Goal: Transaction & Acquisition: Book appointment/travel/reservation

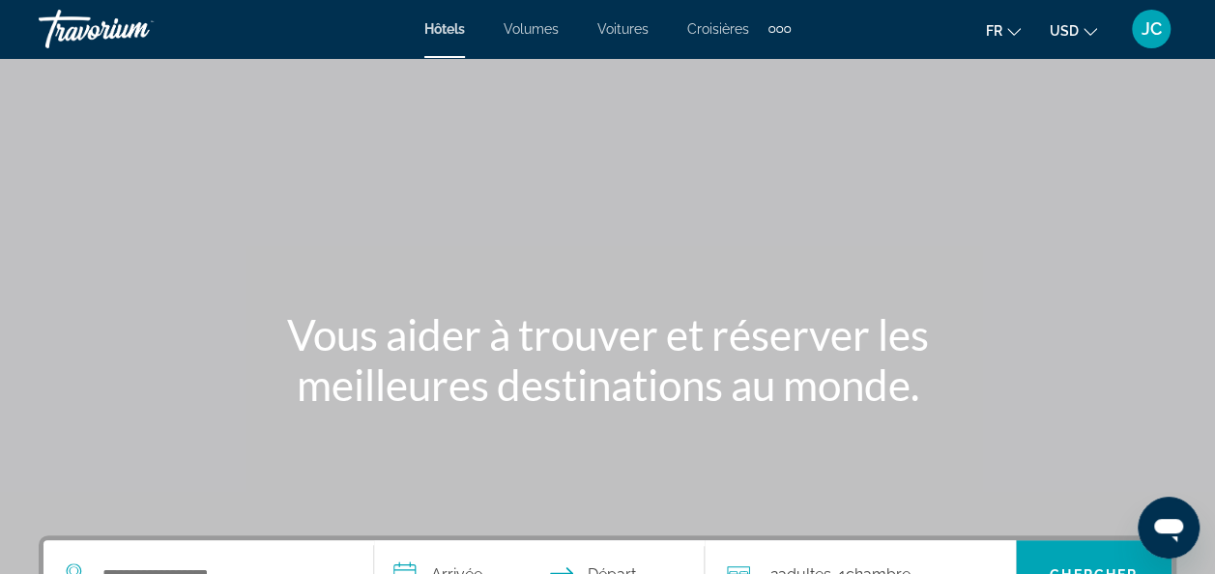
scroll to position [151, 0]
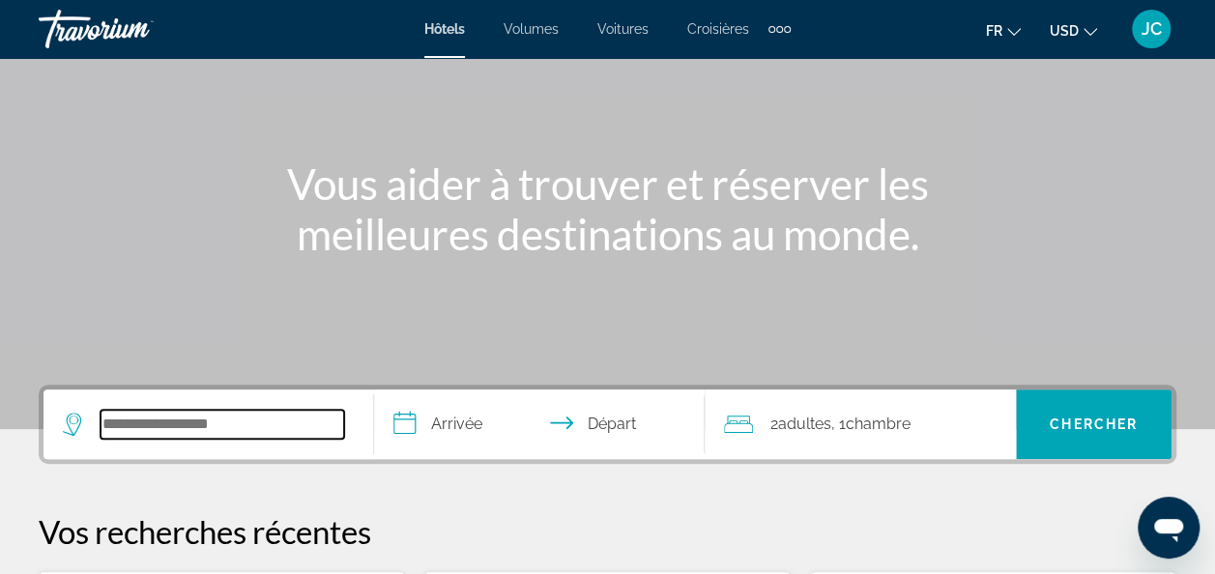
click at [129, 420] on input "Rechercher une destination hôtelière" at bounding box center [221, 424] width 243 height 29
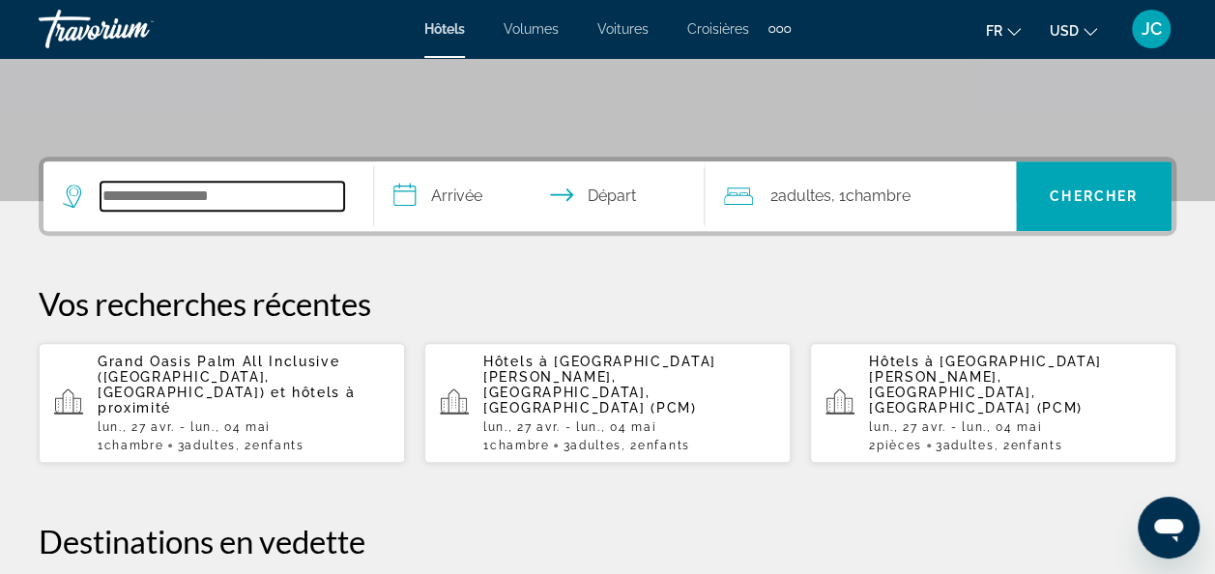
scroll to position [472, 0]
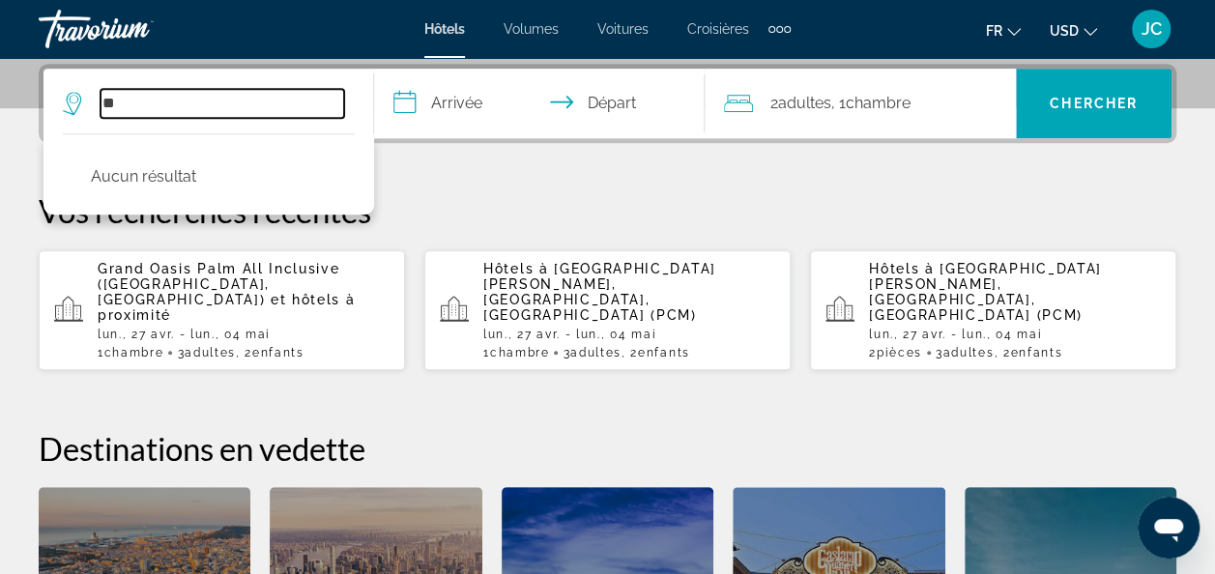
type input "*"
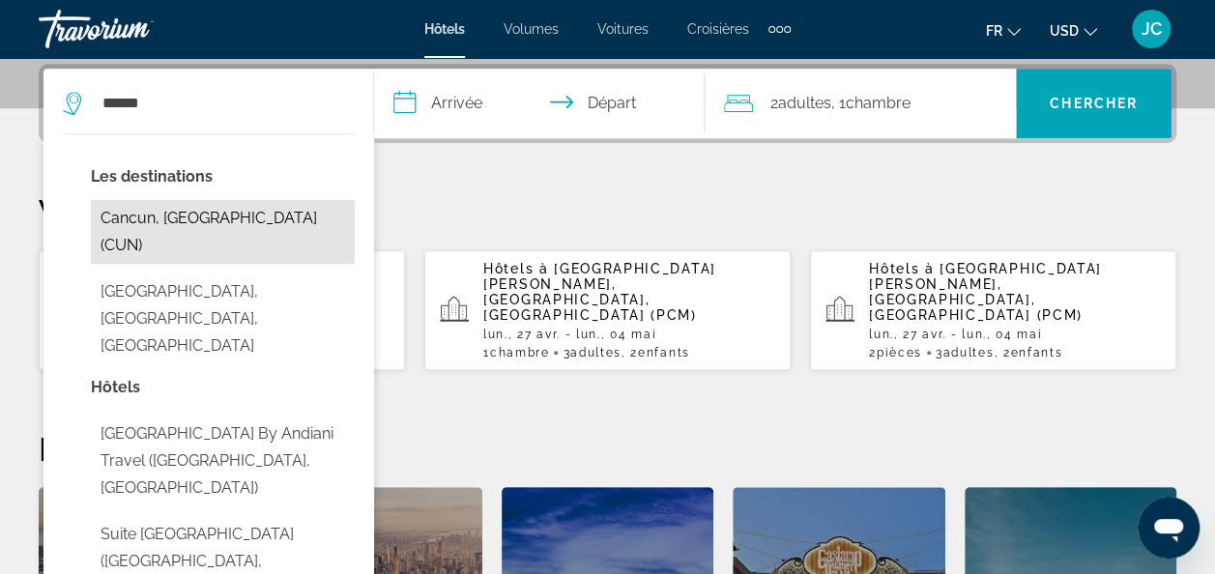
click at [167, 215] on button "Cancun, [GEOGRAPHIC_DATA] (CUN)" at bounding box center [223, 232] width 264 height 64
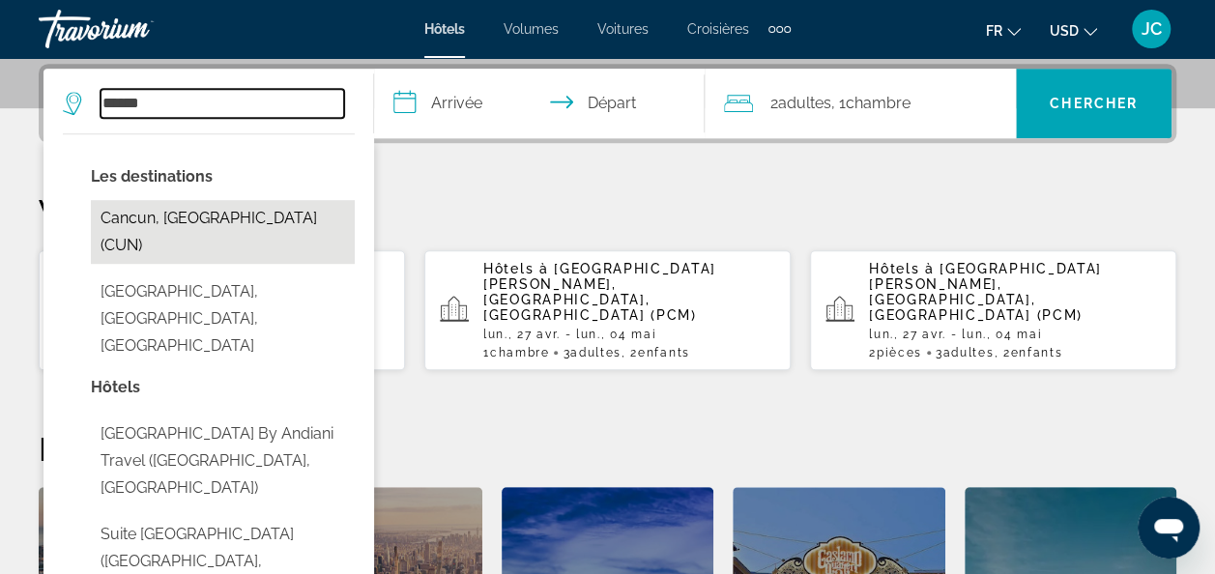
type input "**********"
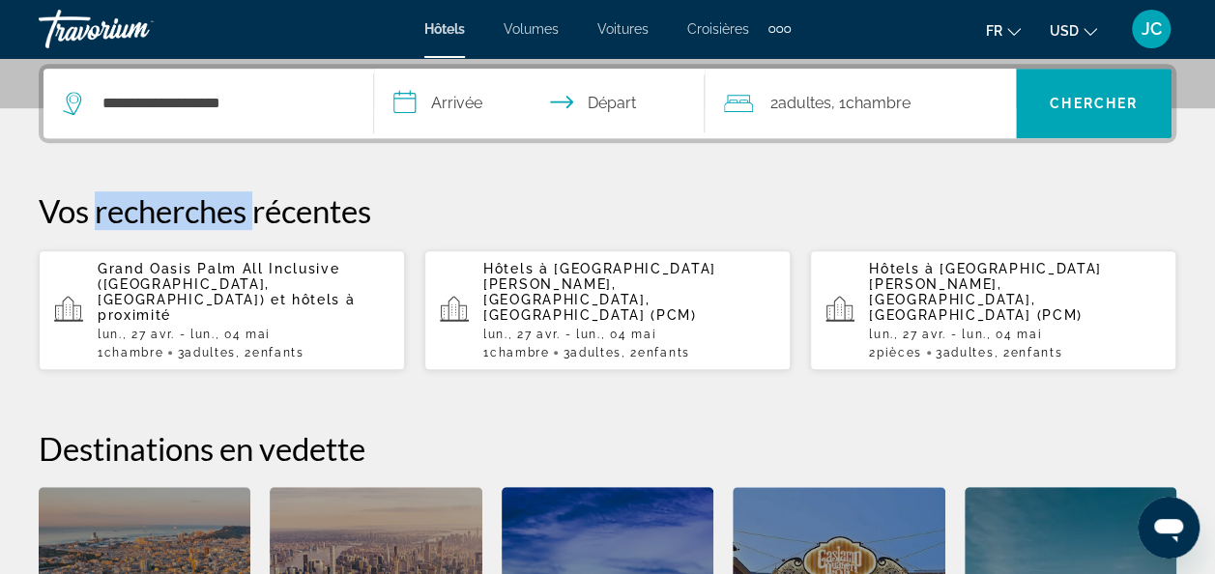
click at [167, 215] on p "Vos recherches récentes" at bounding box center [607, 210] width 1137 height 39
click at [318, 164] on div "**********" at bounding box center [607, 418] width 1215 height 708
click at [446, 105] on input "**********" at bounding box center [543, 106] width 338 height 75
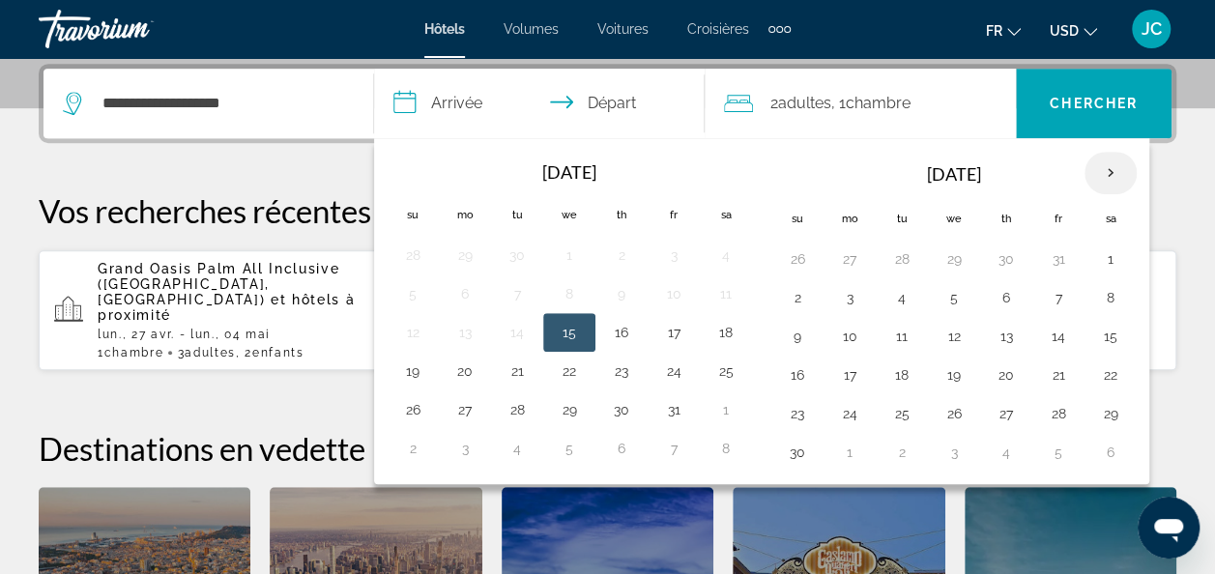
click at [1102, 164] on th "Next month" at bounding box center [1110, 173] width 52 height 43
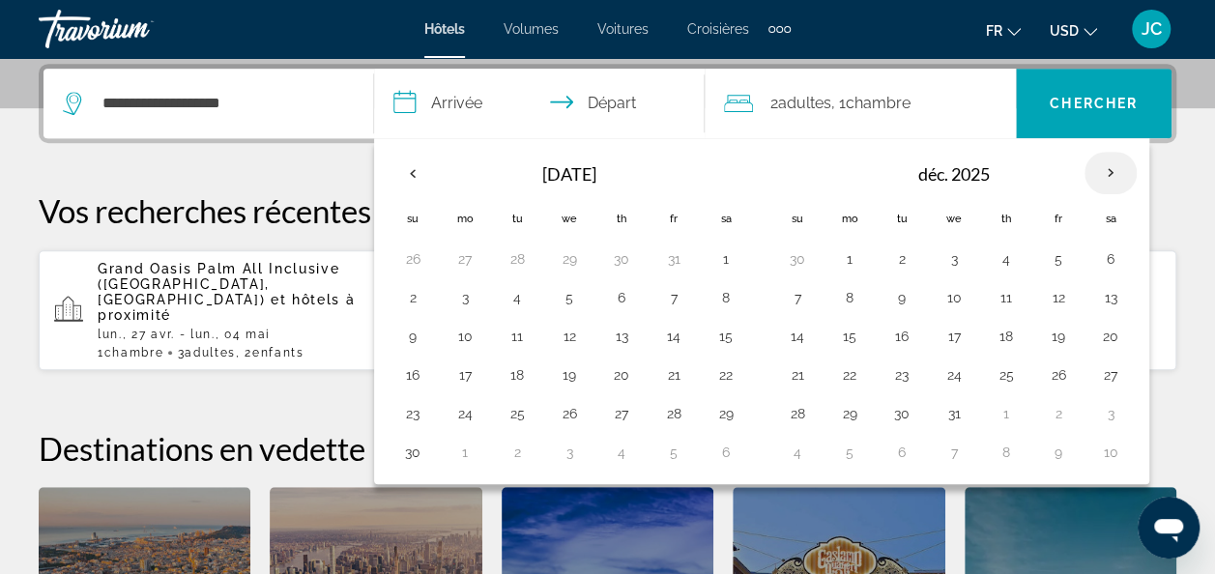
click at [1102, 164] on th "Next month" at bounding box center [1110, 173] width 52 height 43
click at [788, 404] on button "26" at bounding box center [797, 413] width 31 height 27
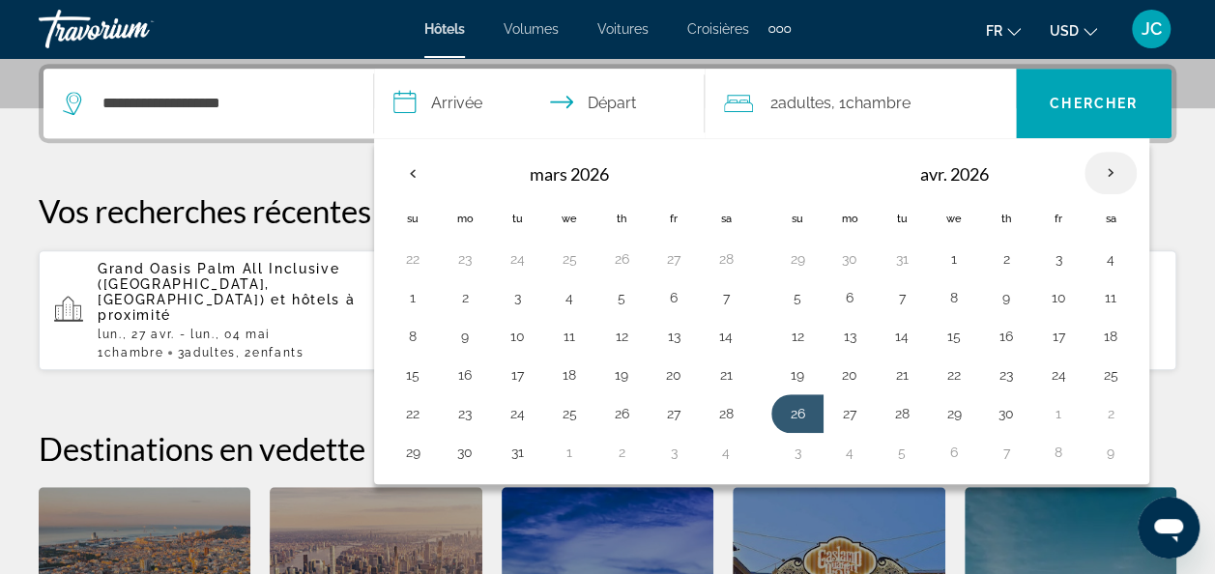
click at [1098, 172] on th "Next month" at bounding box center [1110, 173] width 52 height 43
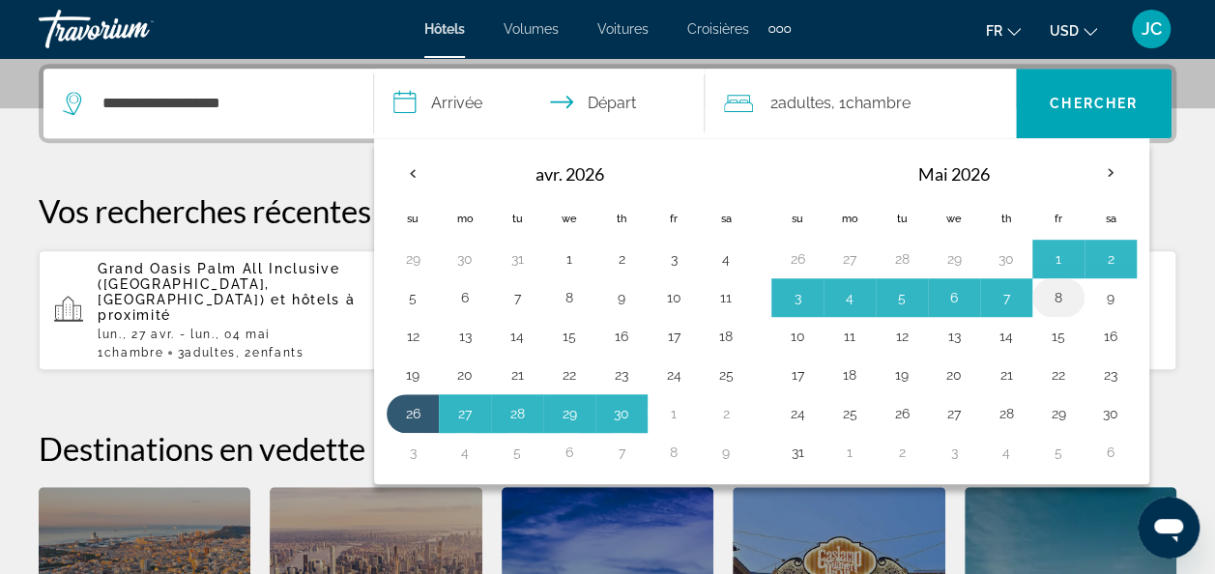
click at [1047, 299] on button "8" at bounding box center [1058, 297] width 31 height 27
type input "**********"
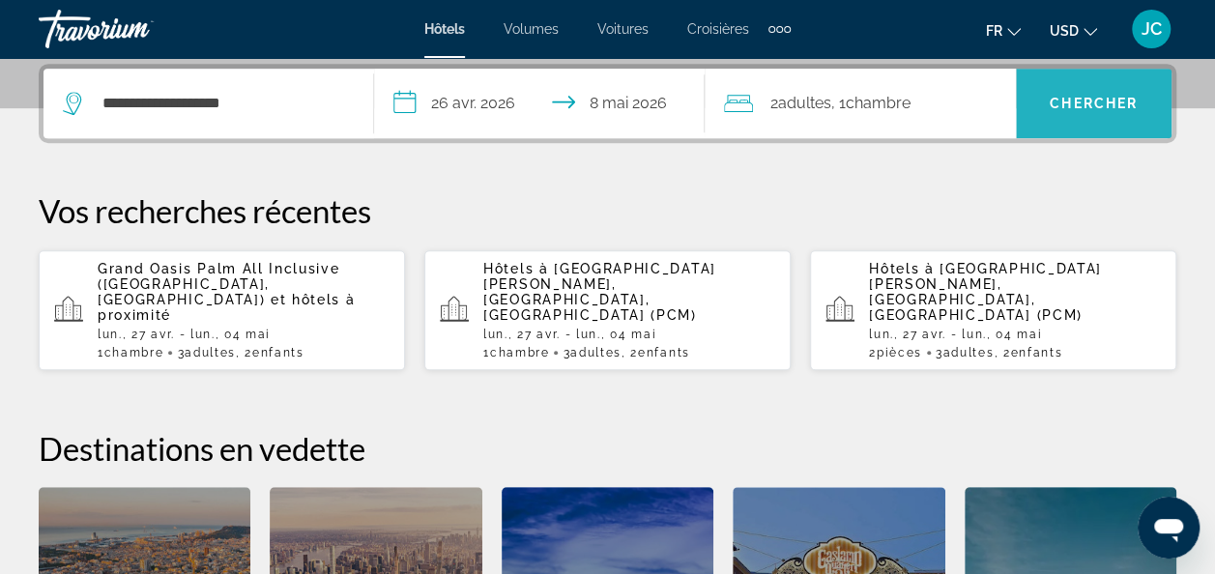
click at [1083, 100] on span "Chercher" at bounding box center [1093, 103] width 88 height 15
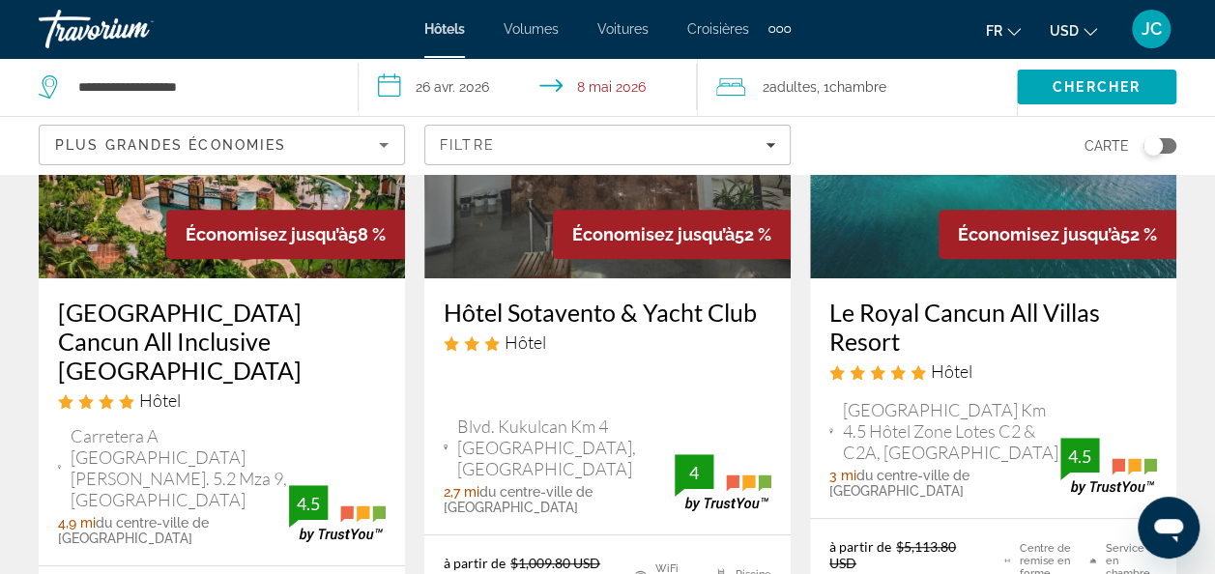
scroll to position [266, 0]
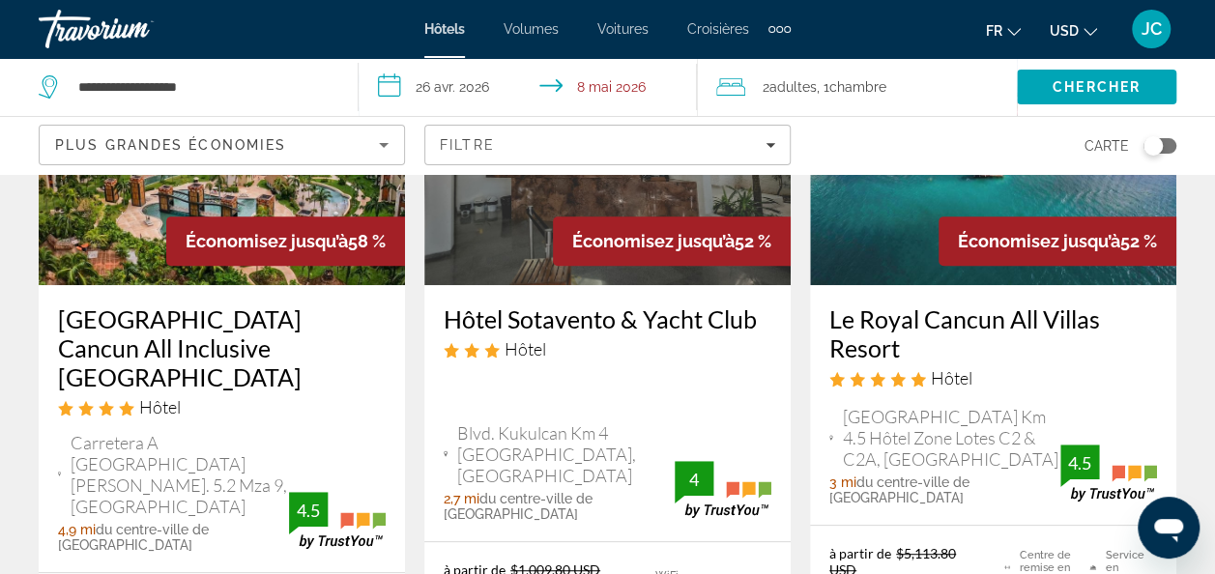
click at [1083, 25] on icon "Changer de devise" at bounding box center [1090, 32] width 14 height 14
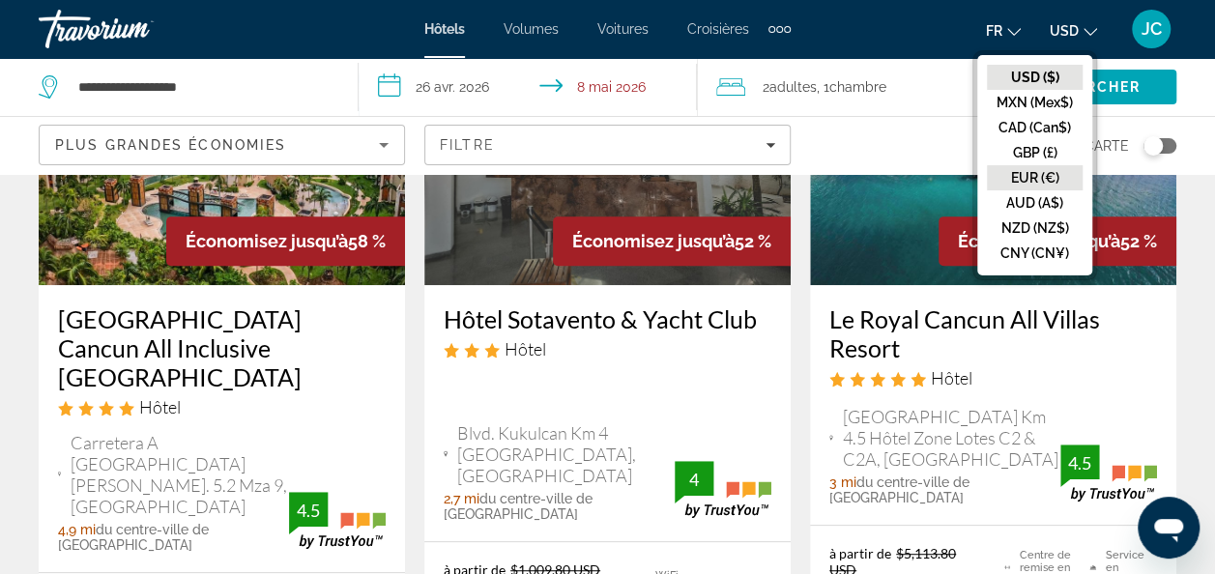
click at [1031, 170] on button "EUR (€)" at bounding box center [1035, 177] width 96 height 25
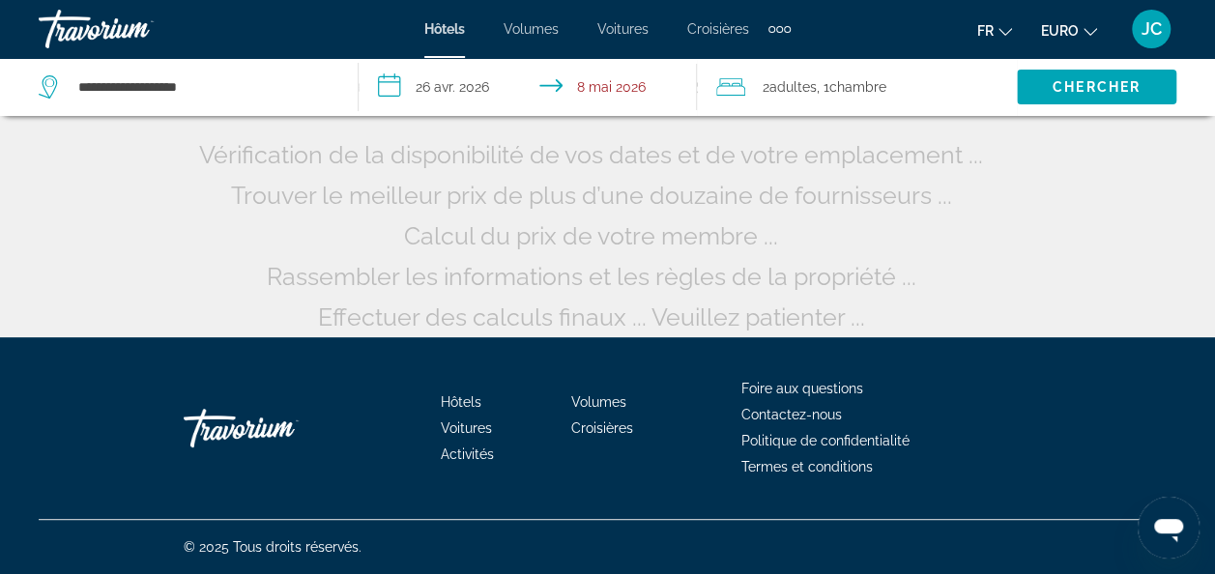
scroll to position [72, 0]
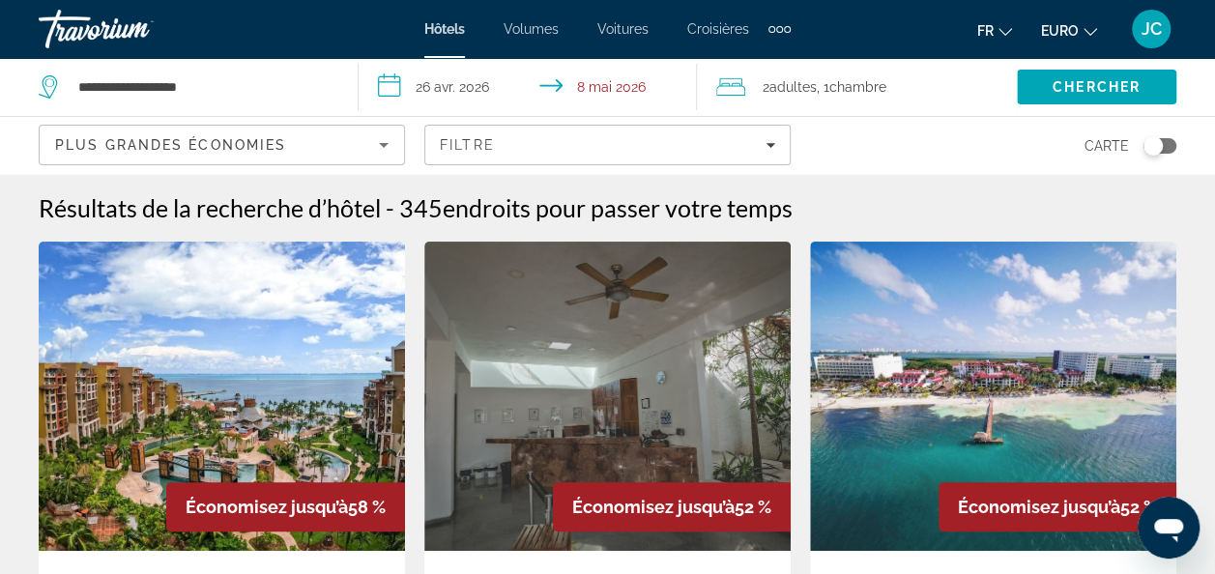
click at [234, 363] on img "Contenu principal" at bounding box center [222, 396] width 366 height 309
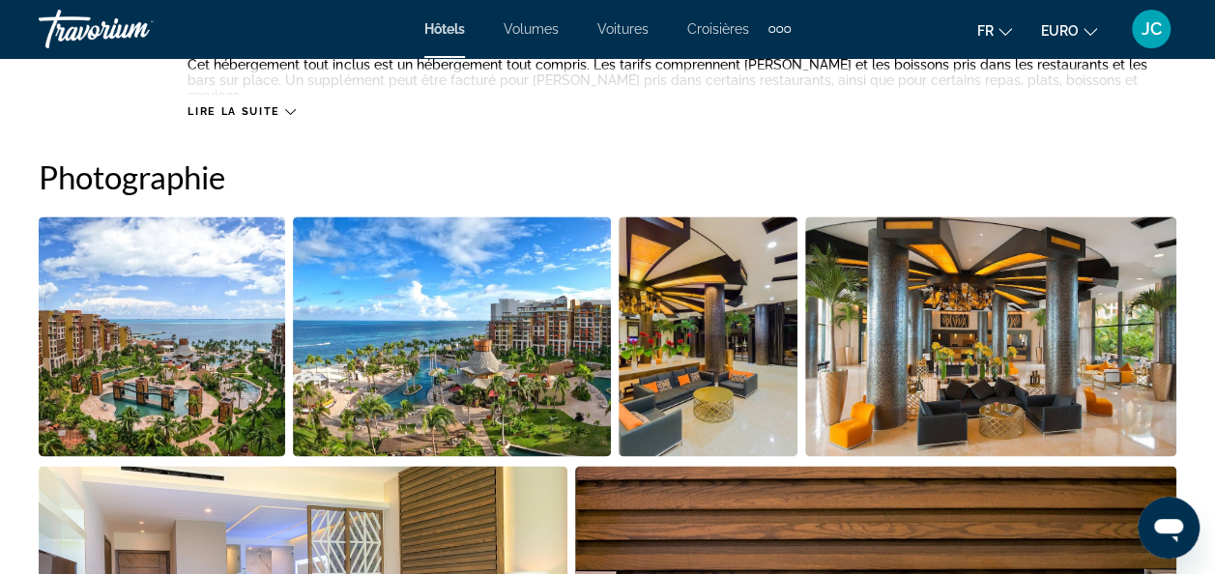
scroll to position [1310, 0]
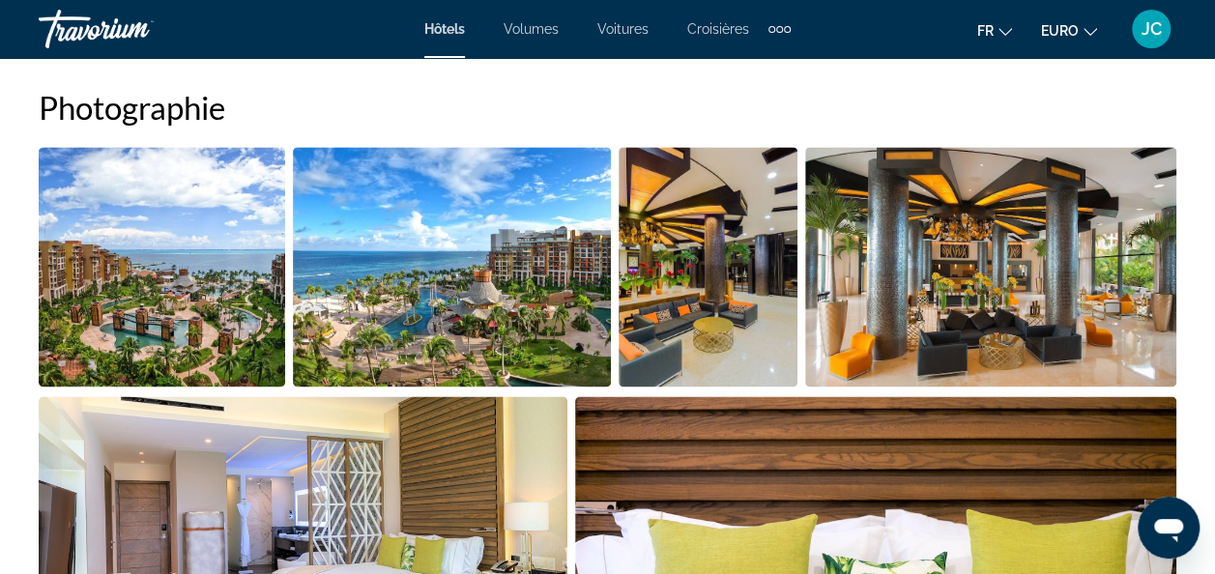
click at [195, 259] on img "Ouvrir le curseur d’image en plein écran" at bounding box center [162, 267] width 246 height 240
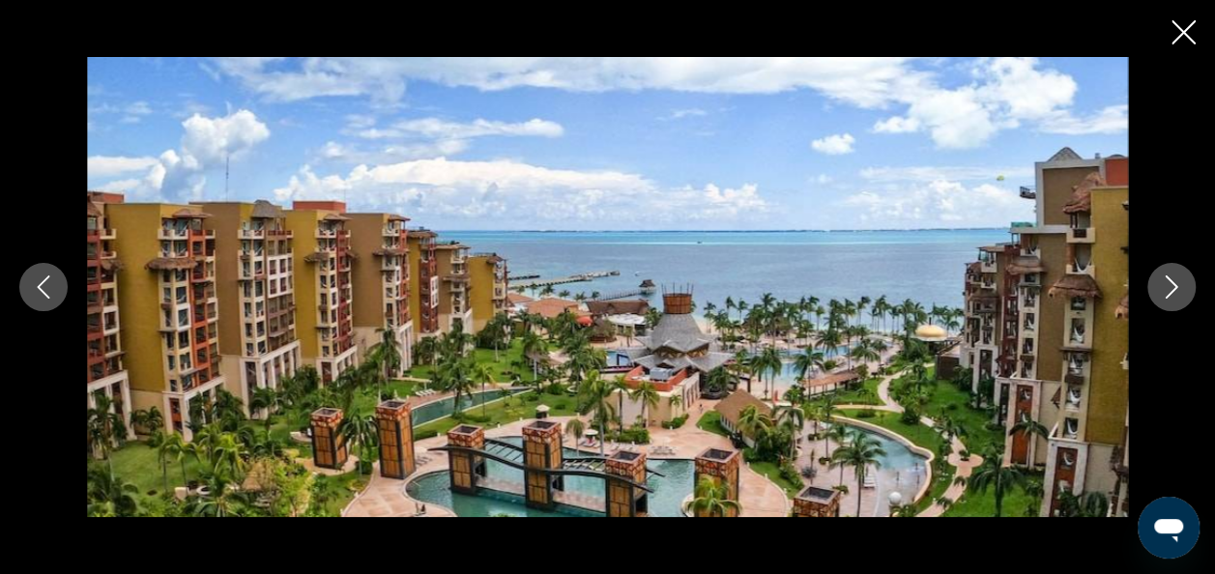
click at [1173, 281] on icon "Image suivante" at bounding box center [1171, 286] width 23 height 23
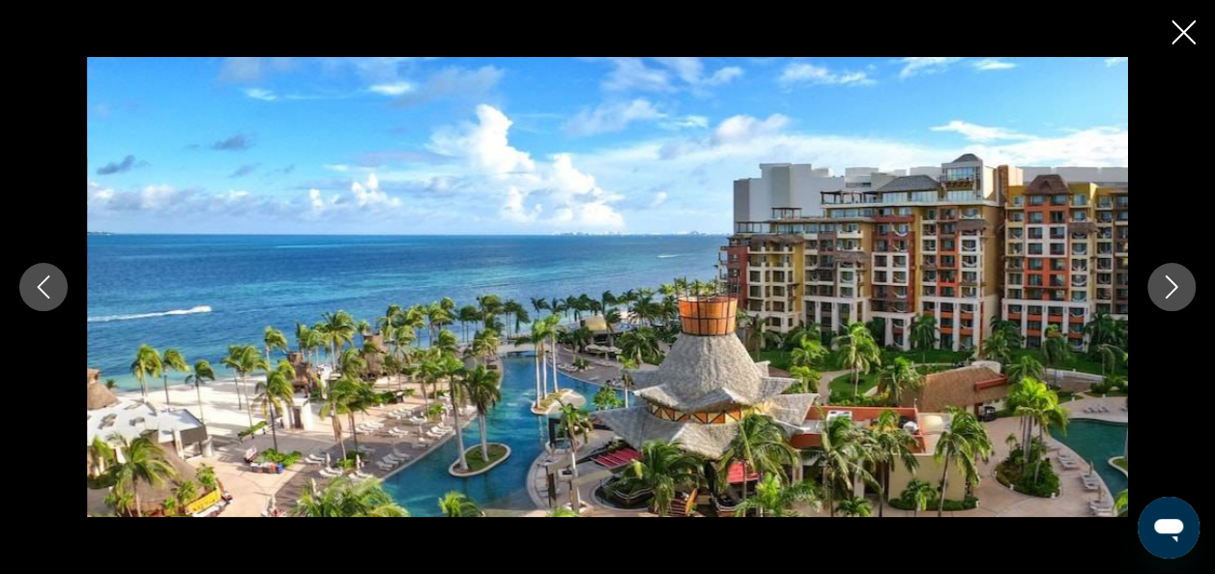
click at [1173, 281] on icon "Image suivante" at bounding box center [1171, 286] width 23 height 23
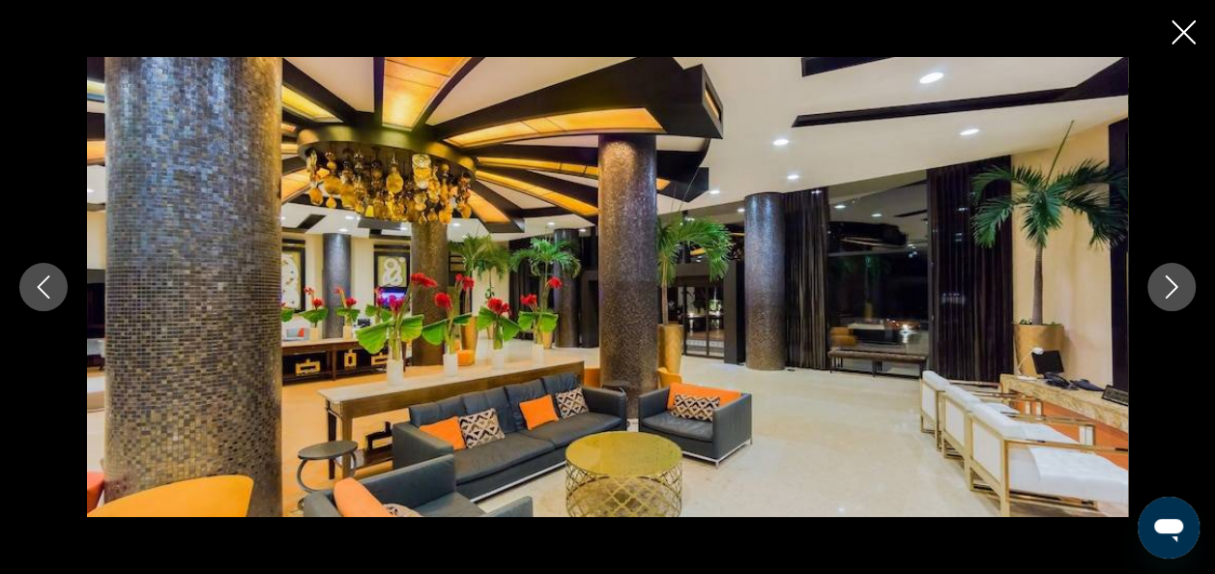
click at [1173, 281] on icon "Image suivante" at bounding box center [1171, 286] width 23 height 23
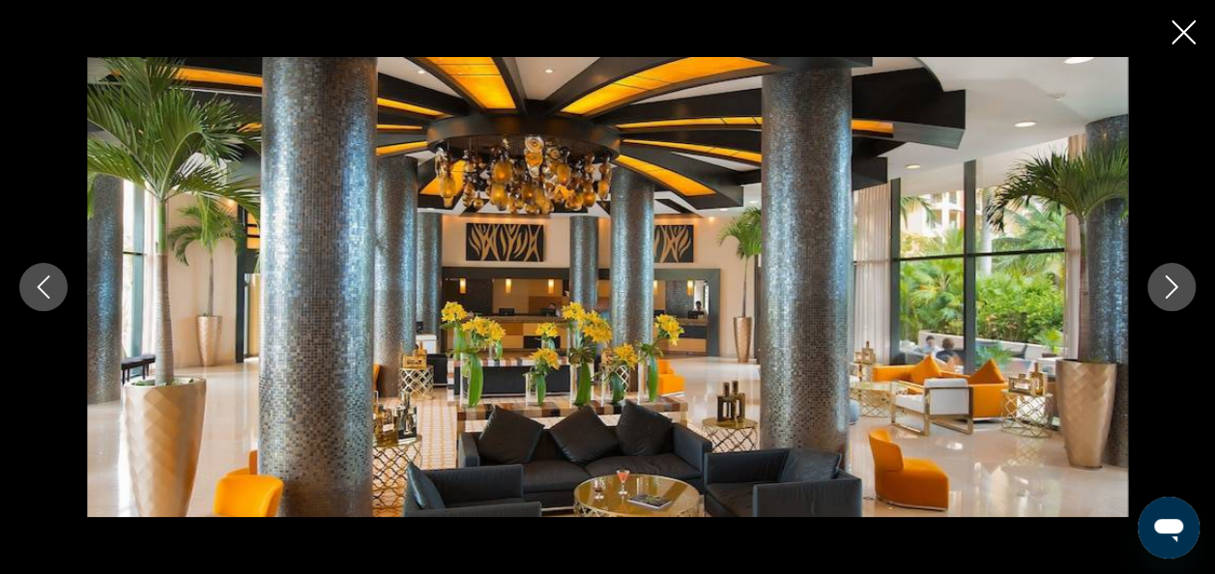
click at [1173, 281] on icon "Image suivante" at bounding box center [1171, 286] width 23 height 23
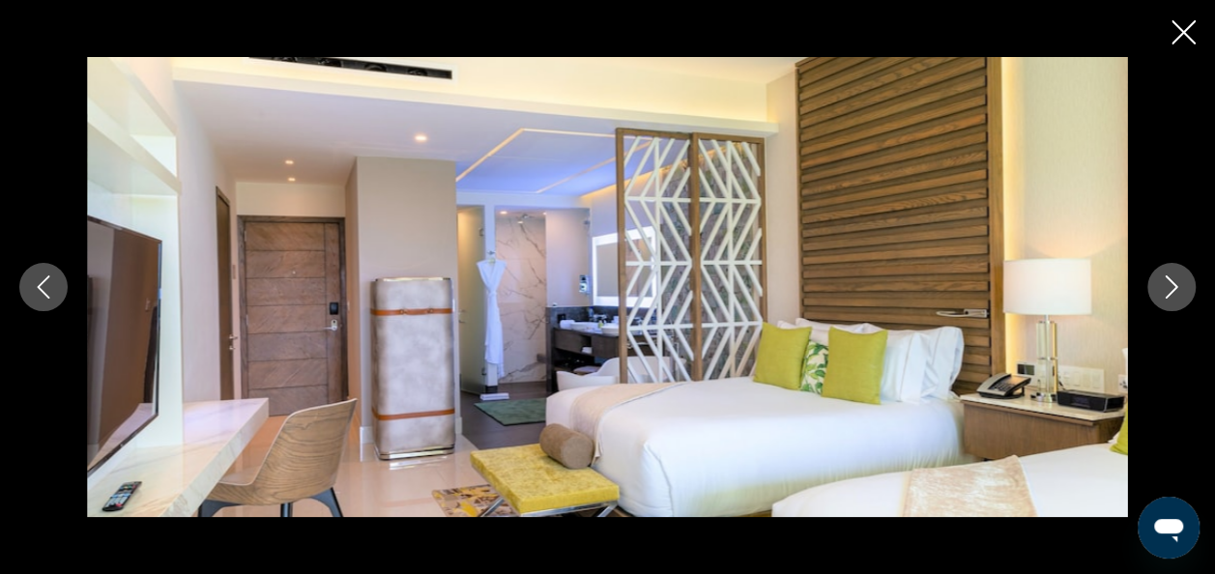
click at [1173, 281] on icon "Image suivante" at bounding box center [1171, 286] width 23 height 23
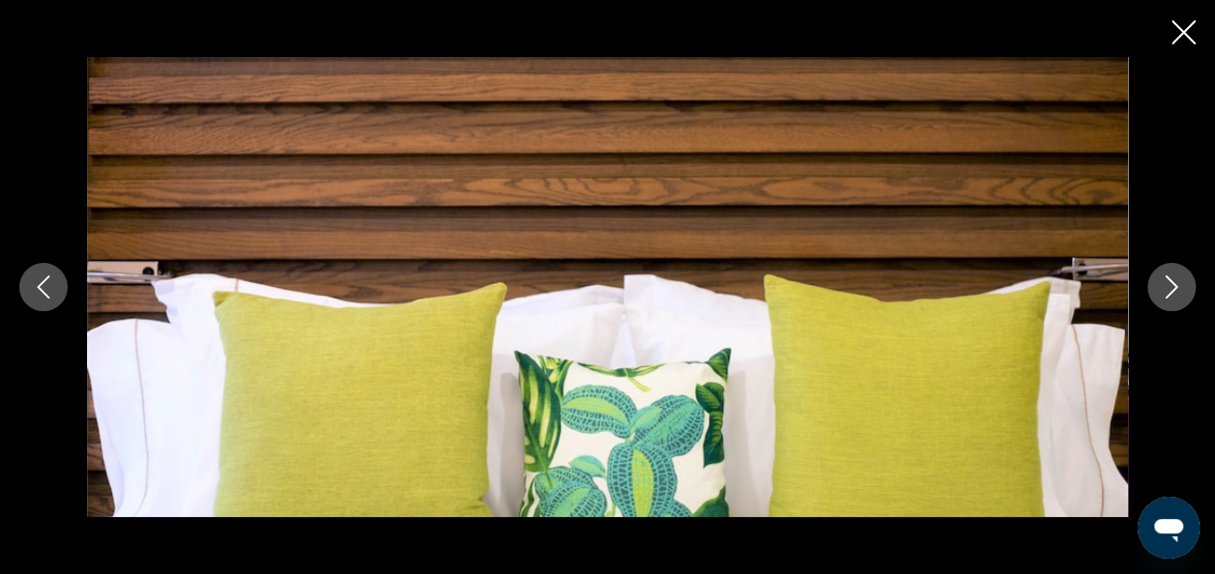
click at [1173, 281] on icon "Image suivante" at bounding box center [1171, 286] width 23 height 23
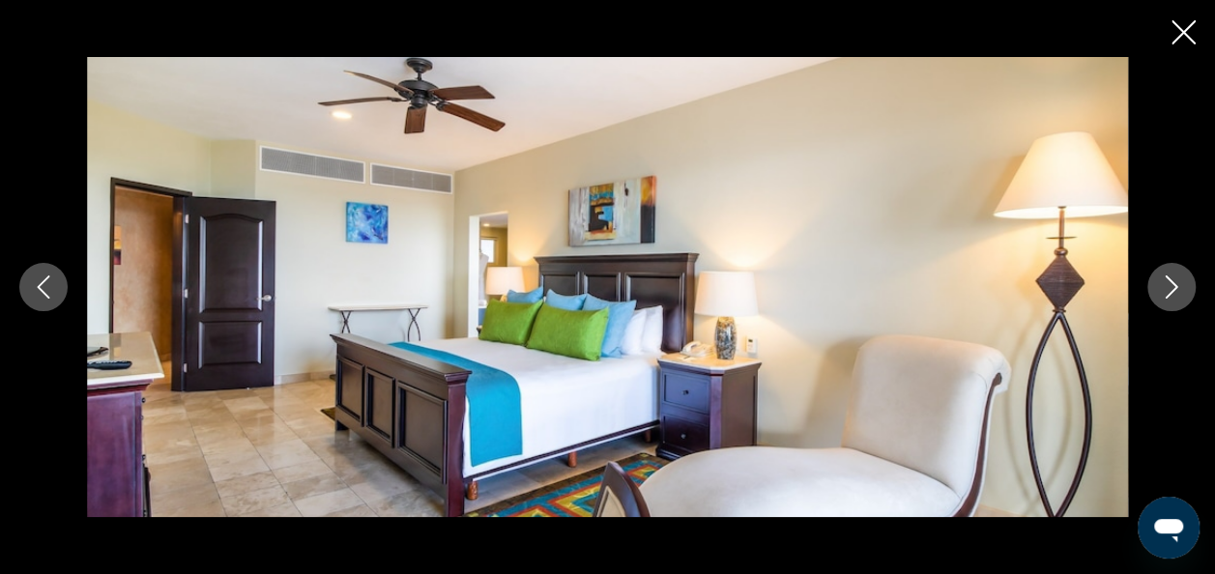
click at [1173, 281] on icon "Image suivante" at bounding box center [1171, 286] width 23 height 23
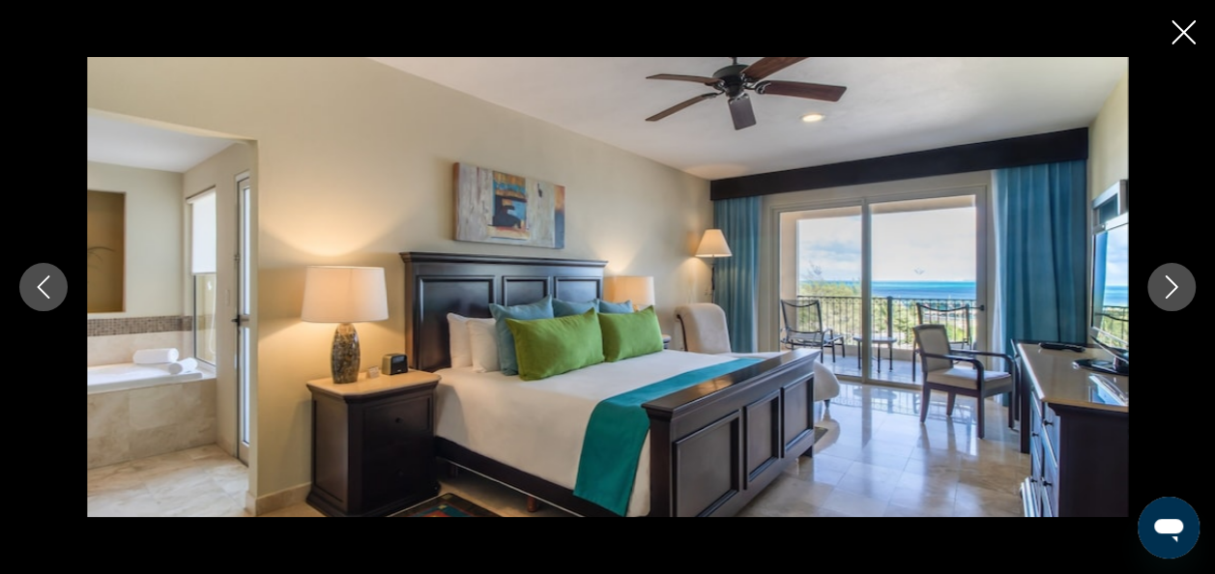
click at [1173, 281] on icon "Image suivante" at bounding box center [1171, 286] width 23 height 23
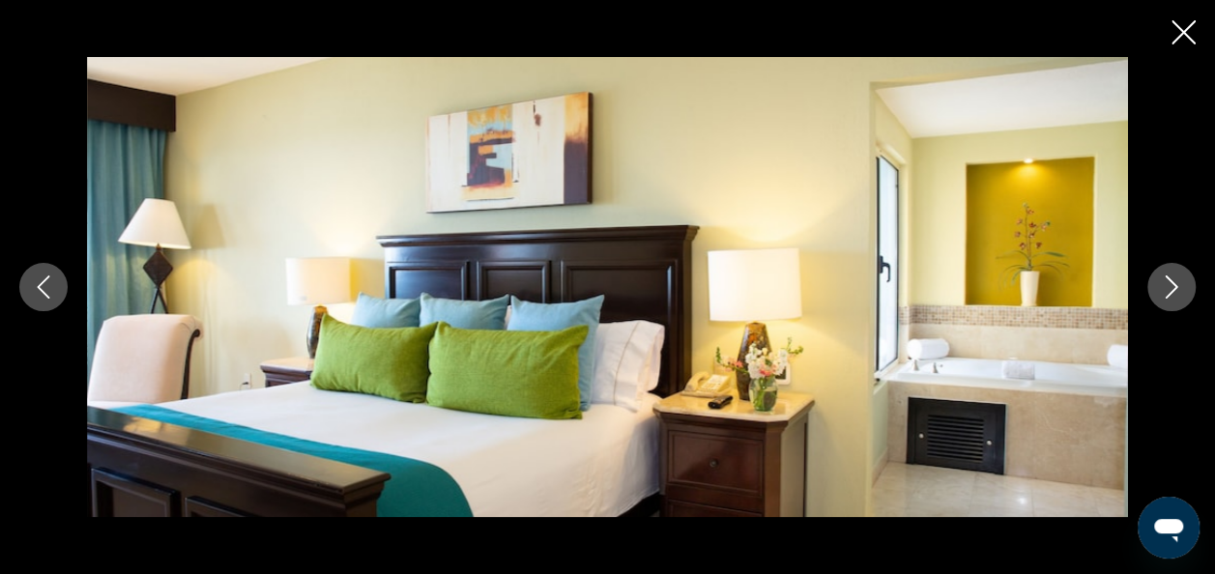
click at [1173, 281] on icon "Image suivante" at bounding box center [1171, 286] width 23 height 23
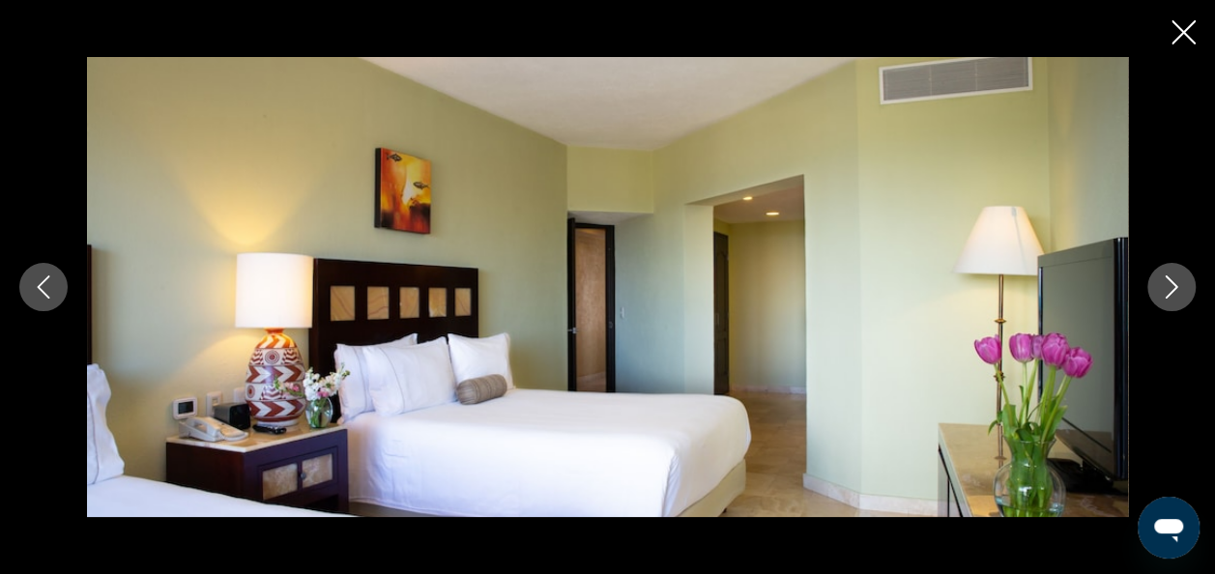
click at [1173, 281] on icon "Image suivante" at bounding box center [1171, 286] width 23 height 23
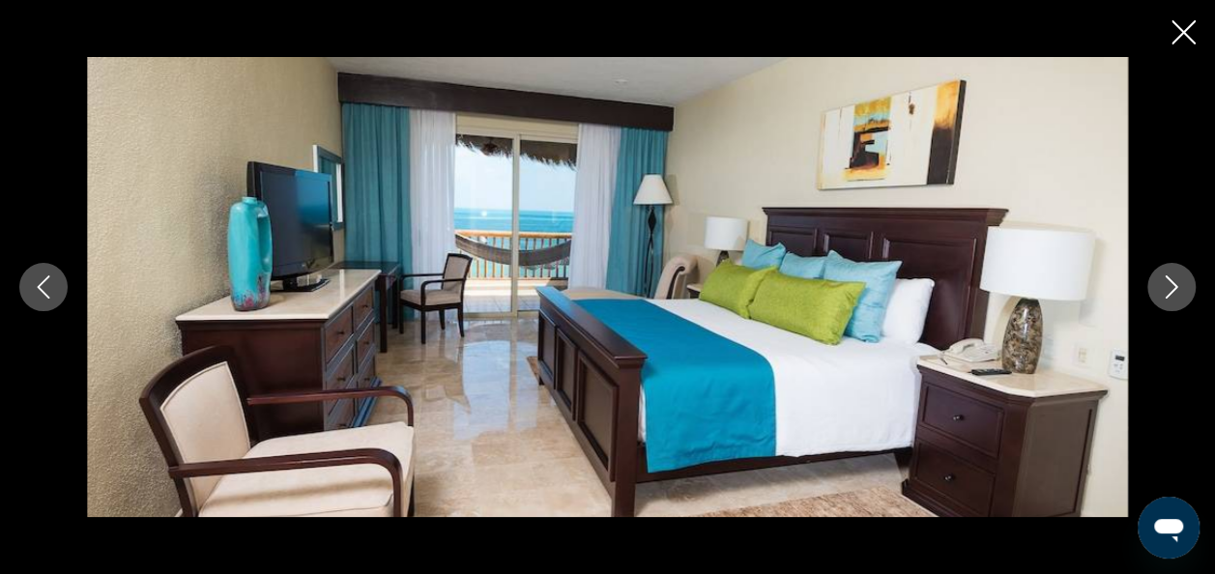
click at [1173, 281] on icon "Image suivante" at bounding box center [1171, 286] width 23 height 23
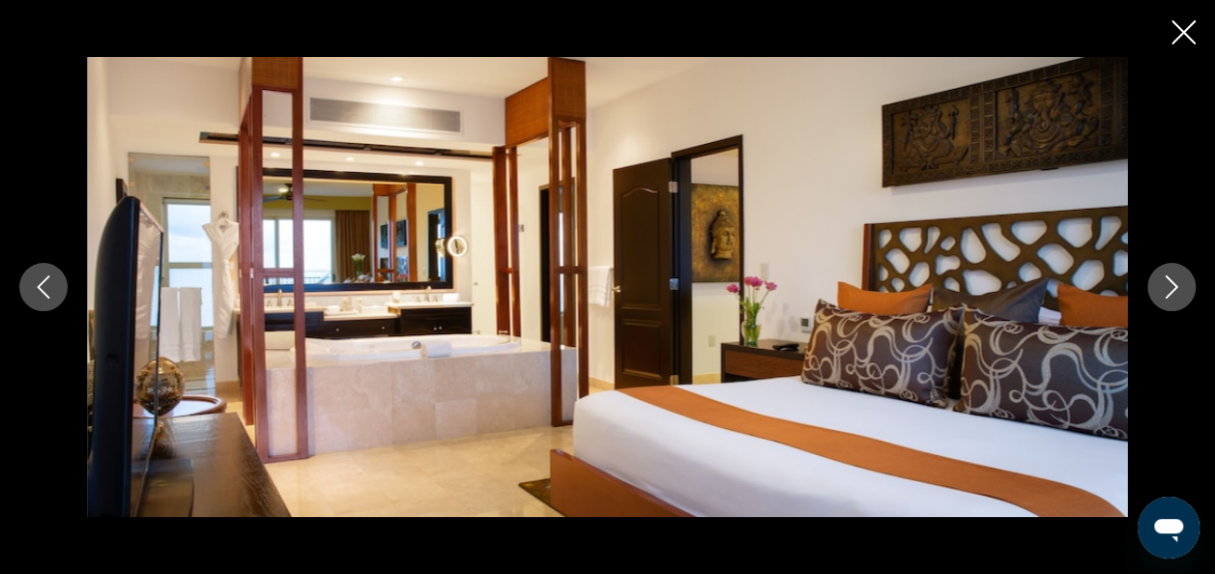
click at [1173, 281] on icon "Image suivante" at bounding box center [1171, 286] width 23 height 23
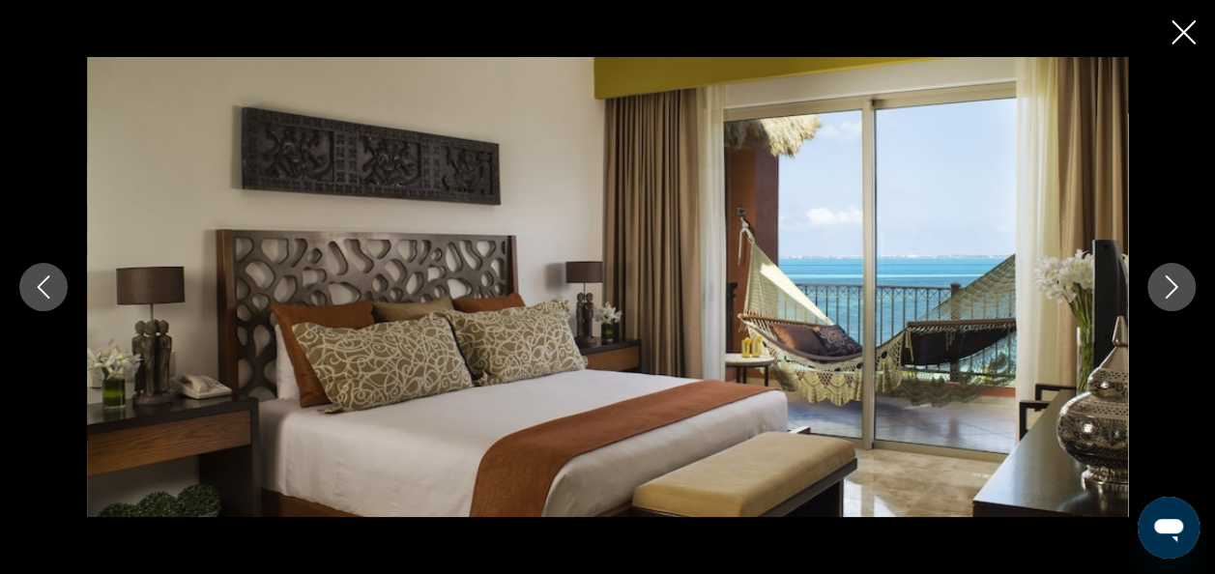
click at [1173, 281] on icon "Image suivante" at bounding box center [1171, 286] width 23 height 23
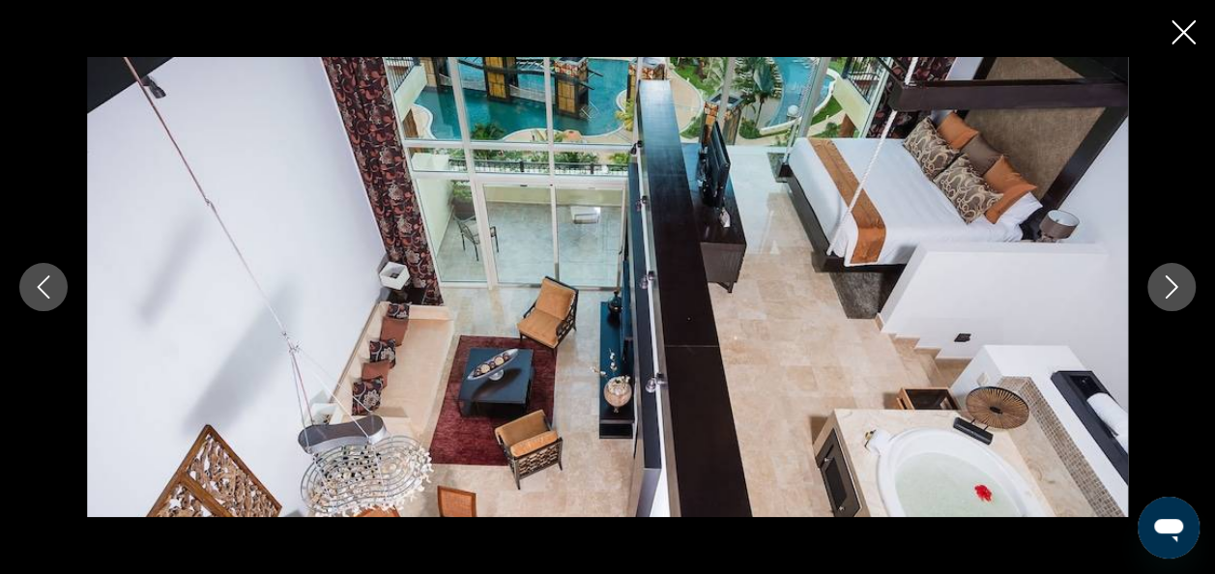
click at [1173, 281] on icon "Image suivante" at bounding box center [1171, 286] width 23 height 23
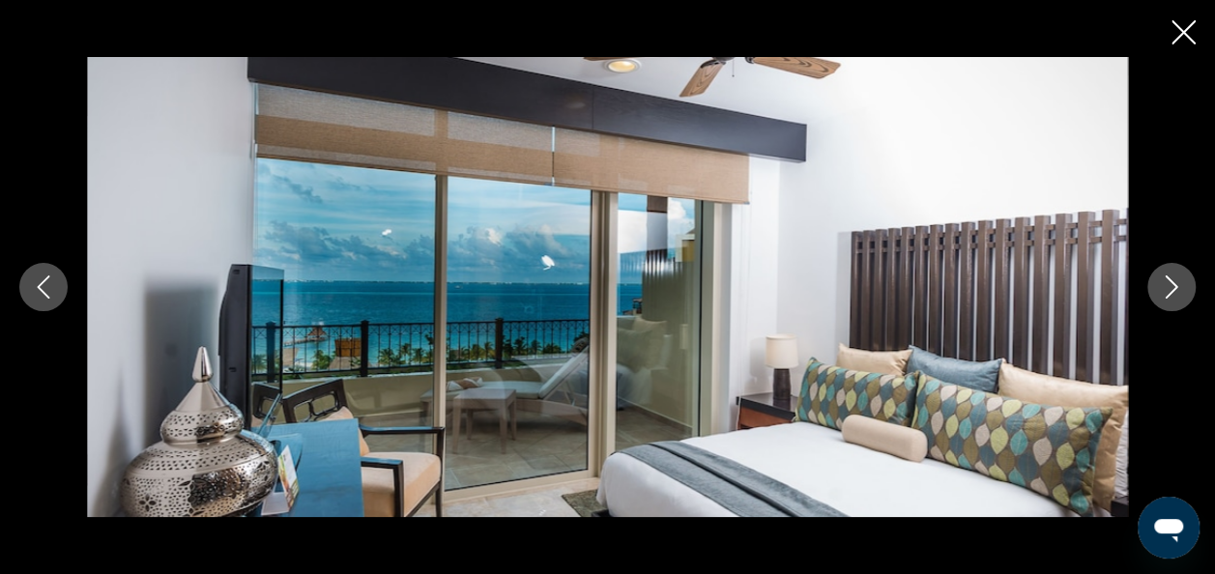
click at [1173, 281] on icon "Image suivante" at bounding box center [1171, 286] width 23 height 23
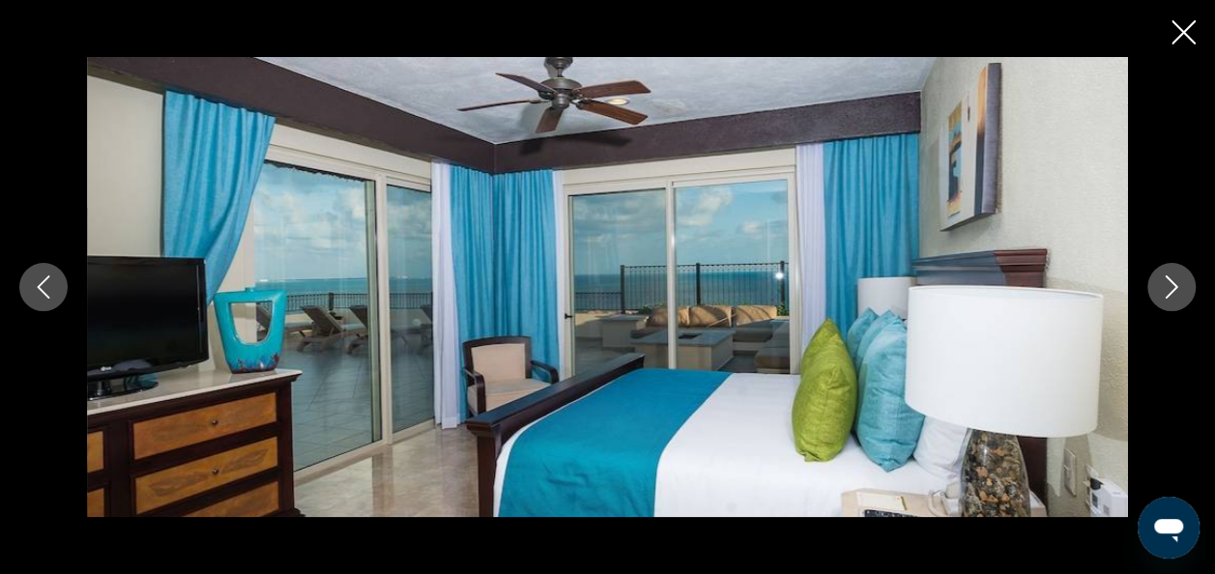
click at [1173, 281] on icon "Image suivante" at bounding box center [1171, 286] width 23 height 23
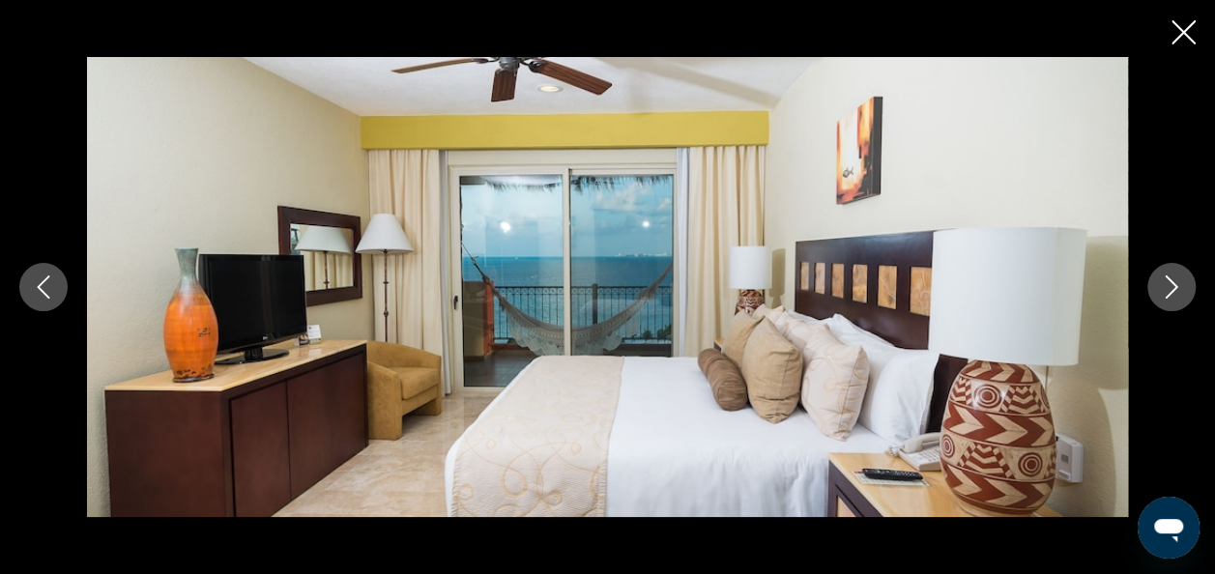
click at [1173, 281] on icon "Image suivante" at bounding box center [1171, 286] width 23 height 23
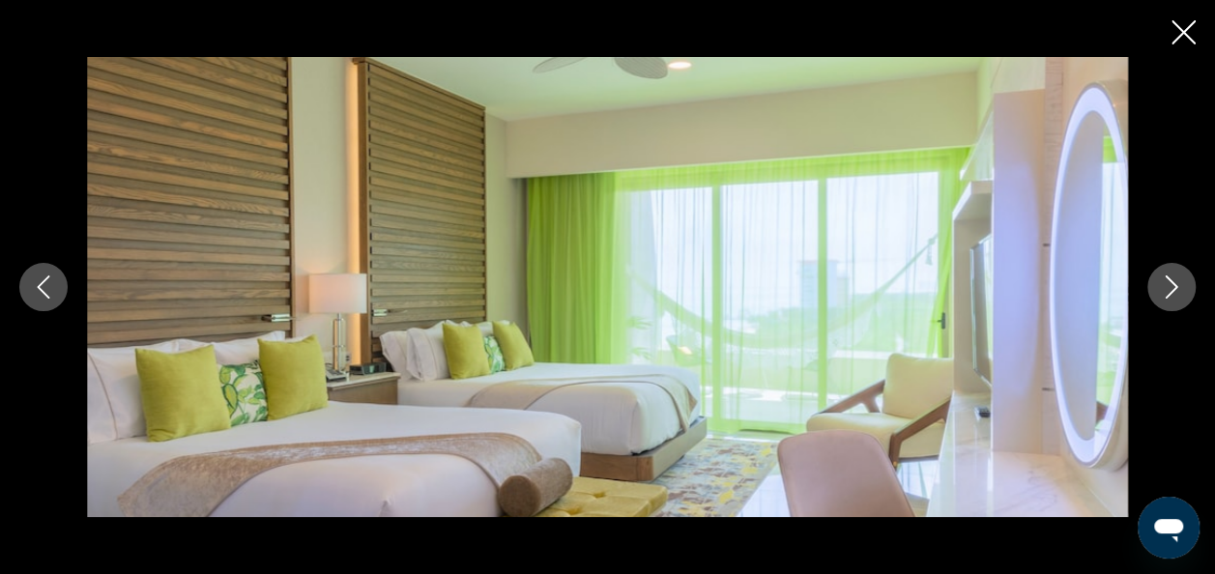
click at [1173, 281] on icon "Image suivante" at bounding box center [1171, 286] width 23 height 23
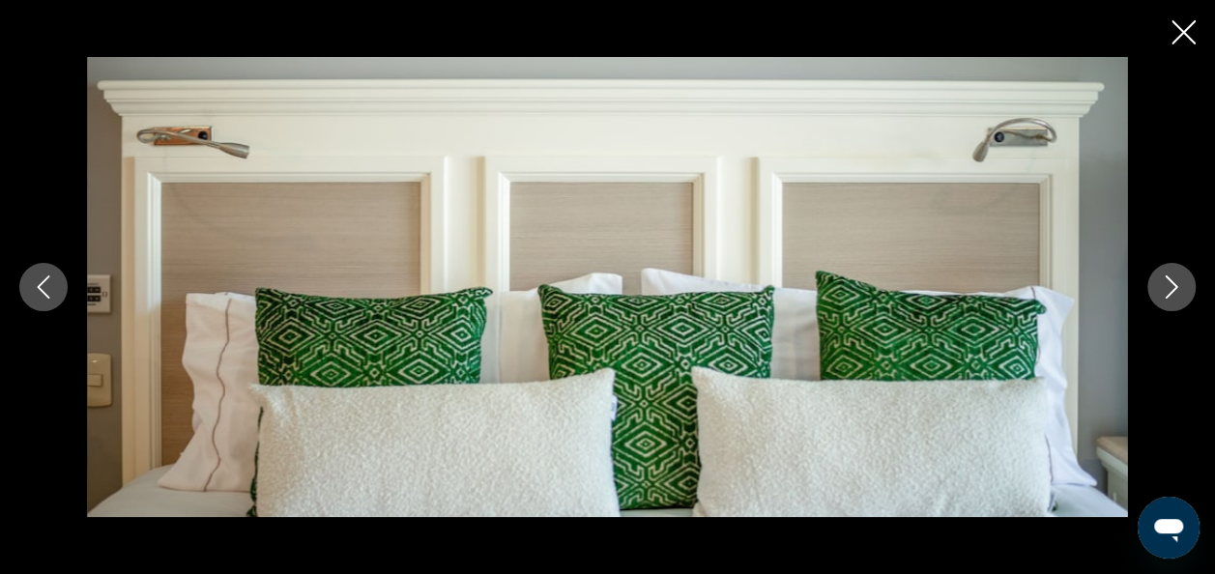
click at [1173, 281] on icon "Image suivante" at bounding box center [1171, 286] width 23 height 23
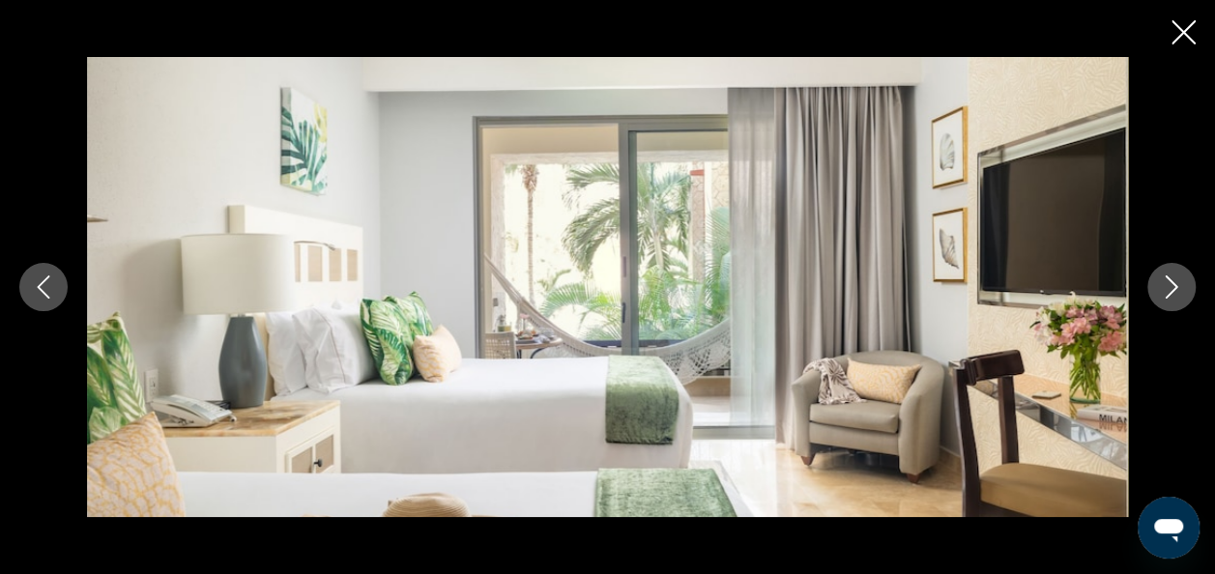
click at [1173, 281] on icon "Image suivante" at bounding box center [1171, 286] width 23 height 23
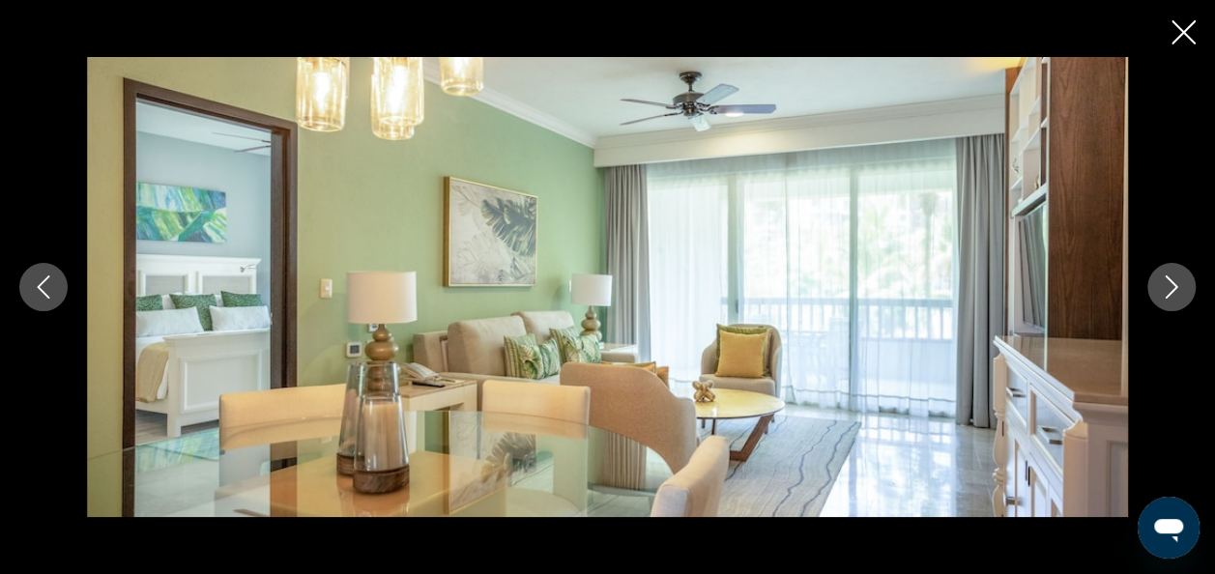
click at [1173, 281] on icon "Image suivante" at bounding box center [1171, 286] width 23 height 23
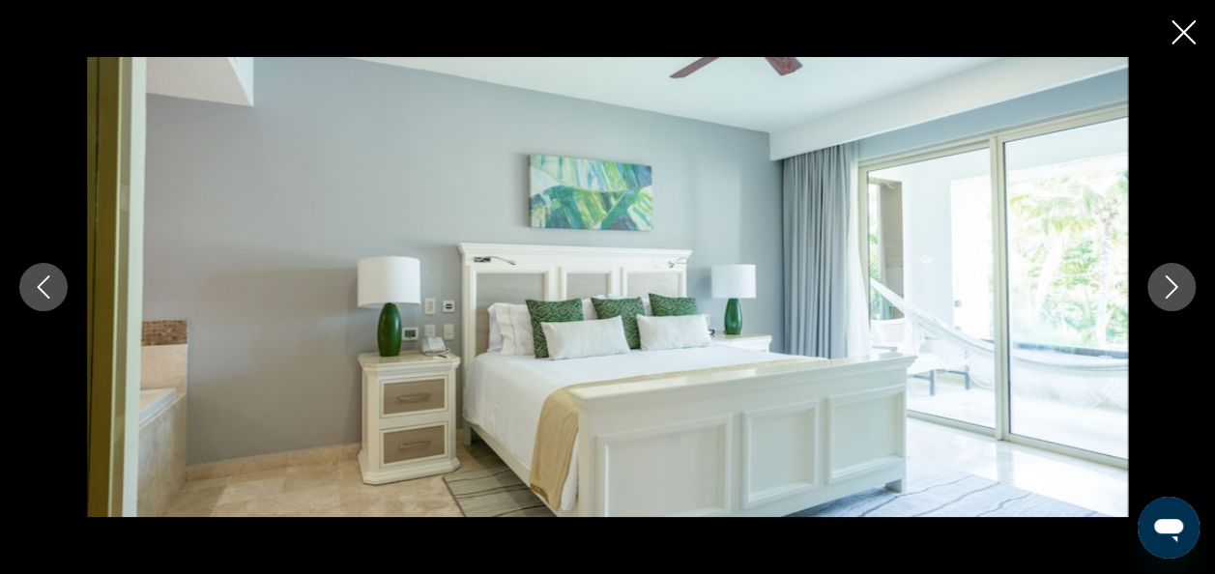
click at [1173, 281] on icon "Image suivante" at bounding box center [1171, 286] width 23 height 23
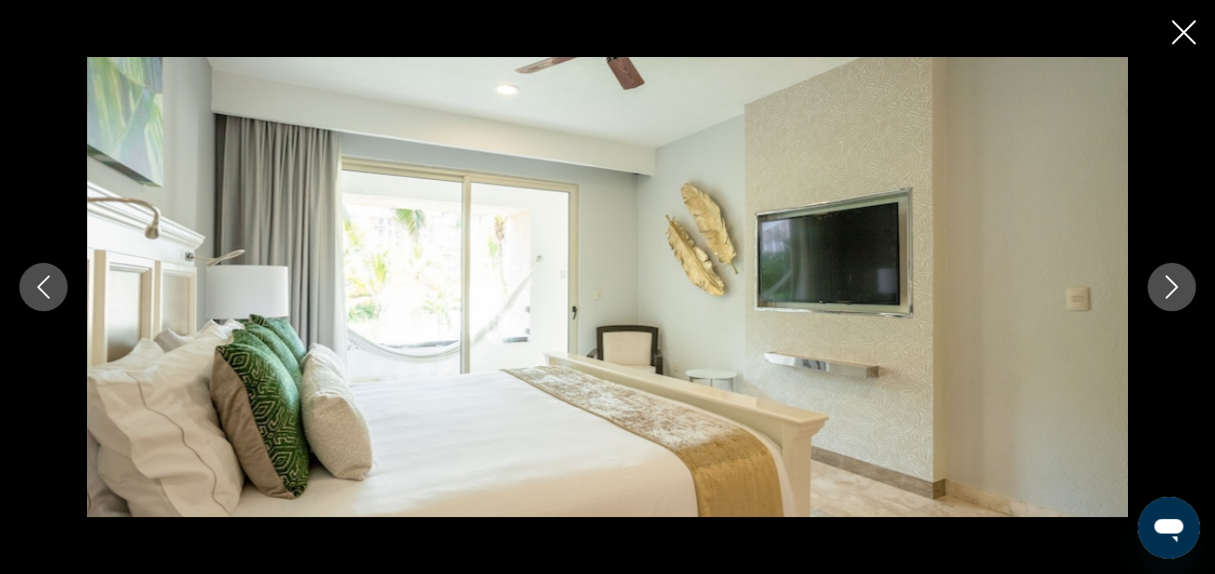
click at [1173, 281] on icon "Image suivante" at bounding box center [1171, 286] width 23 height 23
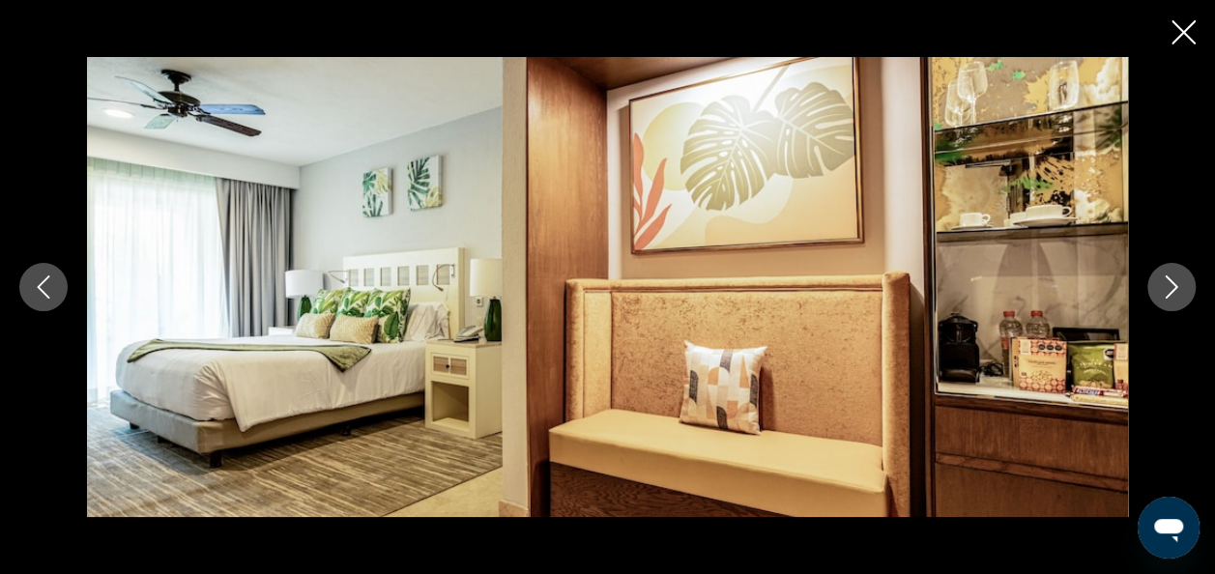
click at [1173, 281] on icon "Image suivante" at bounding box center [1171, 286] width 23 height 23
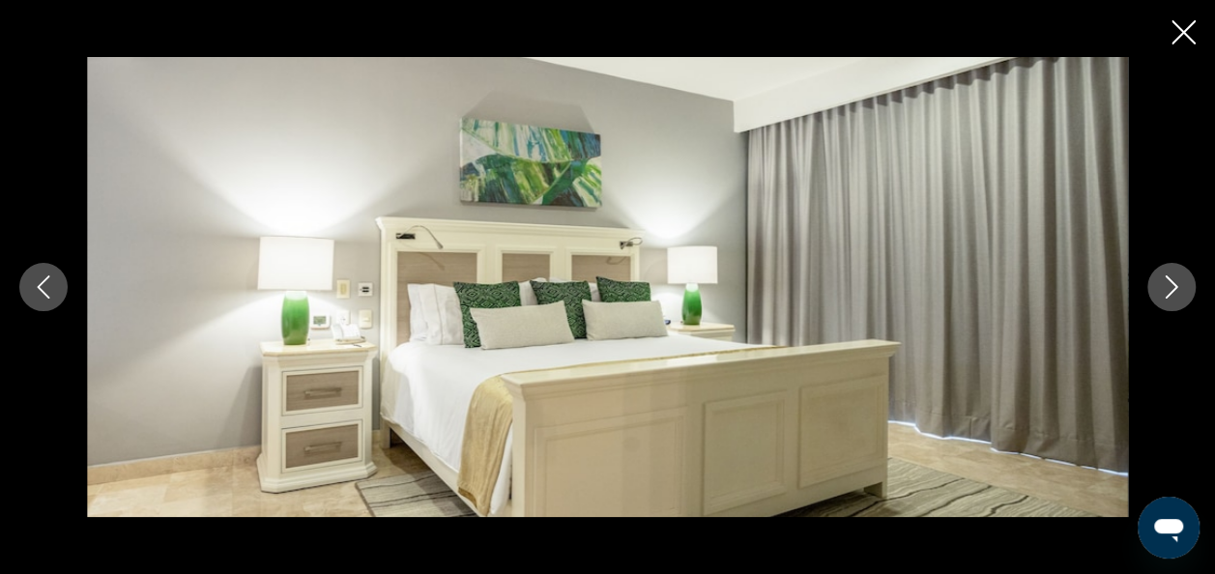
click at [1173, 281] on icon "Image suivante" at bounding box center [1171, 286] width 23 height 23
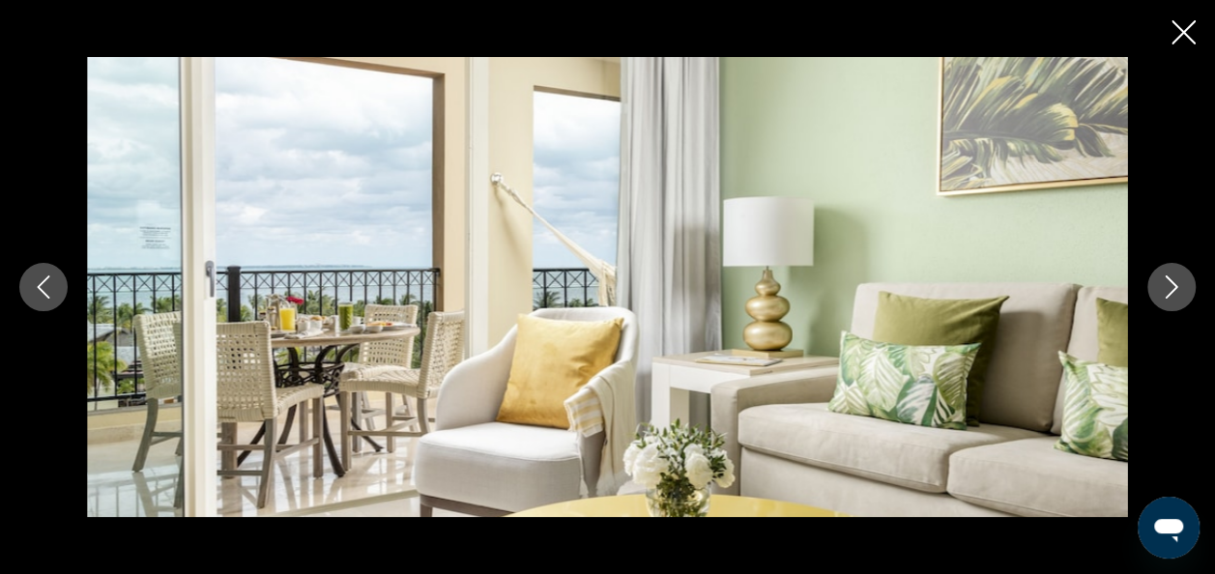
click at [1173, 281] on icon "Image suivante" at bounding box center [1171, 286] width 23 height 23
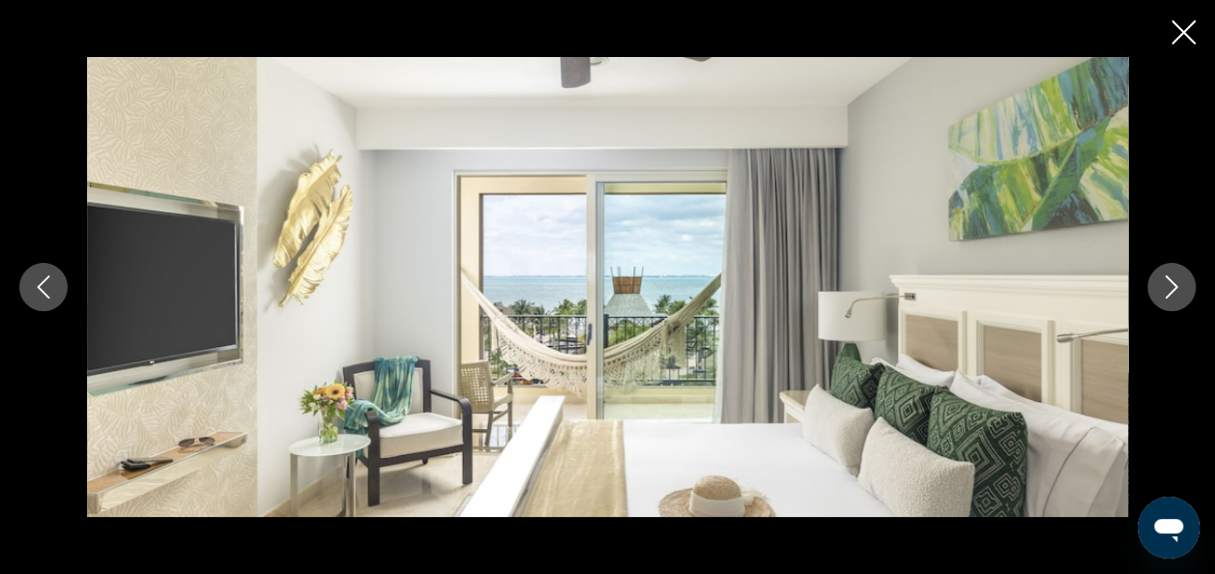
click at [1173, 281] on icon "Image suivante" at bounding box center [1171, 286] width 23 height 23
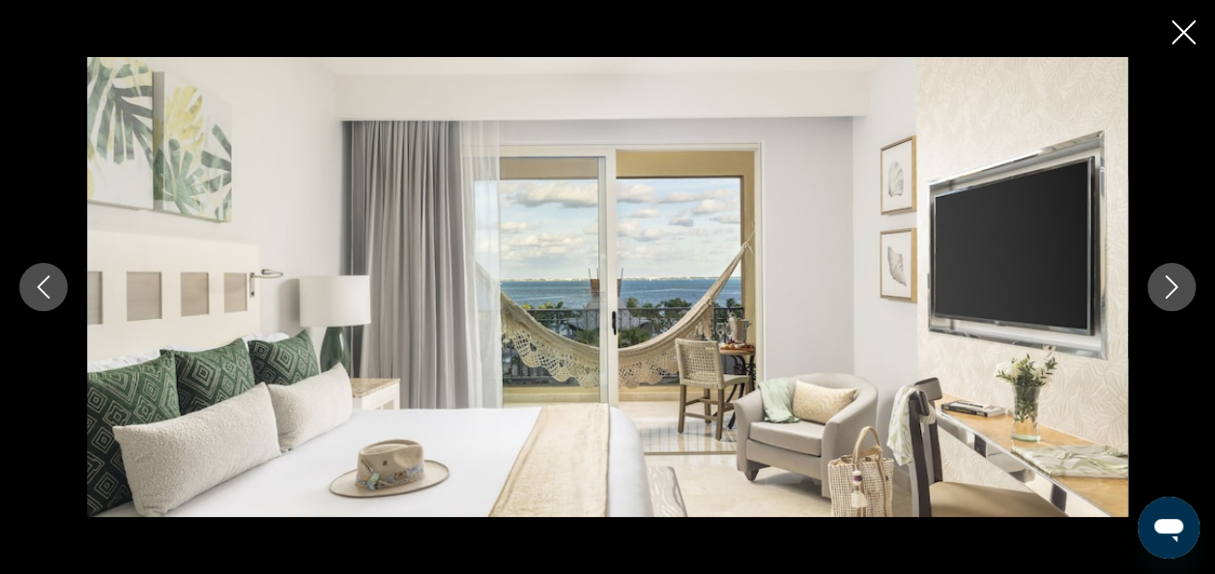
click at [1179, 32] on icon "Fermer le diaporama" at bounding box center [1183, 32] width 24 height 24
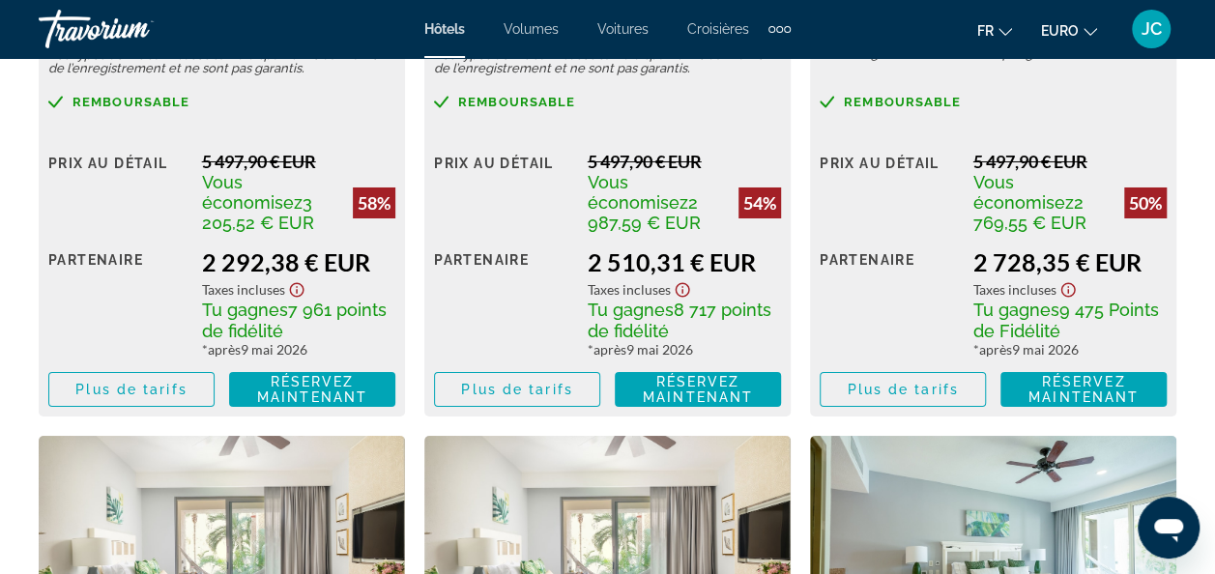
scroll to position [3411, 0]
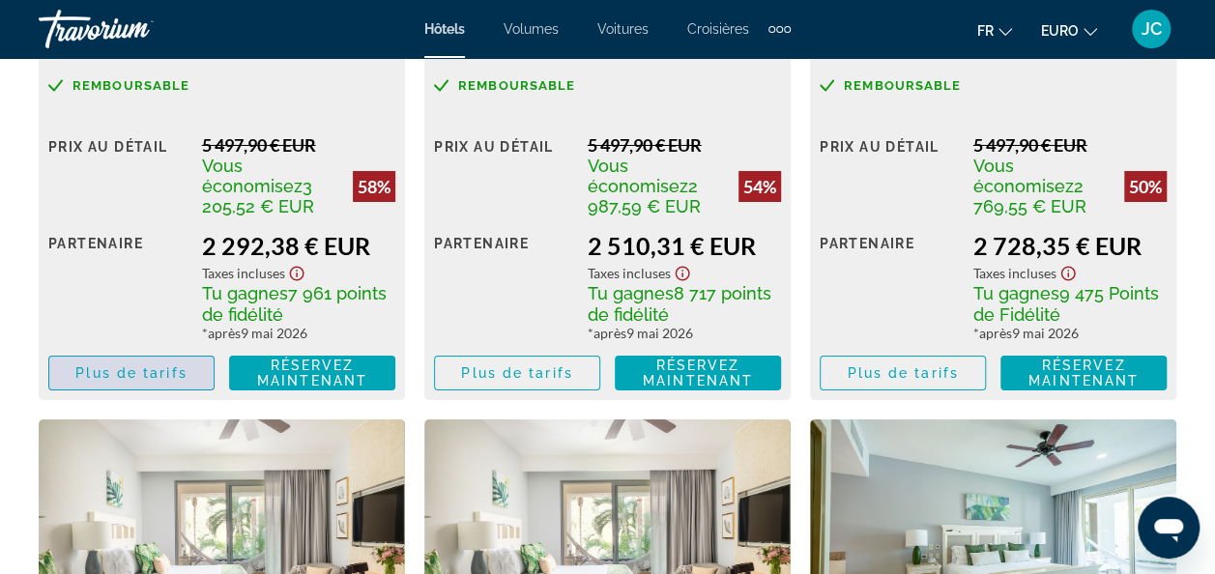
click at [122, 373] on span "Plus de tarifs" at bounding box center [130, 372] width 111 height 15
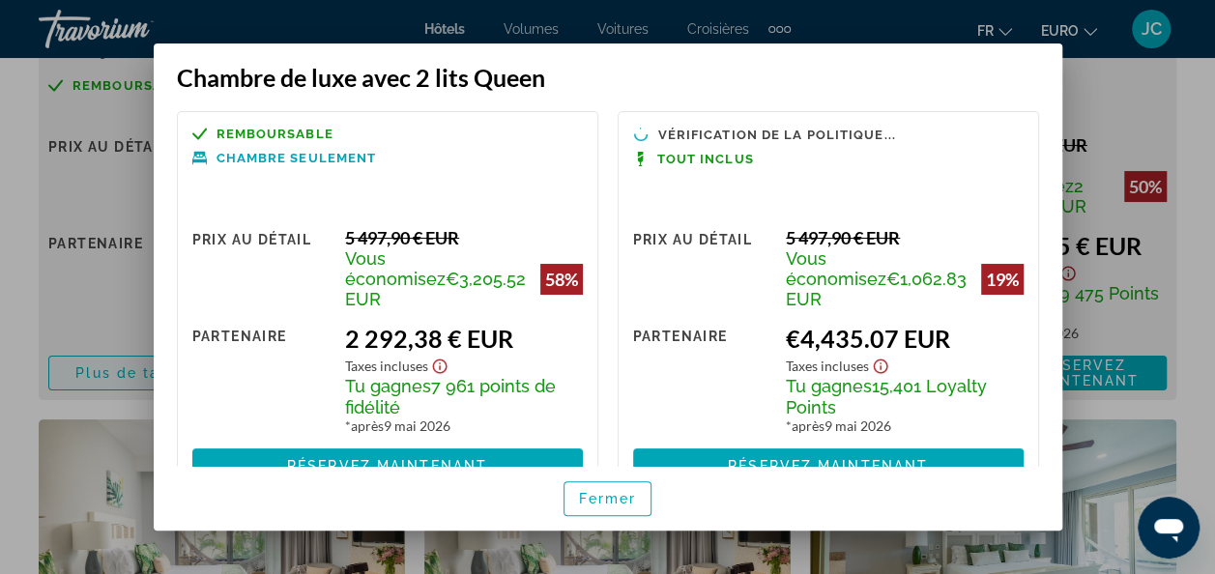
scroll to position [0, 0]
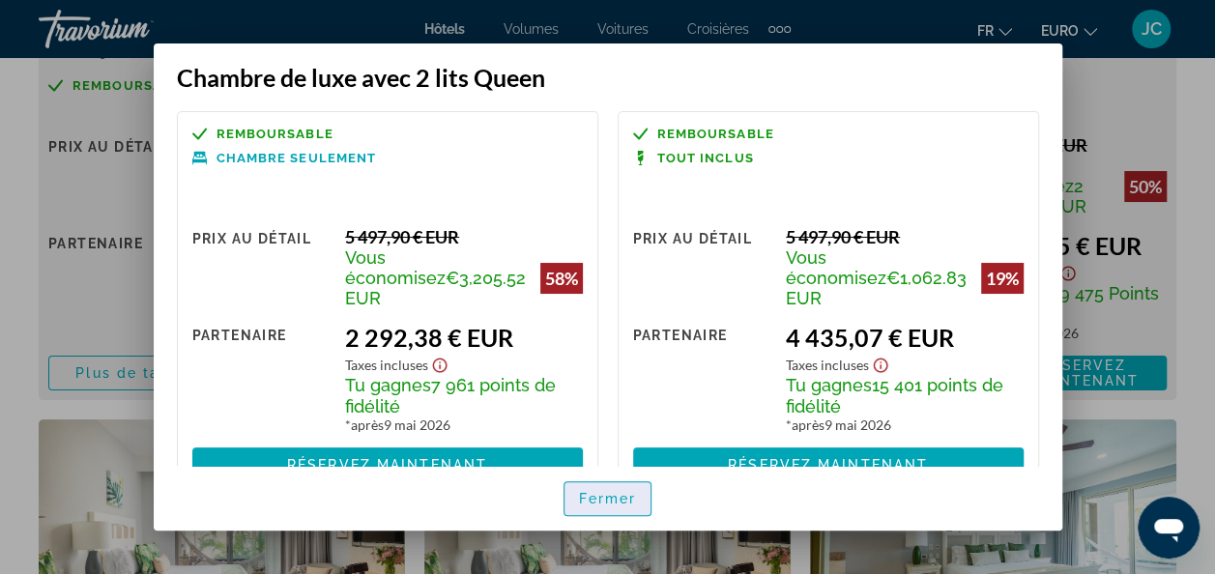
click at [624, 491] on span "Fermer" at bounding box center [608, 498] width 58 height 15
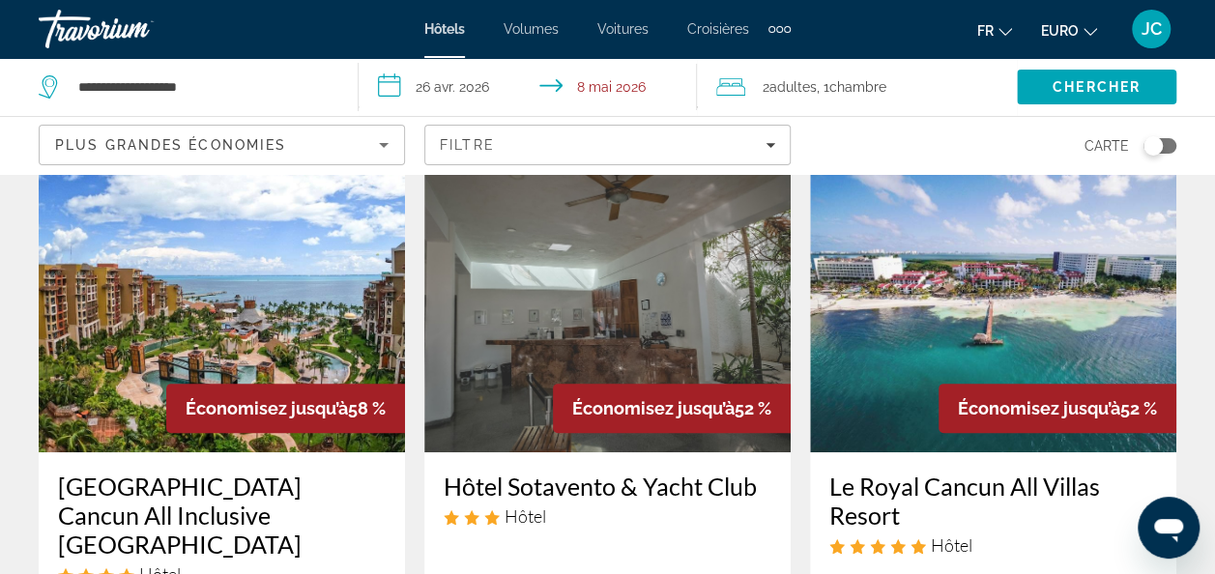
scroll to position [112, 0]
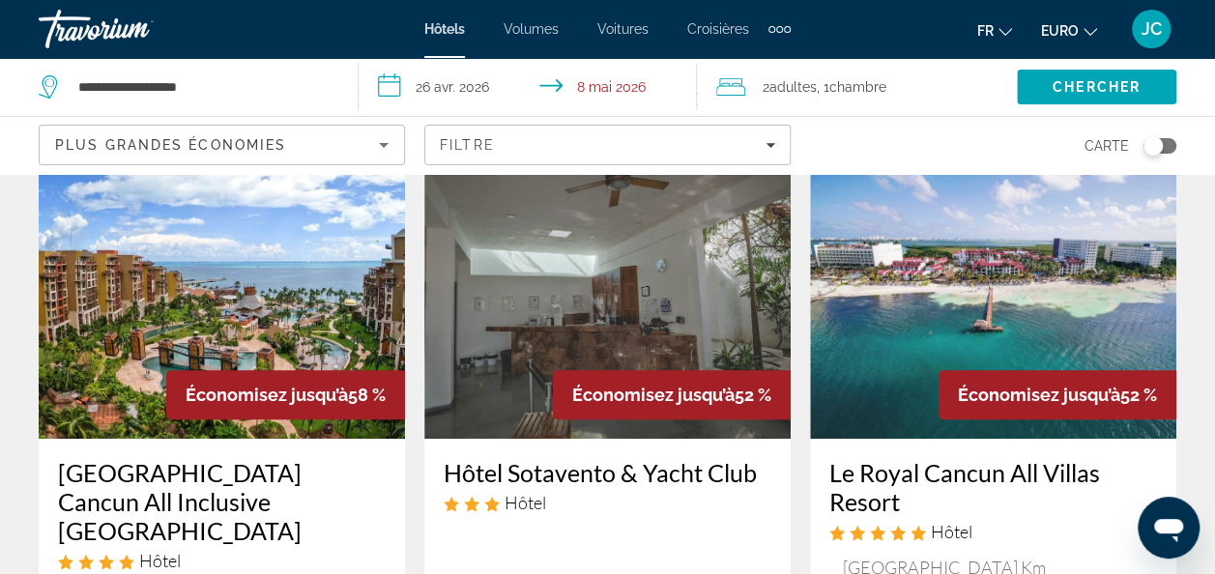
click at [976, 293] on img "Contenu principal" at bounding box center [993, 283] width 366 height 309
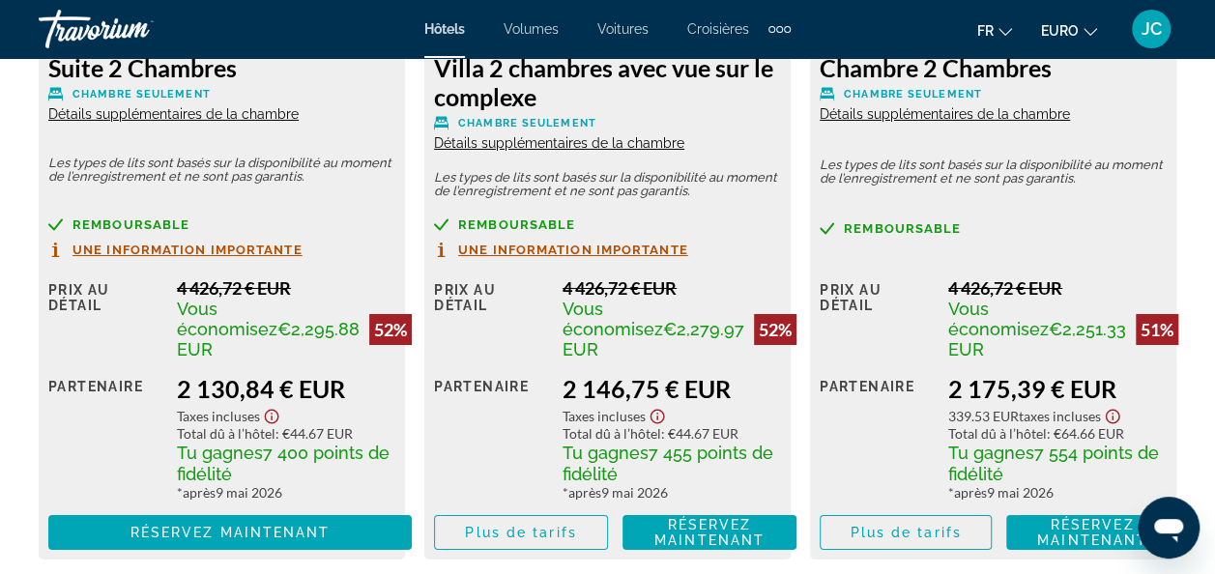
scroll to position [3307, 0]
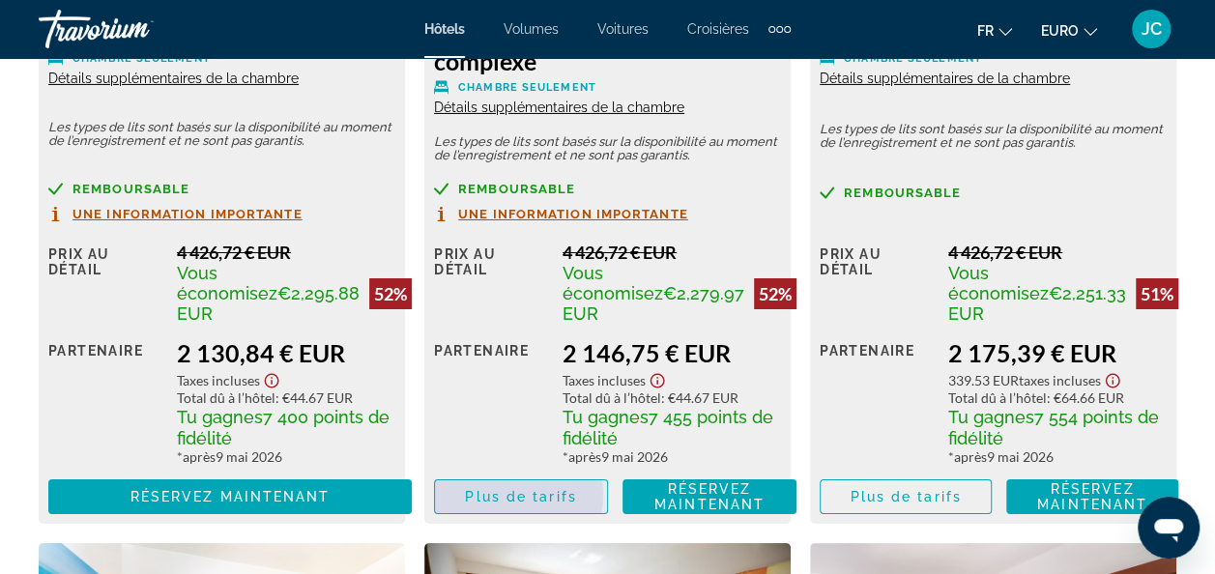
click at [508, 495] on span "Plus de tarifs" at bounding box center [520, 496] width 111 height 15
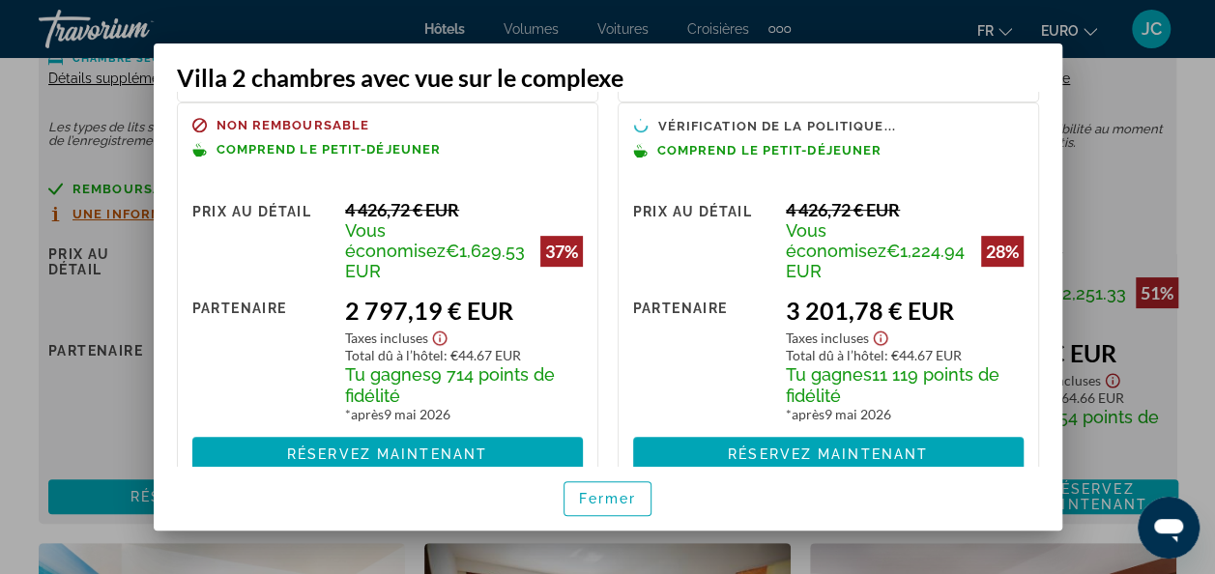
scroll to position [298, 0]
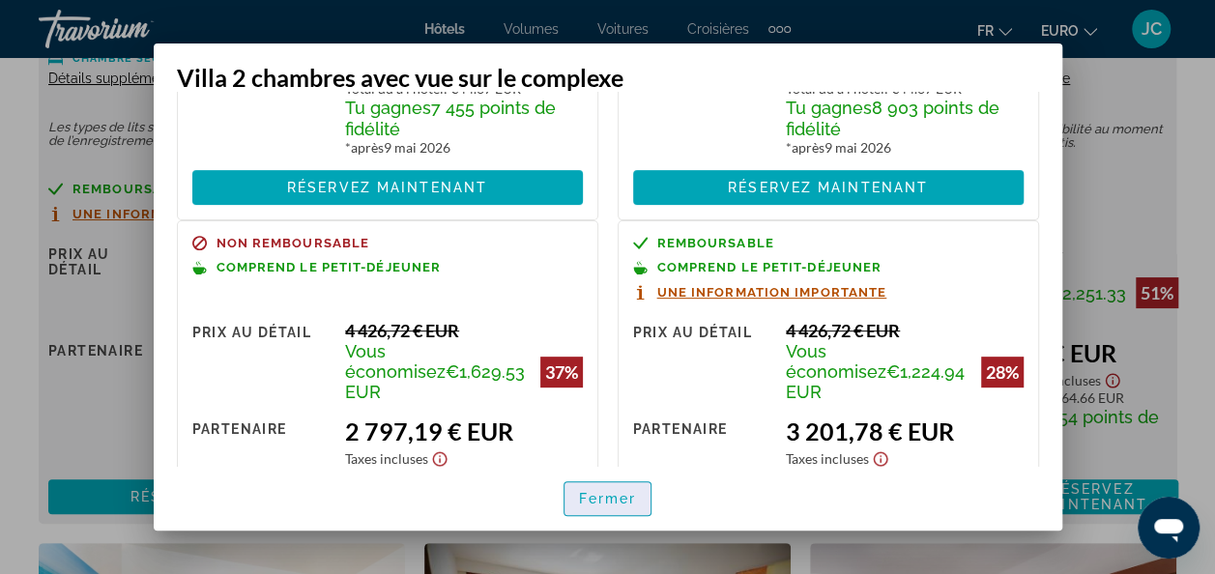
click at [615, 496] on span "Fermer" at bounding box center [608, 498] width 58 height 15
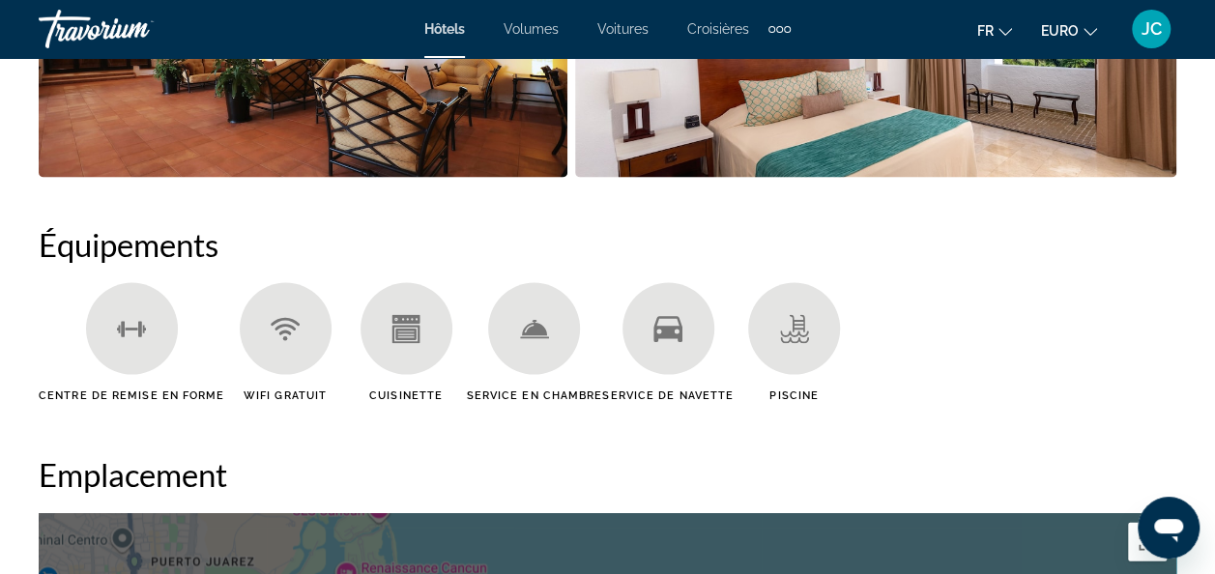
scroll to position [1713, 0]
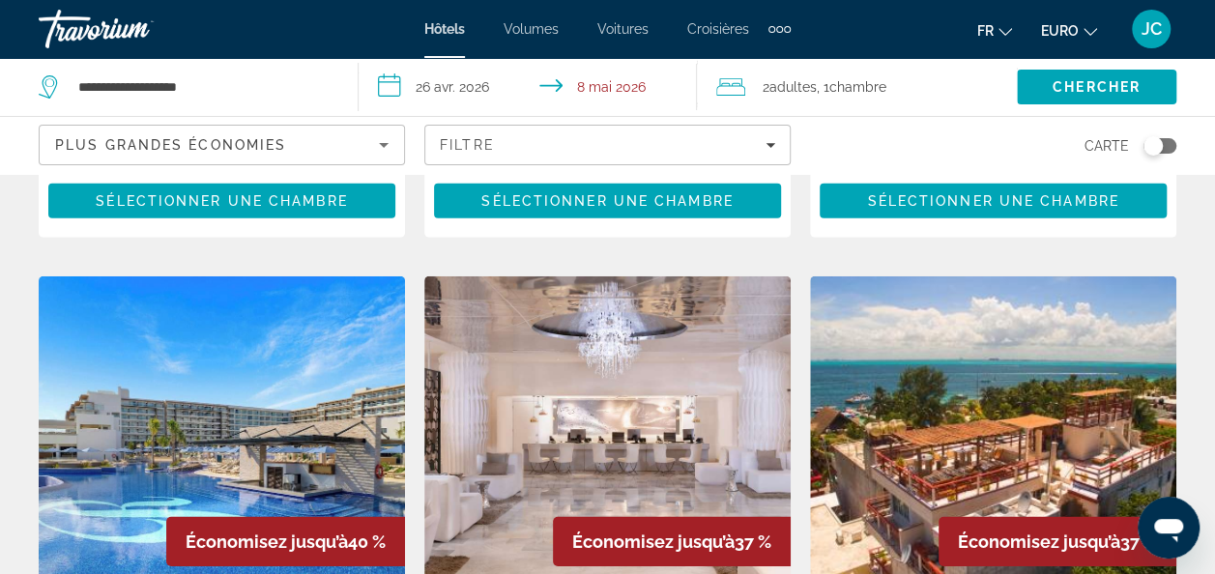
scroll to position [2663, 0]
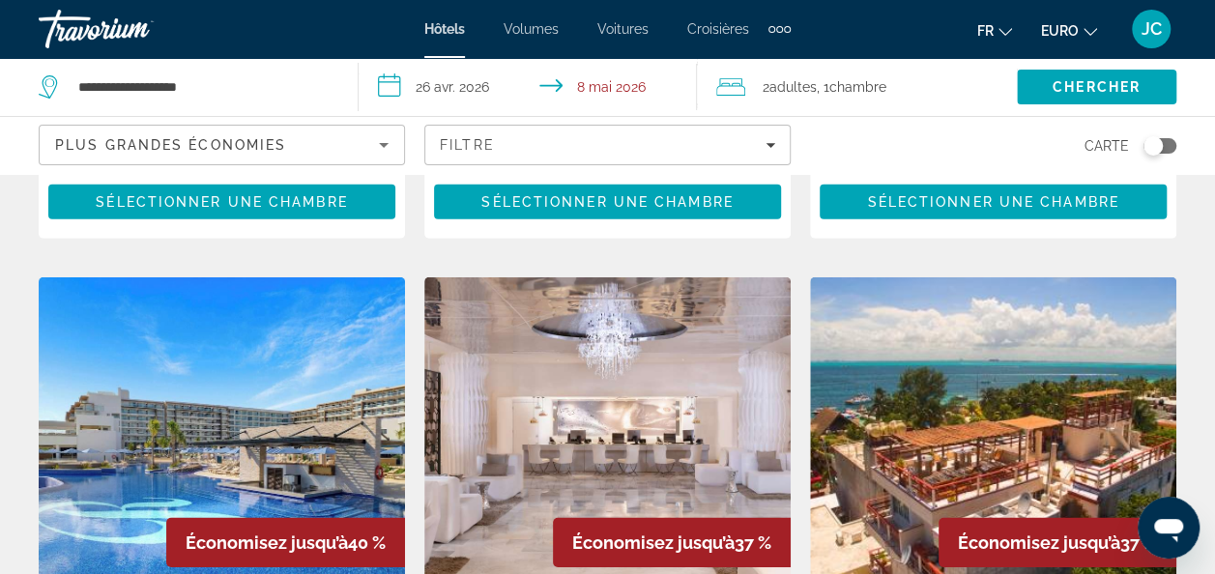
click at [186, 319] on img "Contenu principal" at bounding box center [222, 431] width 366 height 309
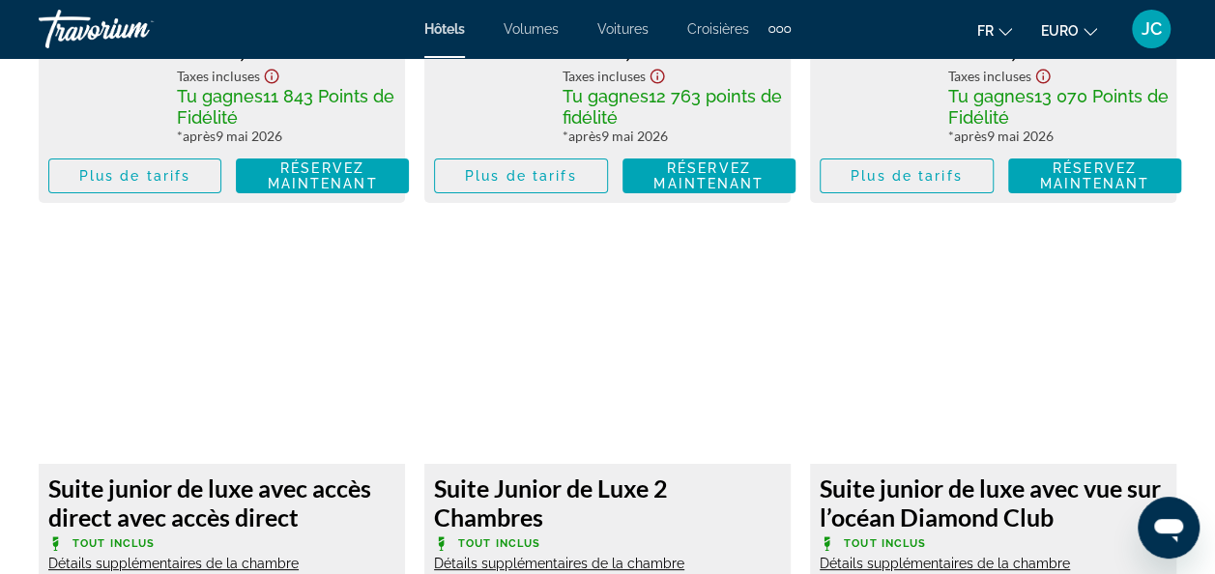
scroll to position [3610, 0]
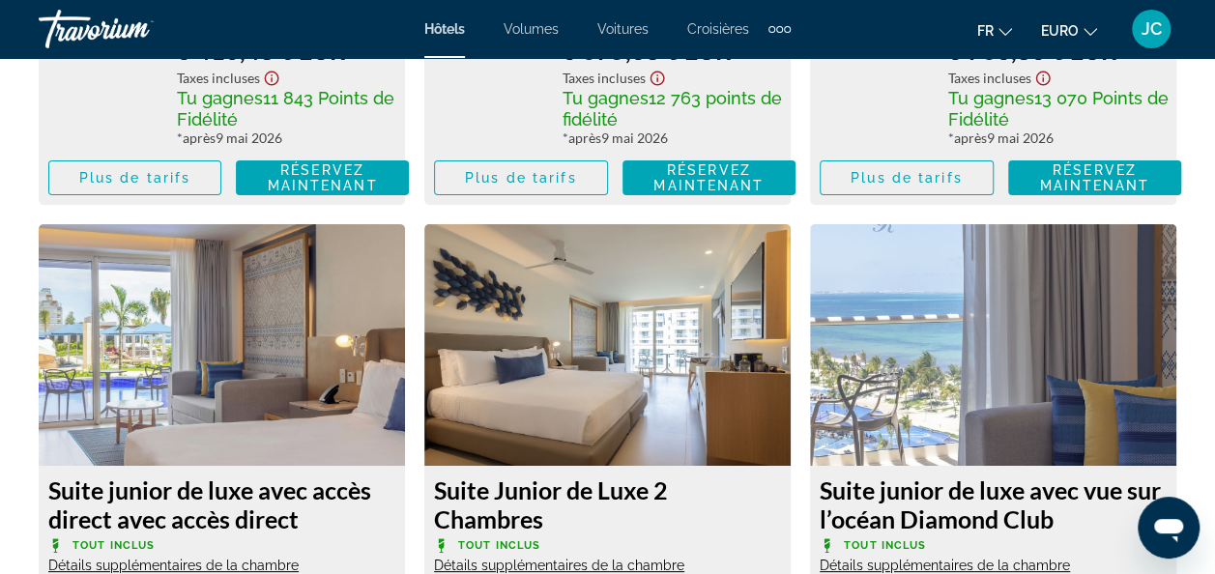
click at [224, 371] on img "Contenu principal" at bounding box center [222, 345] width 366 height 242
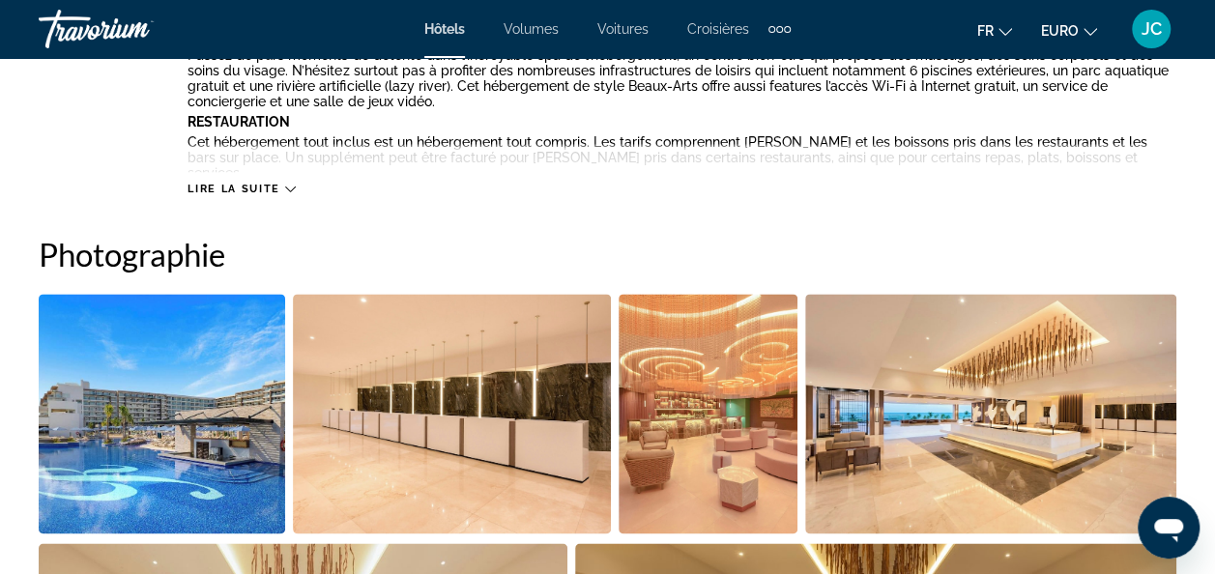
scroll to position [1163, 0]
click at [209, 450] on img "Ouvrir le curseur d’image en plein écran" at bounding box center [162, 414] width 246 height 240
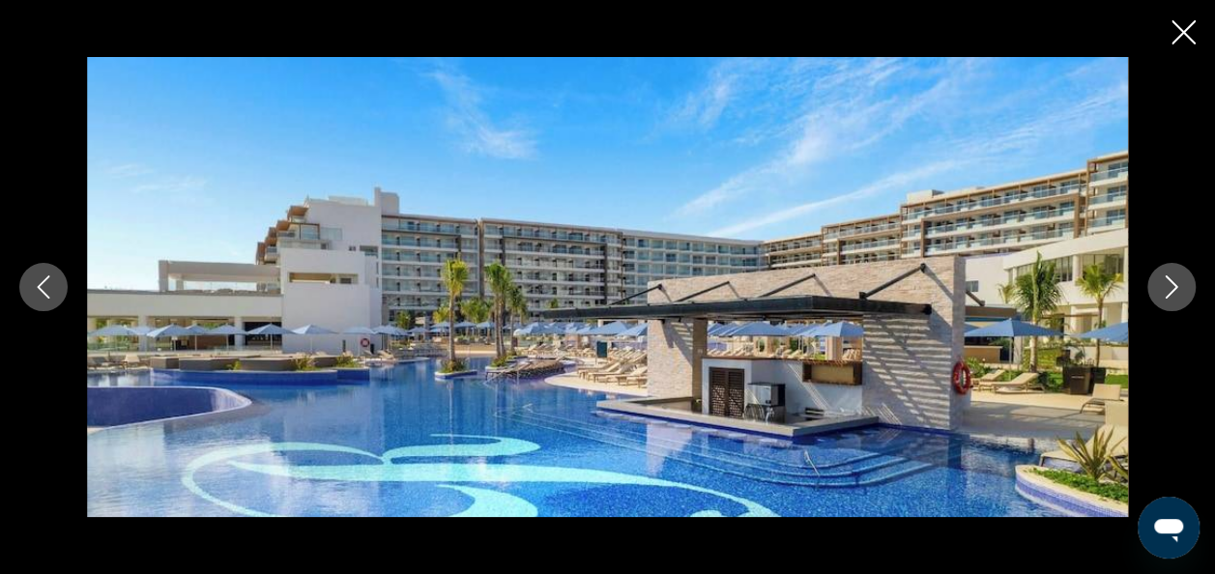
click at [1181, 282] on icon "Image suivante" at bounding box center [1171, 286] width 23 height 23
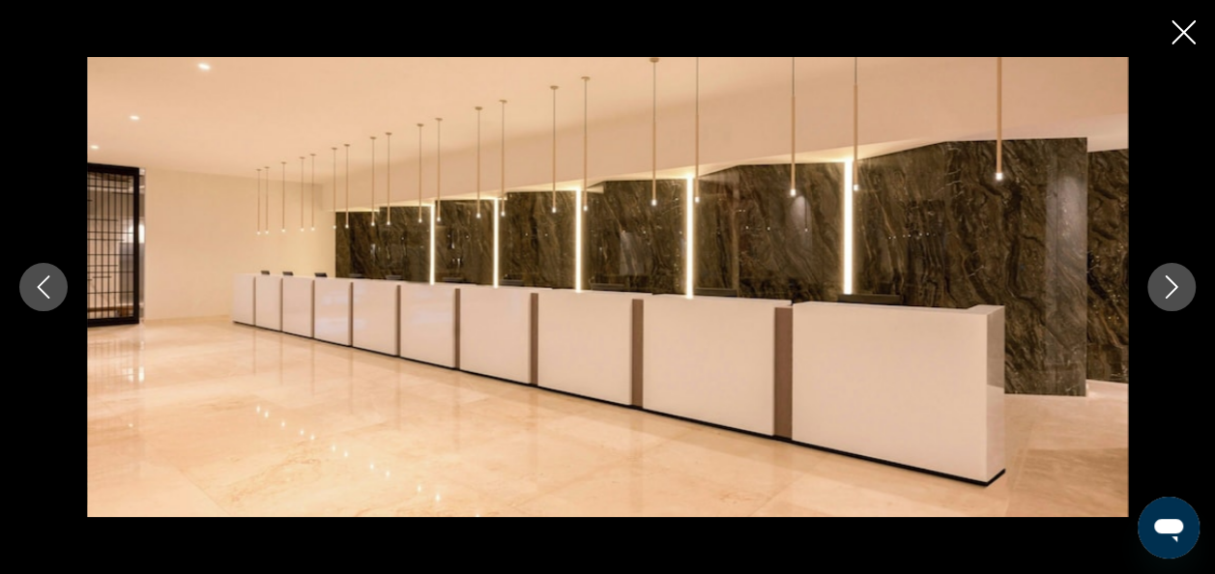
click at [1181, 282] on icon "Image suivante" at bounding box center [1171, 286] width 23 height 23
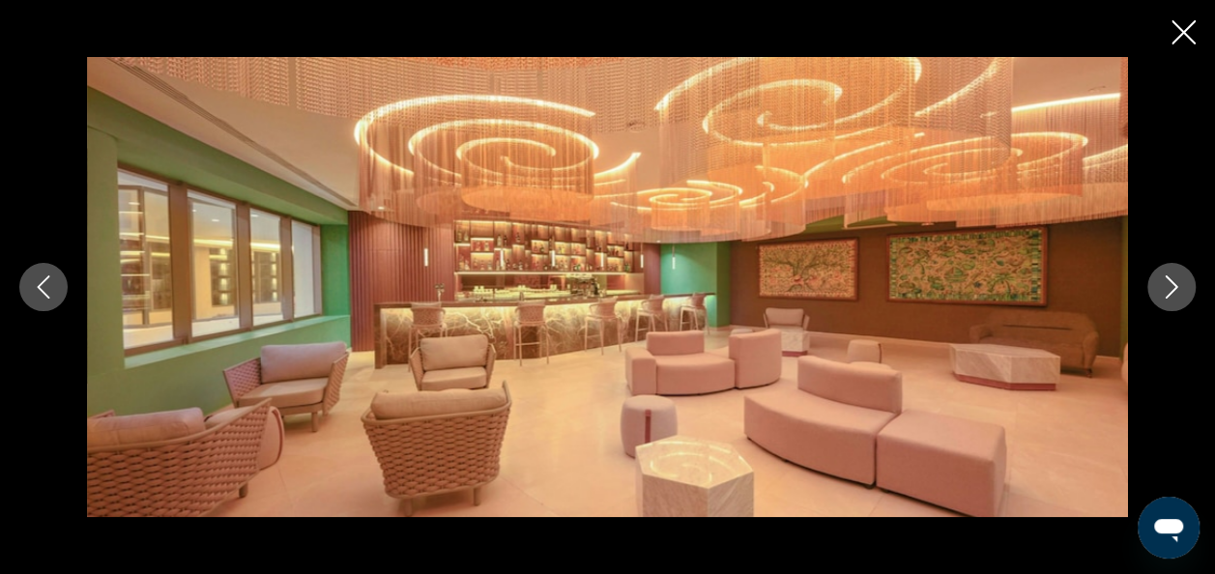
click at [1181, 282] on icon "Image suivante" at bounding box center [1171, 286] width 23 height 23
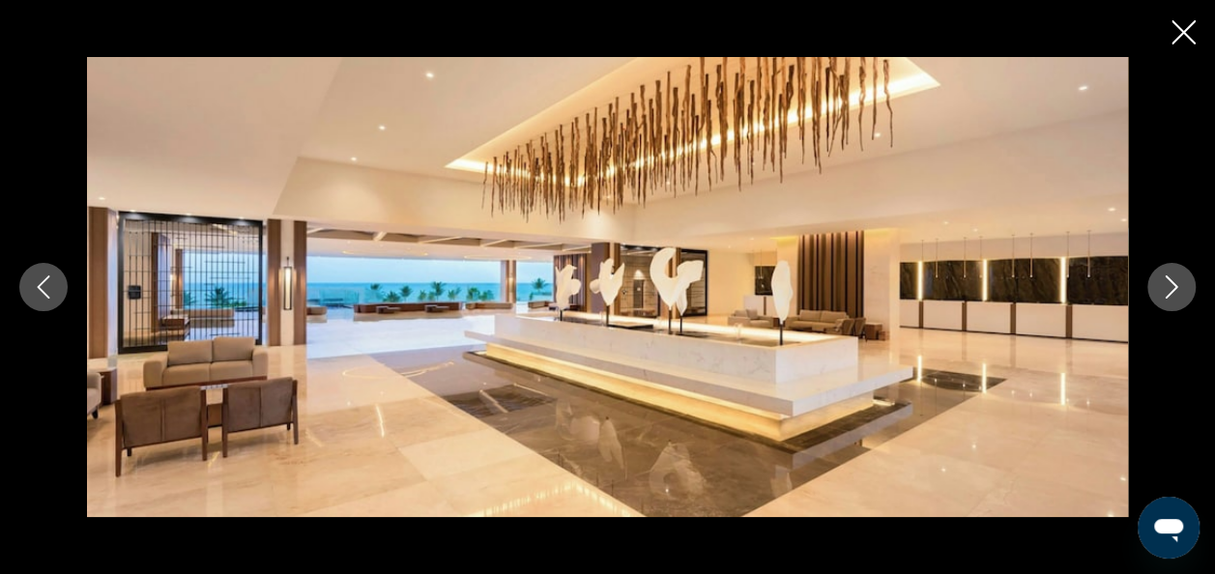
click at [1181, 282] on icon "Image suivante" at bounding box center [1171, 286] width 23 height 23
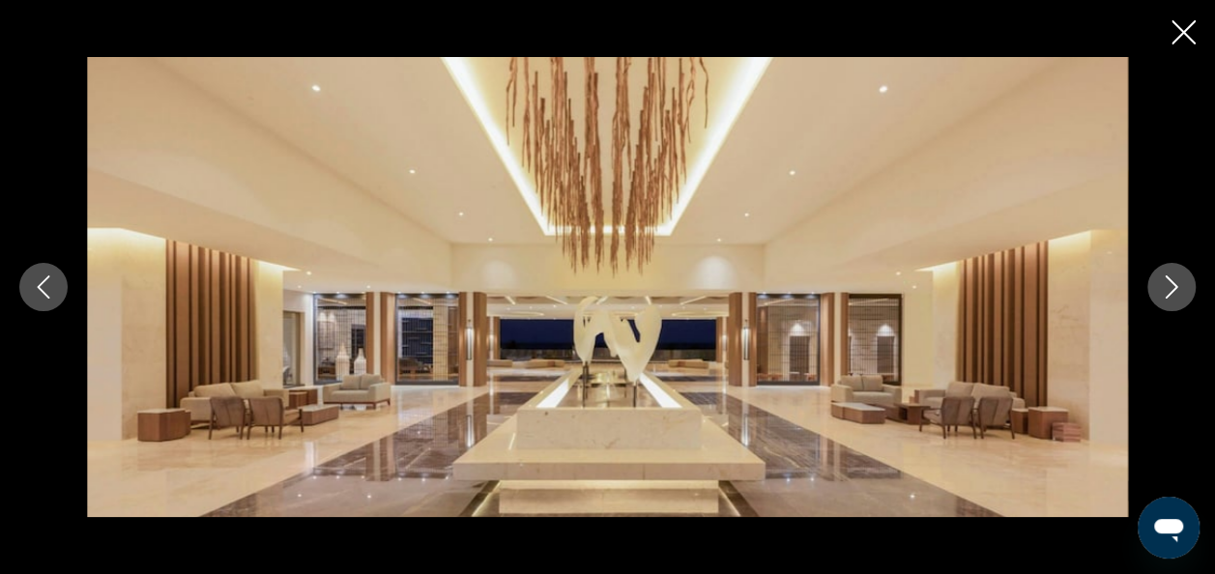
click at [1181, 282] on icon "Image suivante" at bounding box center [1171, 286] width 23 height 23
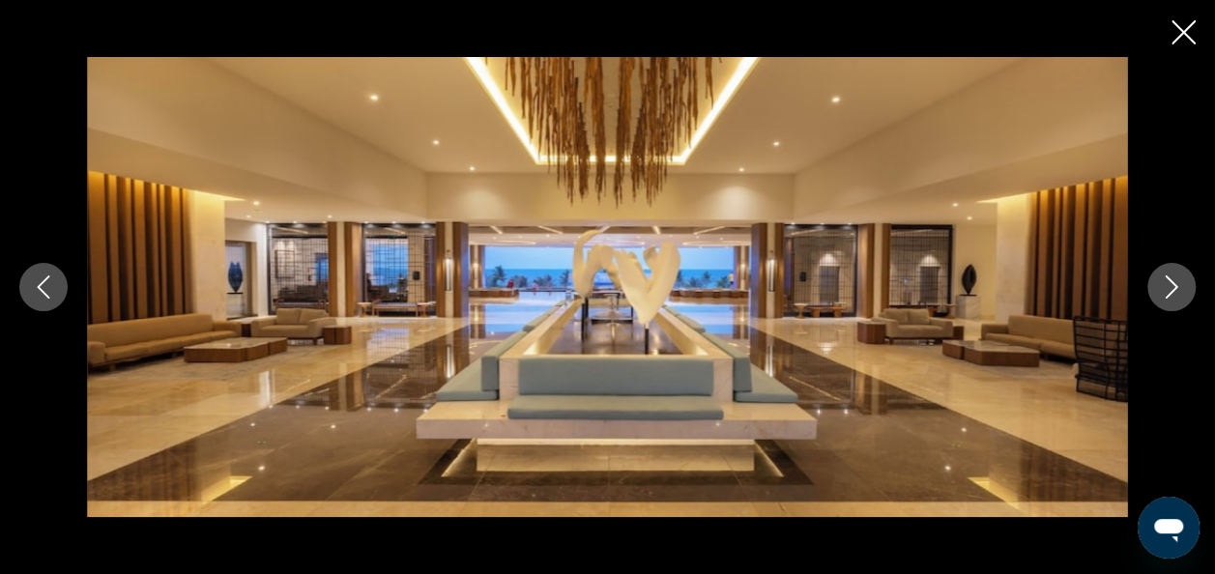
click at [1181, 282] on icon "Image suivante" at bounding box center [1171, 286] width 23 height 23
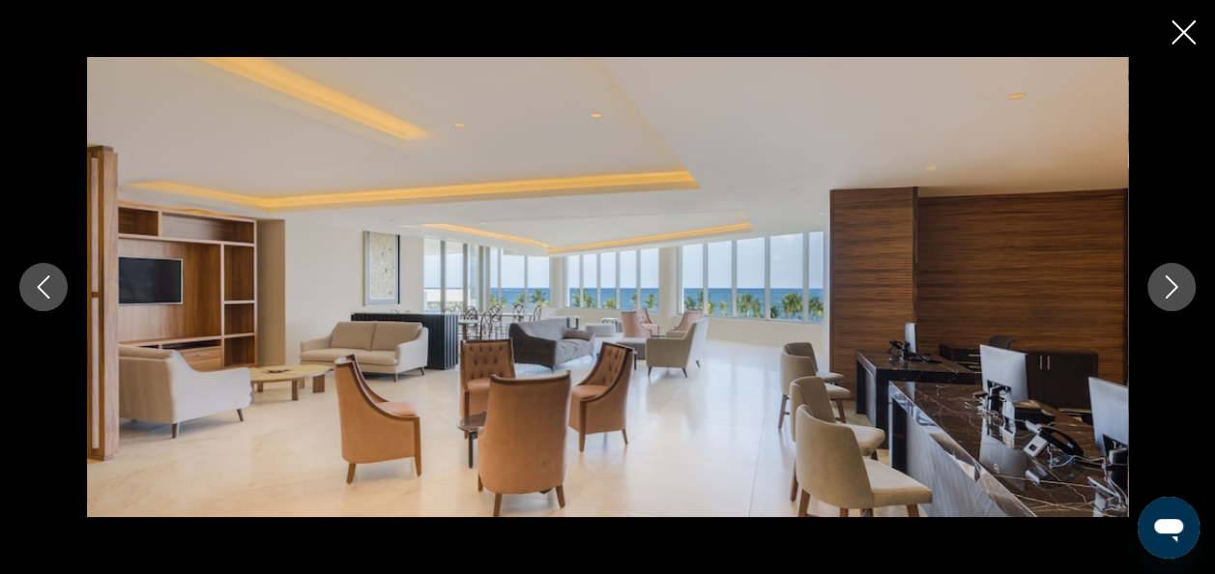
click at [1181, 282] on icon "Image suivante" at bounding box center [1171, 286] width 23 height 23
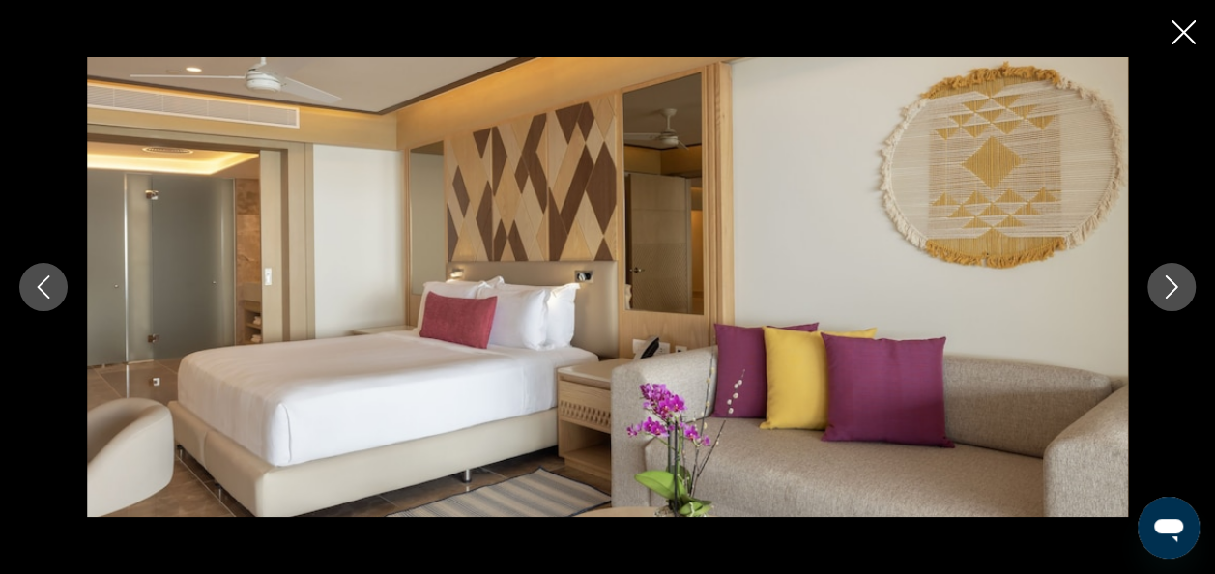
click at [1181, 282] on icon "Image suivante" at bounding box center [1171, 286] width 23 height 23
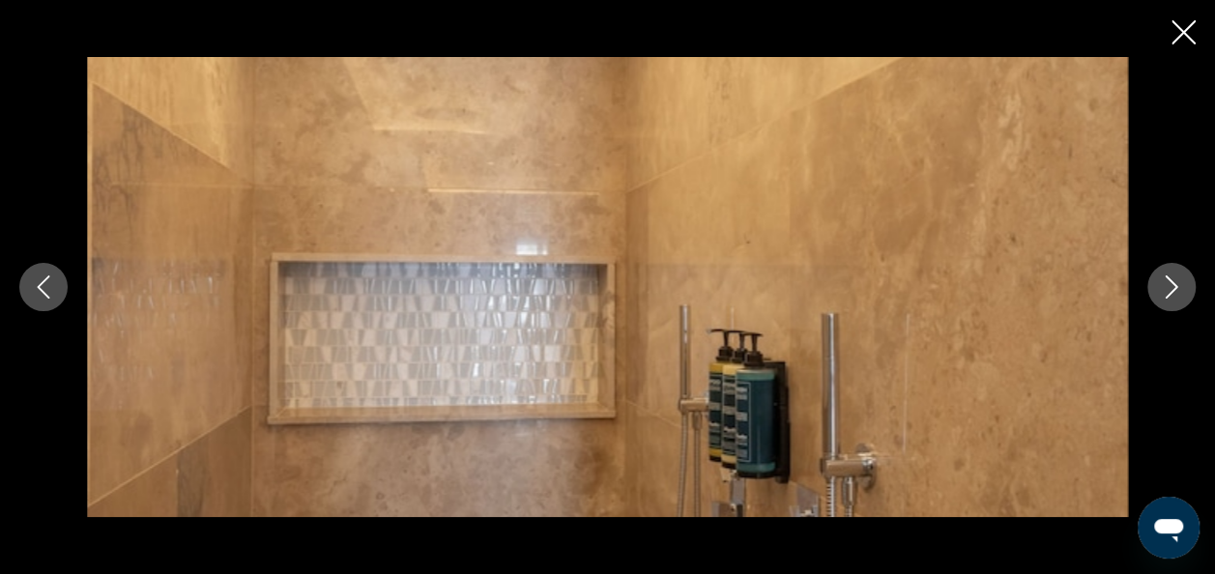
click at [1181, 282] on icon "Image suivante" at bounding box center [1171, 286] width 23 height 23
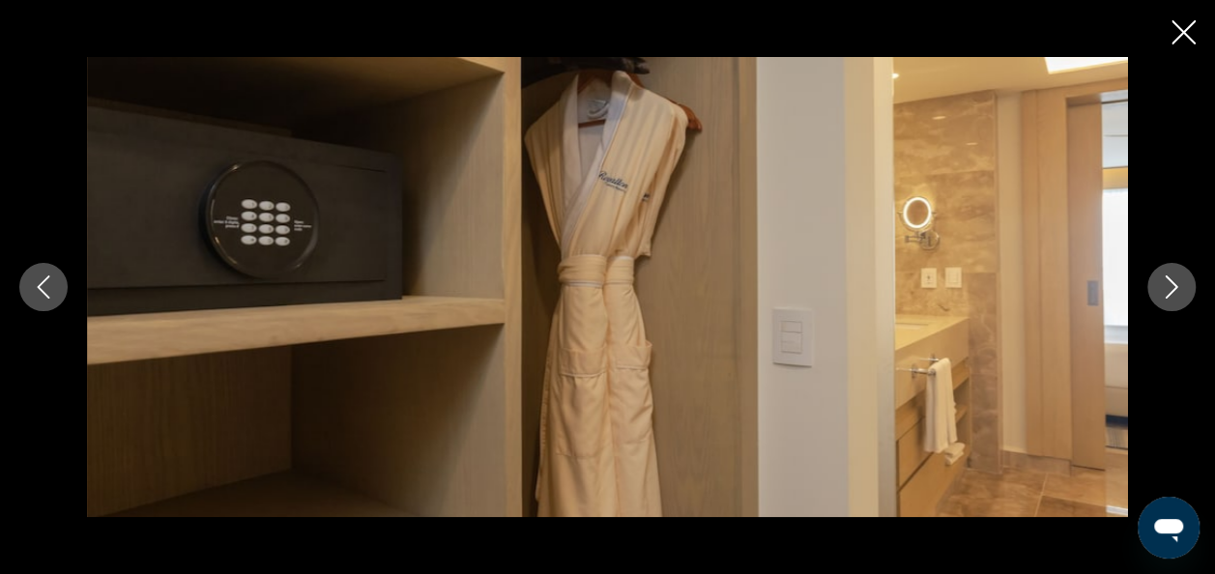
click at [1181, 282] on icon "Image suivante" at bounding box center [1171, 286] width 23 height 23
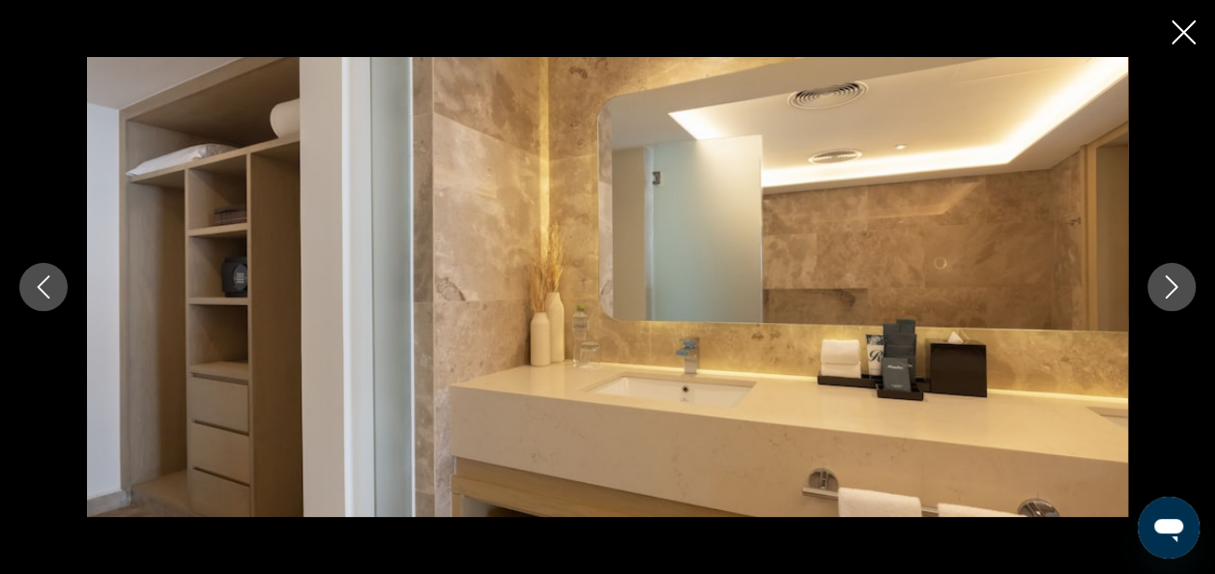
click at [1181, 282] on icon "Image suivante" at bounding box center [1171, 286] width 23 height 23
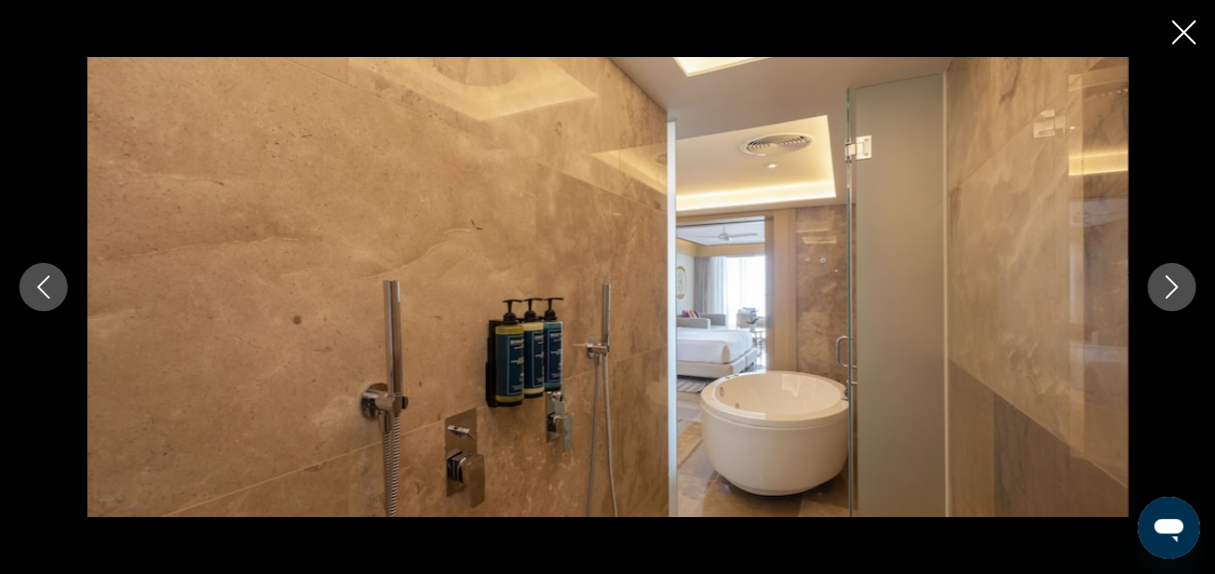
click at [1181, 282] on icon "Image suivante" at bounding box center [1171, 286] width 23 height 23
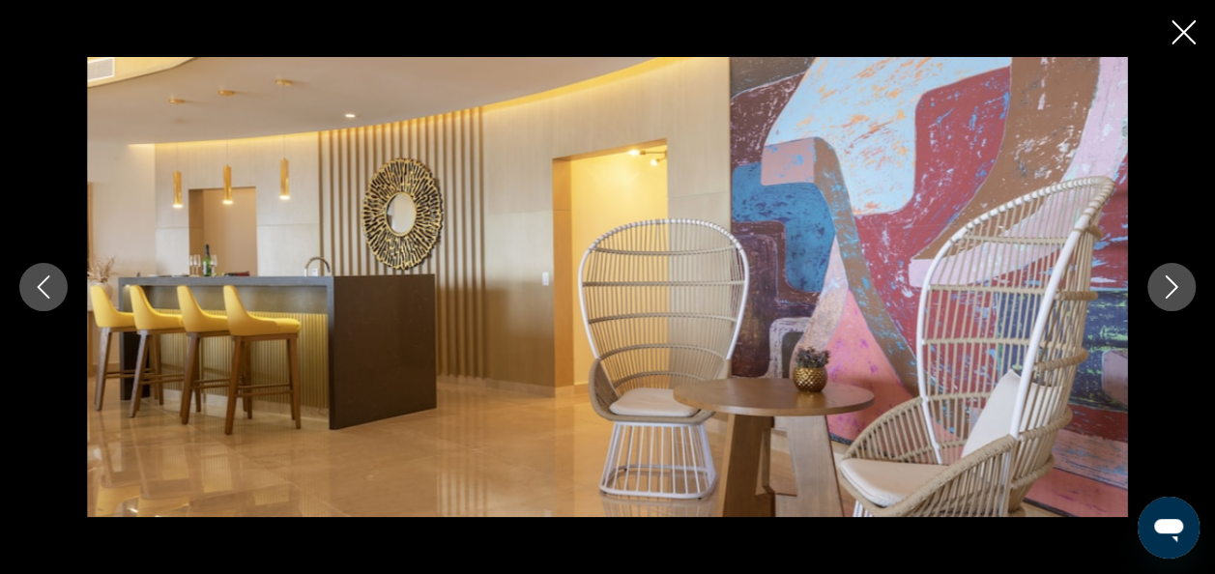
click at [66, 286] on button "Image précédente" at bounding box center [43, 287] width 48 height 48
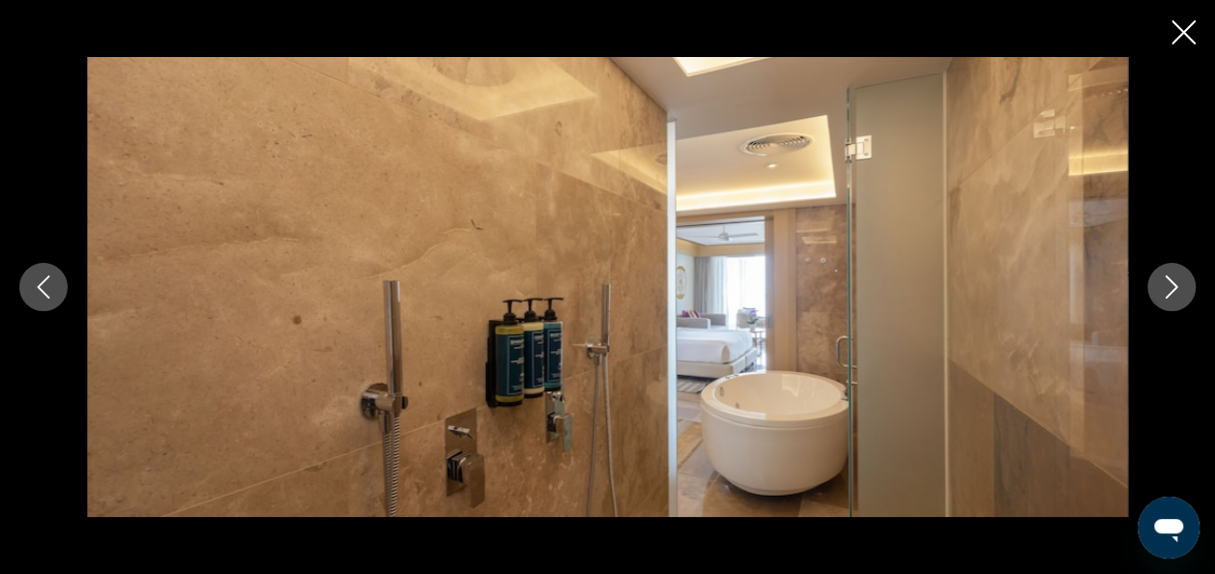
click at [1162, 296] on icon "Image suivante" at bounding box center [1171, 286] width 23 height 23
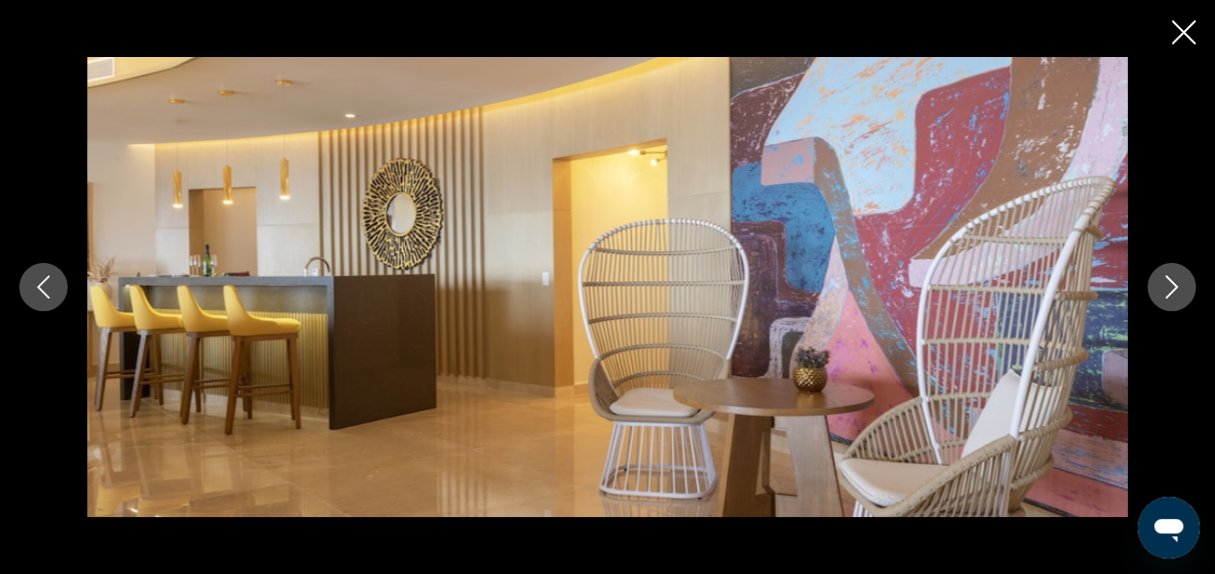
click at [1162, 296] on icon "Image suivante" at bounding box center [1171, 286] width 23 height 23
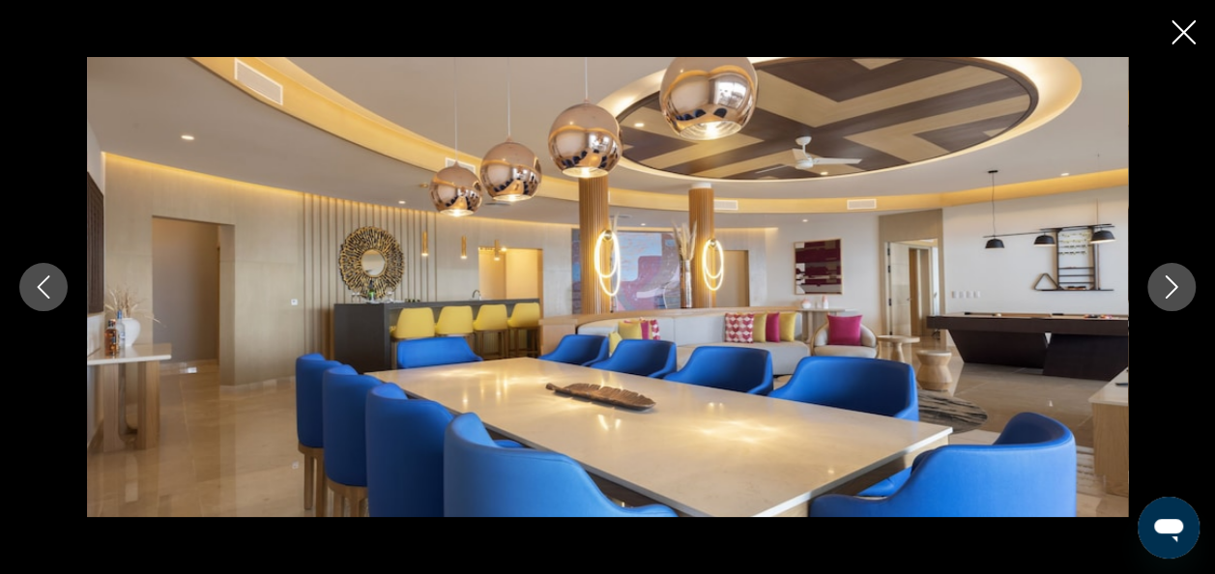
click at [1162, 296] on icon "Image suivante" at bounding box center [1171, 286] width 23 height 23
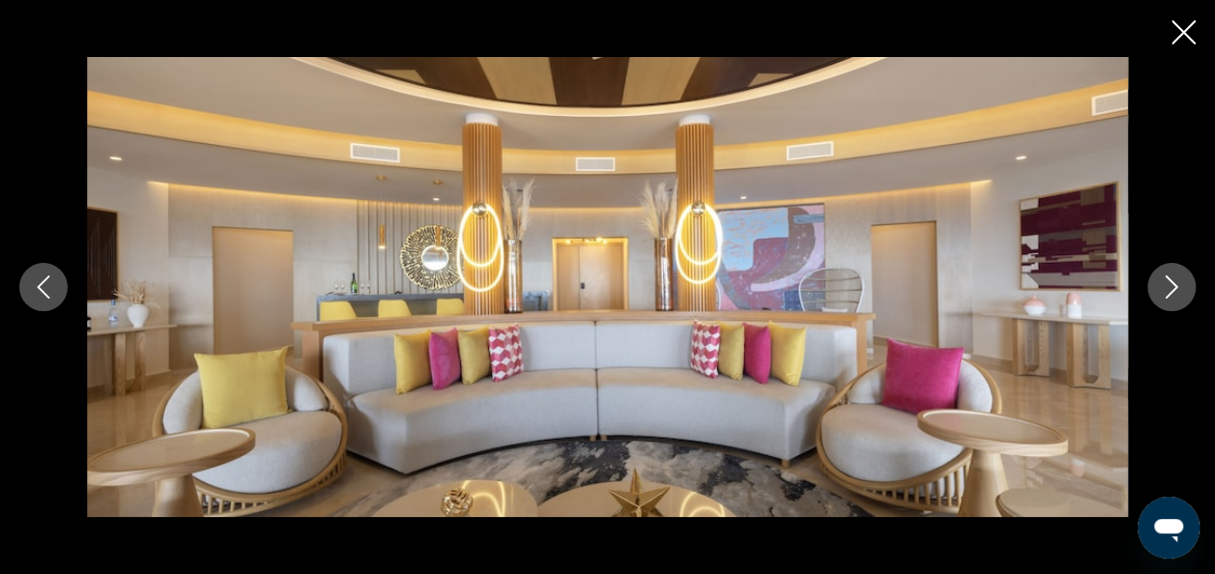
click at [1162, 296] on icon "Image suivante" at bounding box center [1171, 286] width 23 height 23
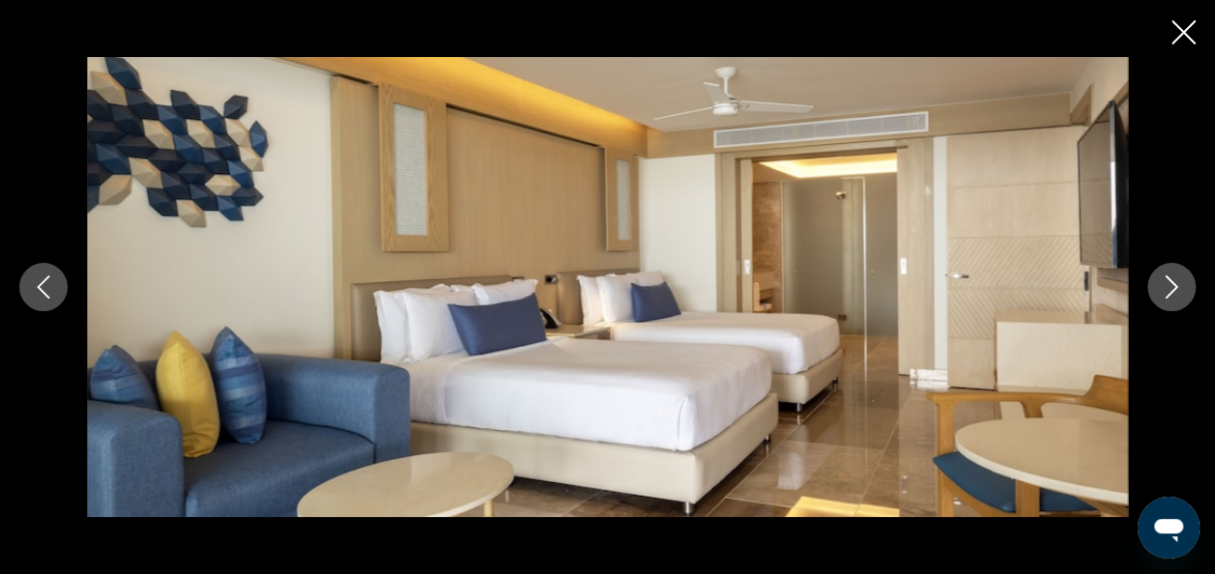
click at [1162, 296] on icon "Image suivante" at bounding box center [1171, 286] width 23 height 23
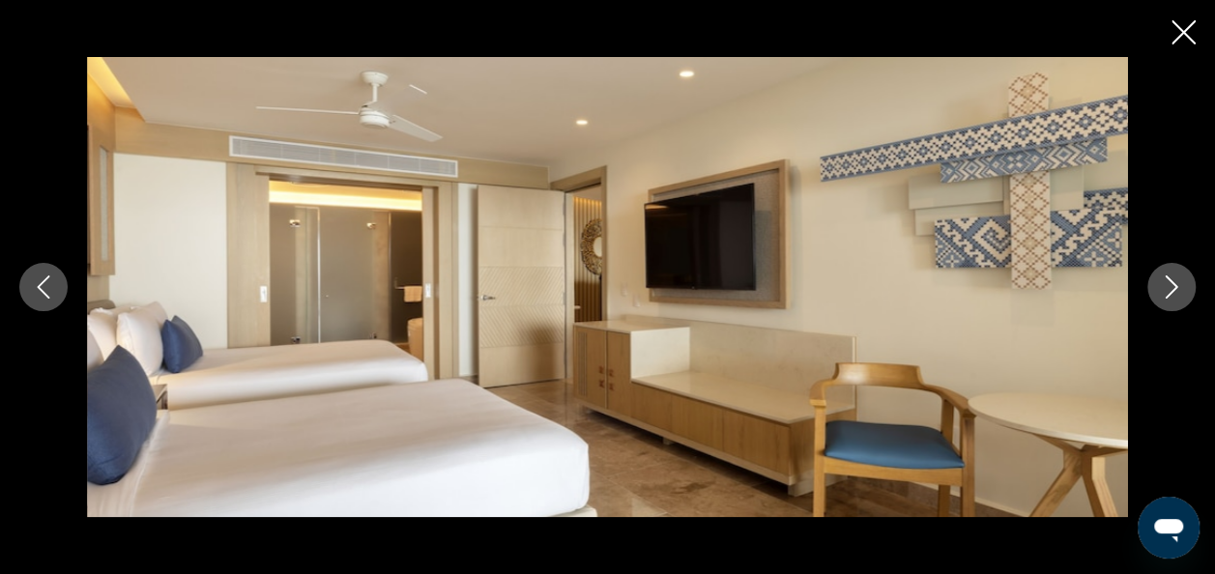
click at [1162, 296] on icon "Image suivante" at bounding box center [1171, 286] width 23 height 23
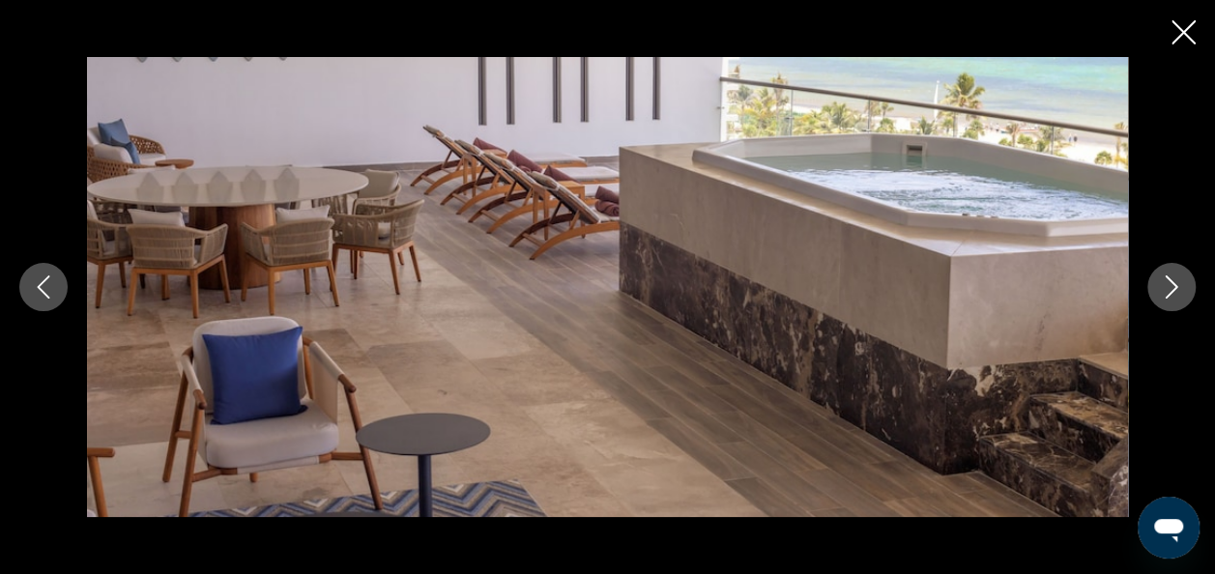
click at [1192, 33] on icon "Fermer le diaporama" at bounding box center [1183, 32] width 24 height 24
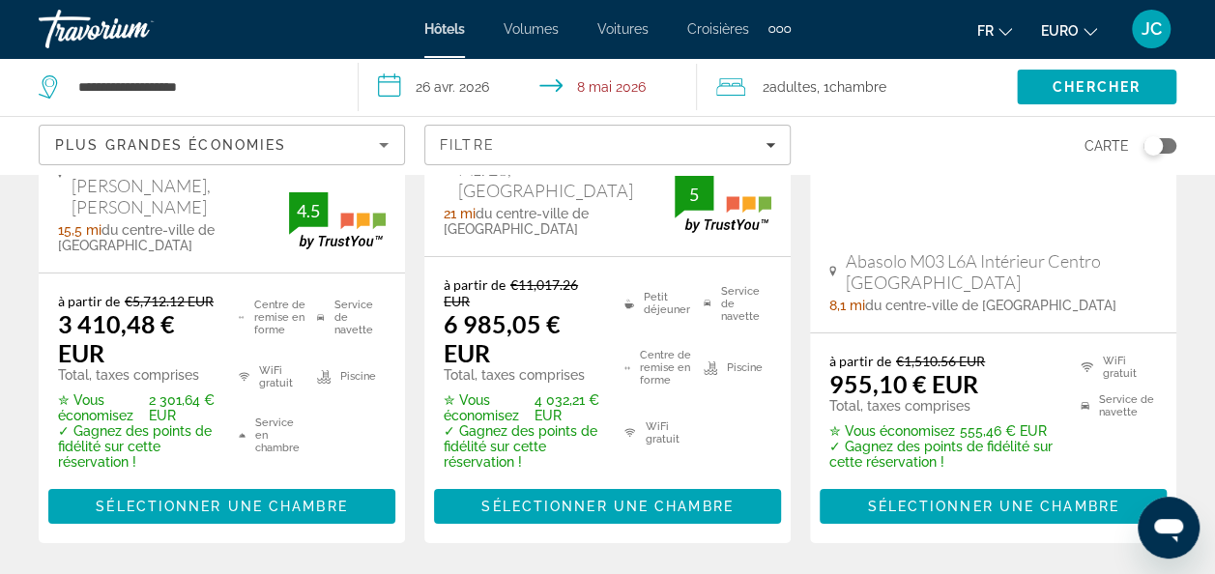
scroll to position [3260, 0]
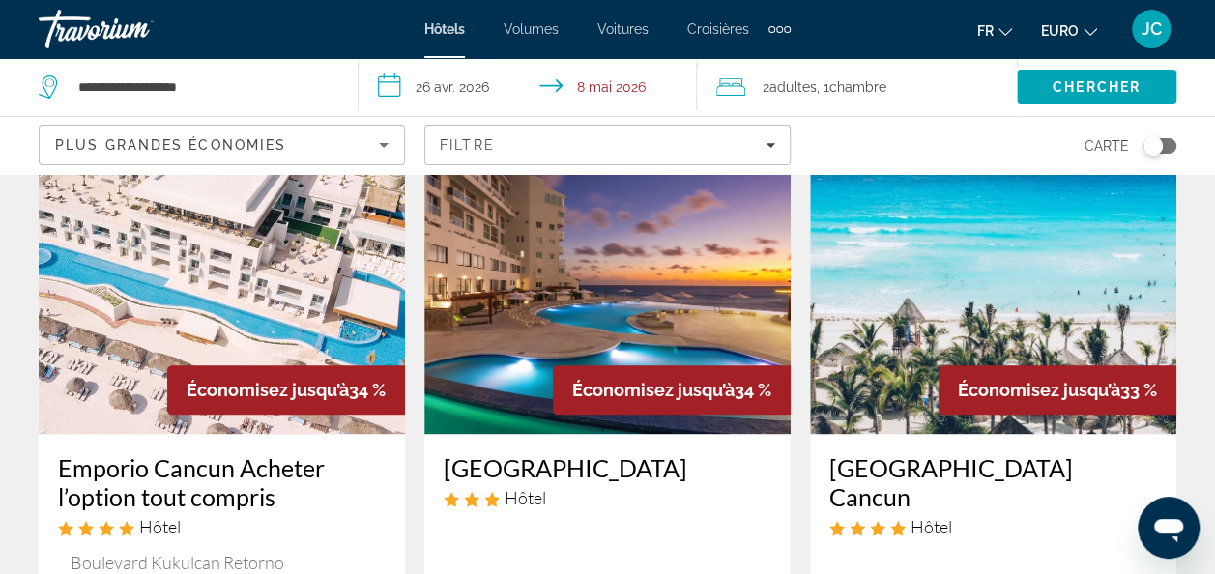
scroll to position [897, 0]
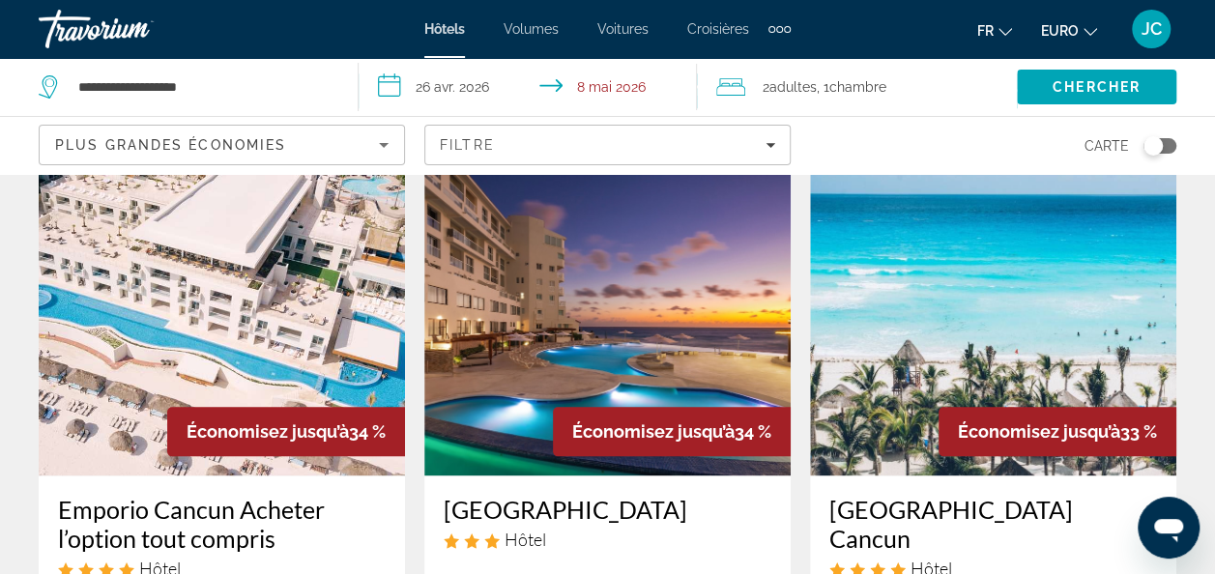
click at [980, 301] on img "Contenu principal" at bounding box center [993, 320] width 366 height 309
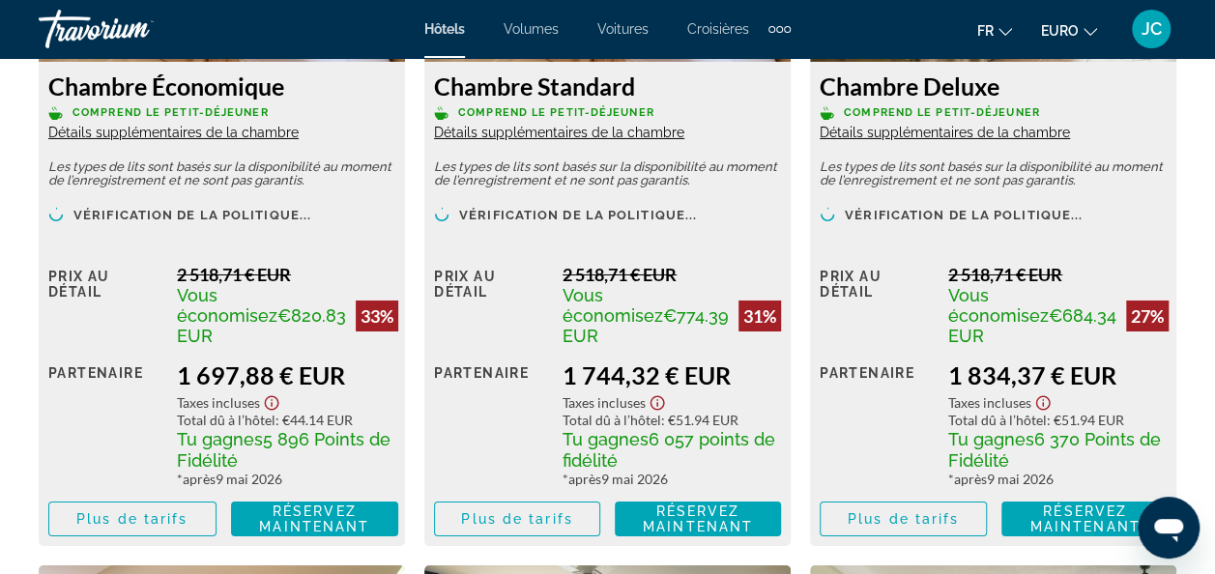
scroll to position [3298, 0]
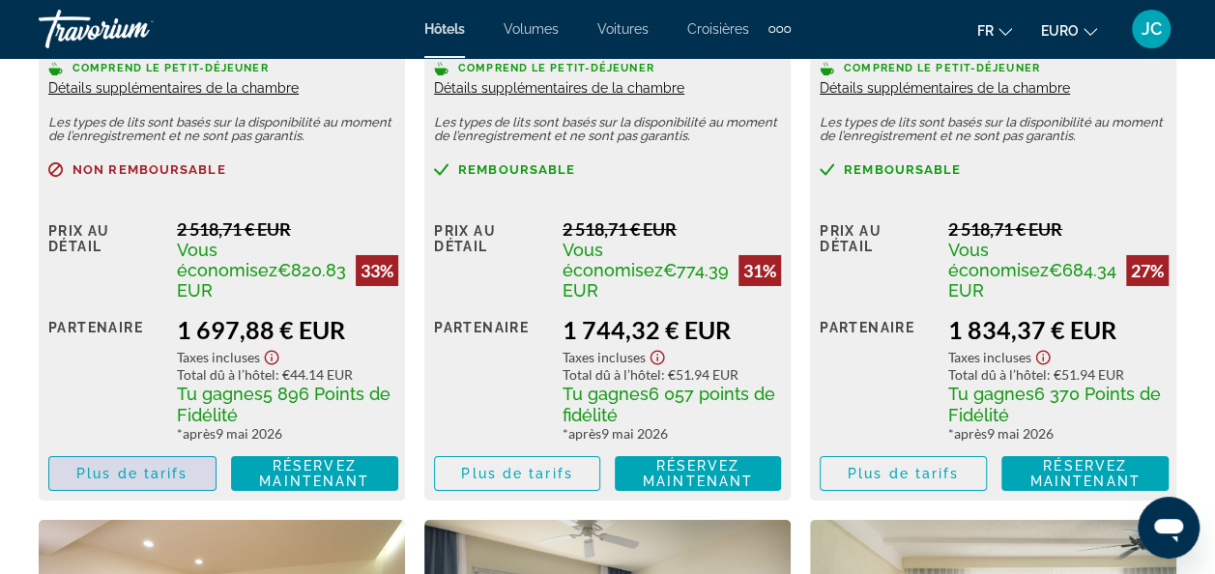
click at [168, 479] on span "Plus de tarifs" at bounding box center [131, 473] width 111 height 15
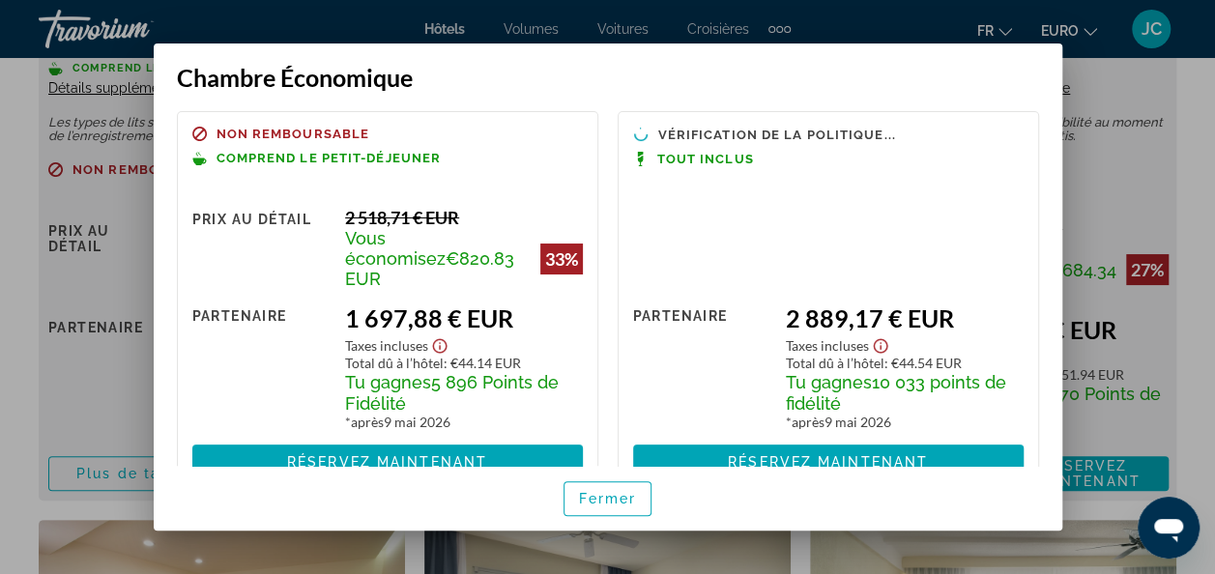
scroll to position [15, 0]
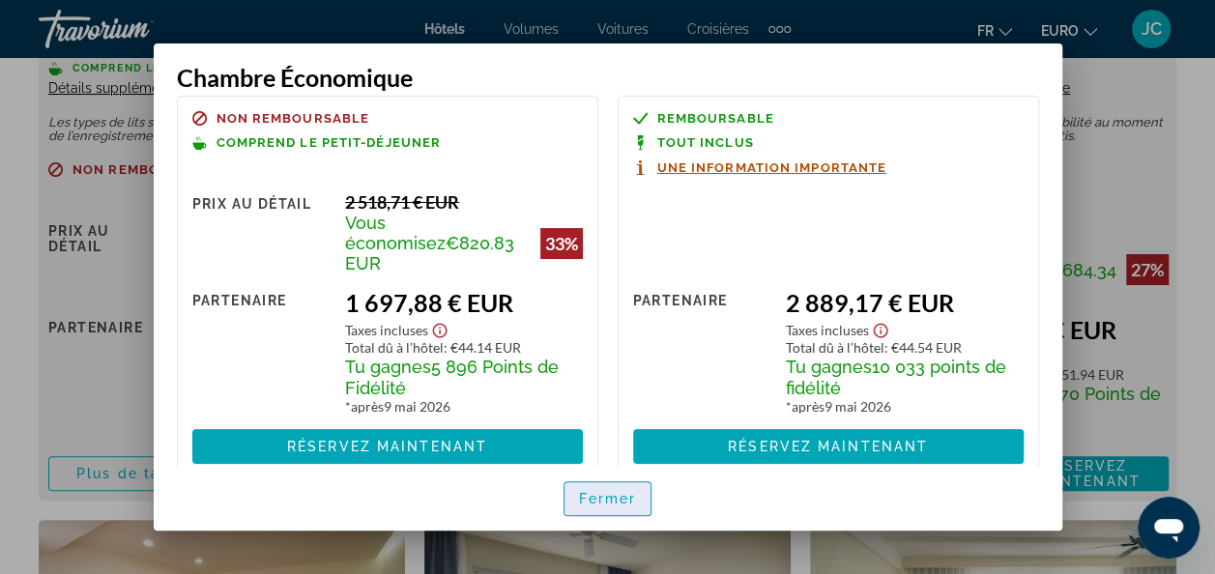
click at [611, 493] on span "Fermer" at bounding box center [608, 498] width 58 height 15
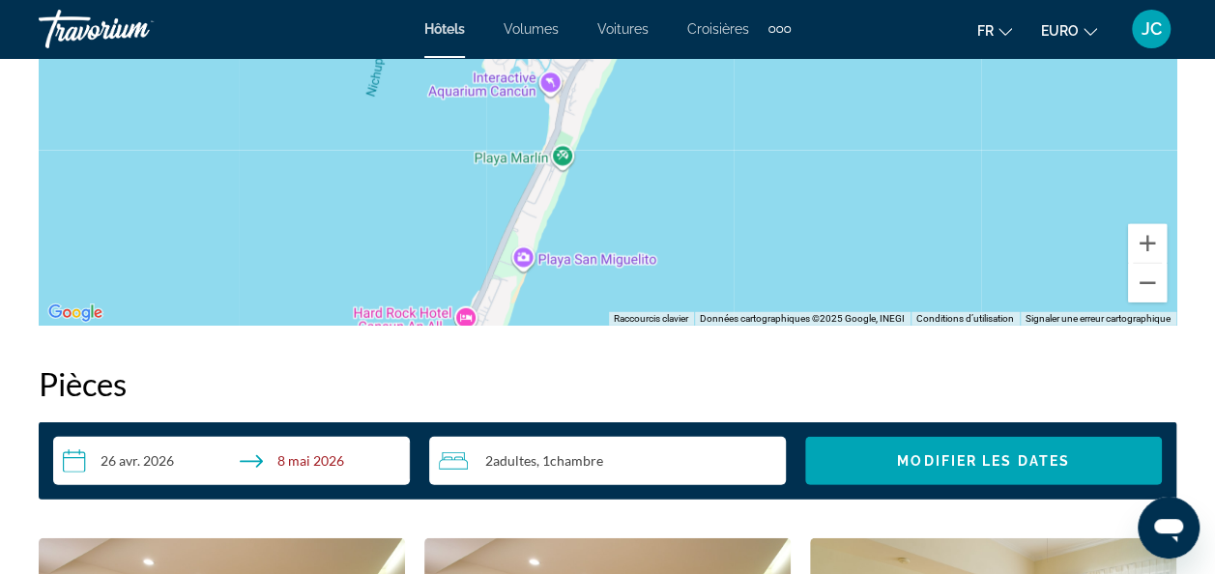
scroll to position [2534, 0]
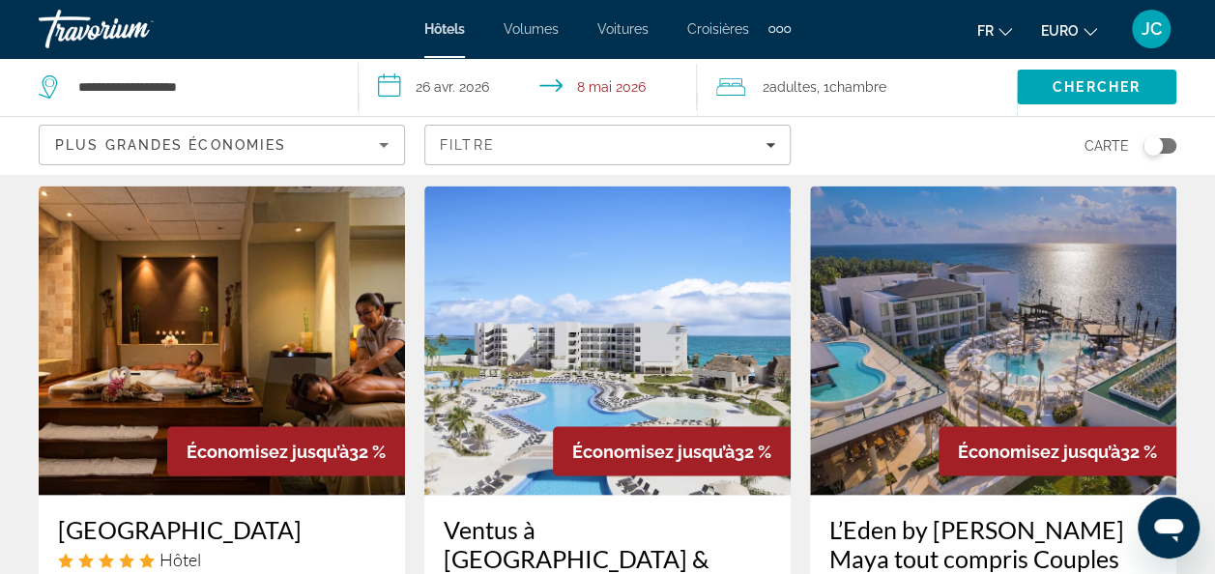
scroll to position [1753, 0]
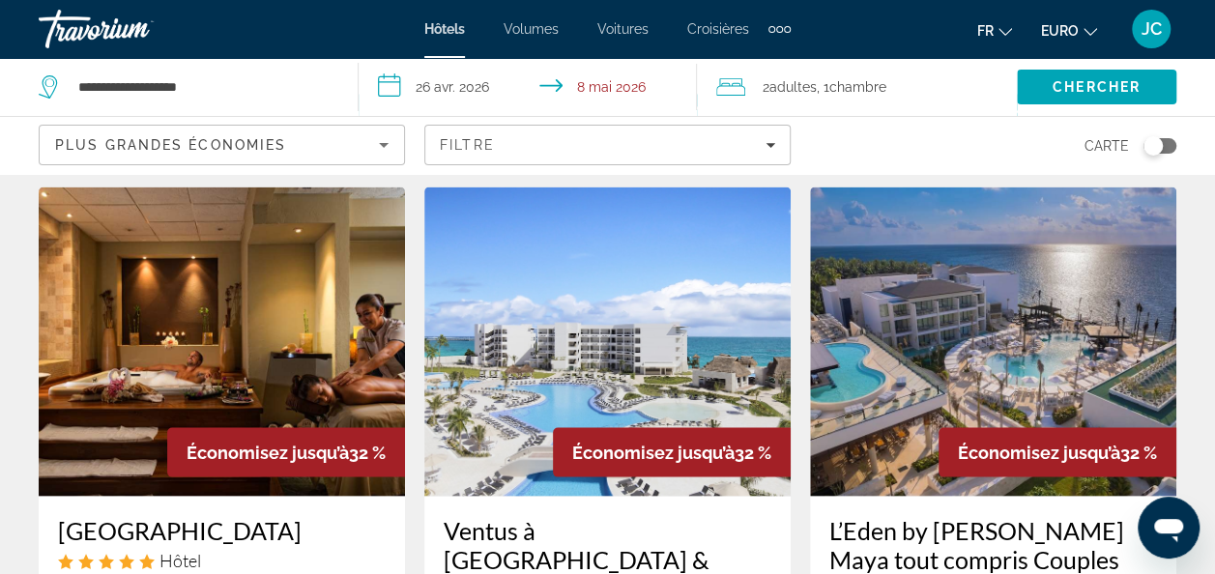
click at [621, 309] on img "Contenu principal" at bounding box center [607, 340] width 366 height 309
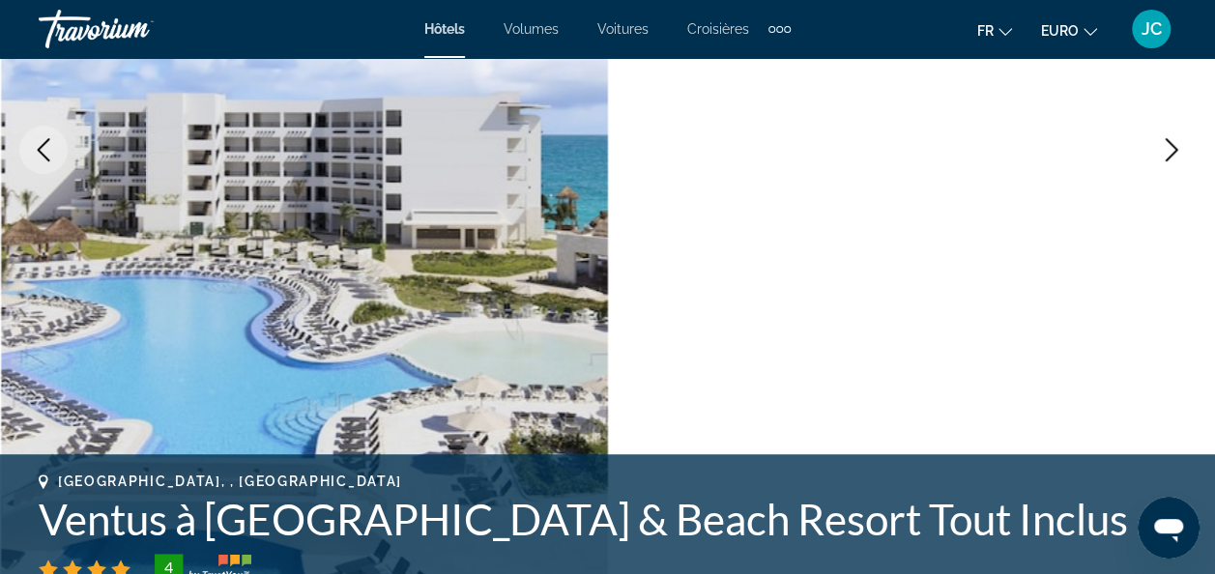
scroll to position [364, 0]
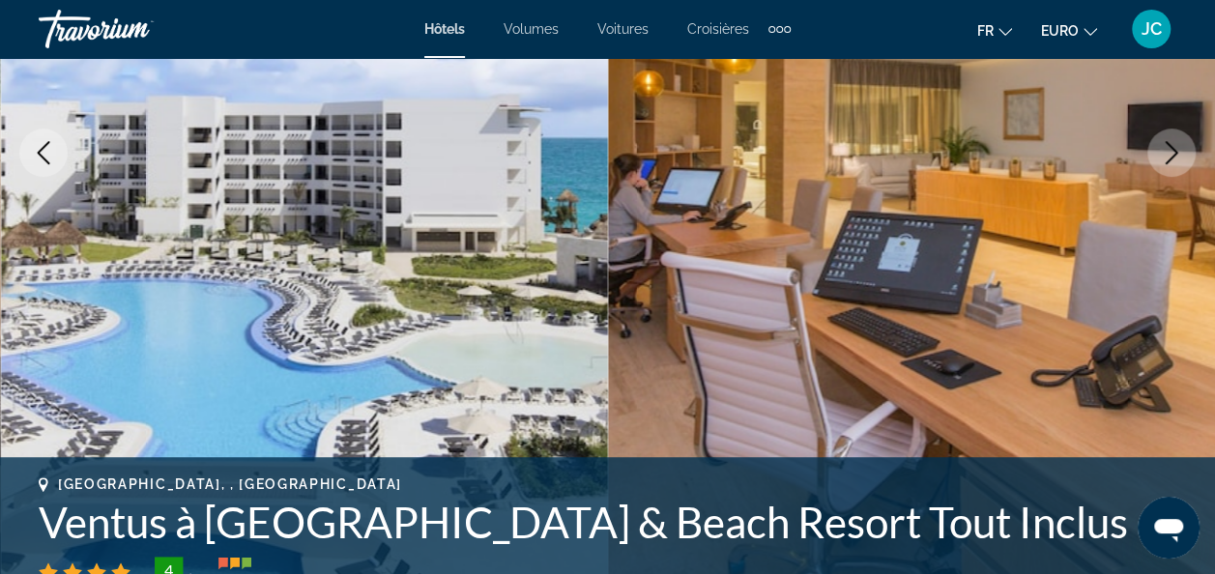
click at [1160, 147] on icon "Image suivante" at bounding box center [1171, 152] width 23 height 23
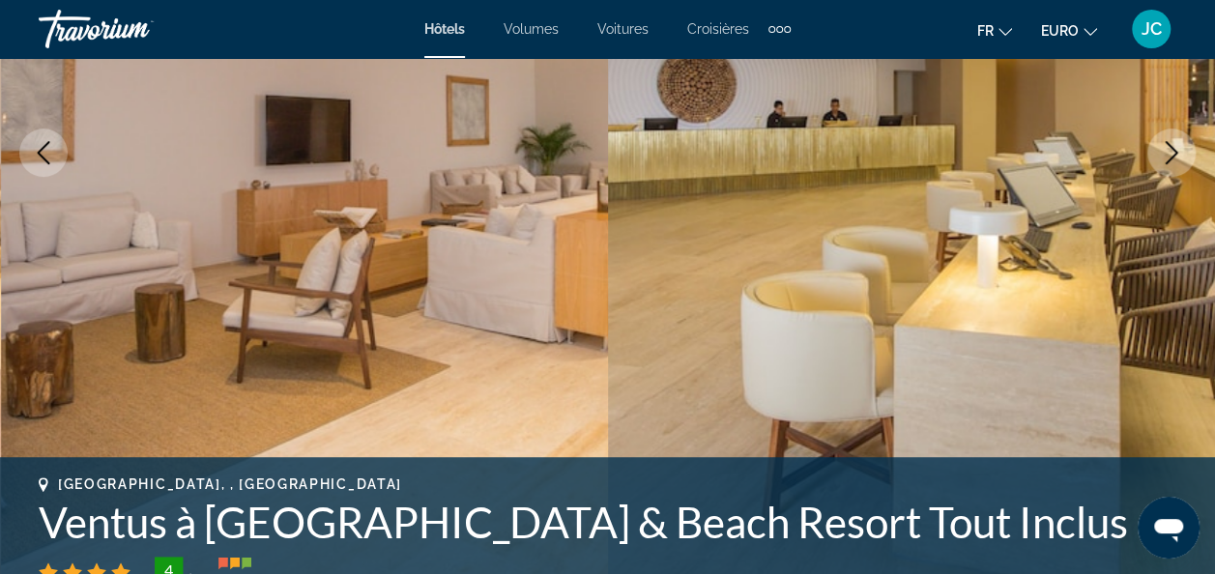
click at [1160, 147] on icon "Image suivante" at bounding box center [1171, 152] width 23 height 23
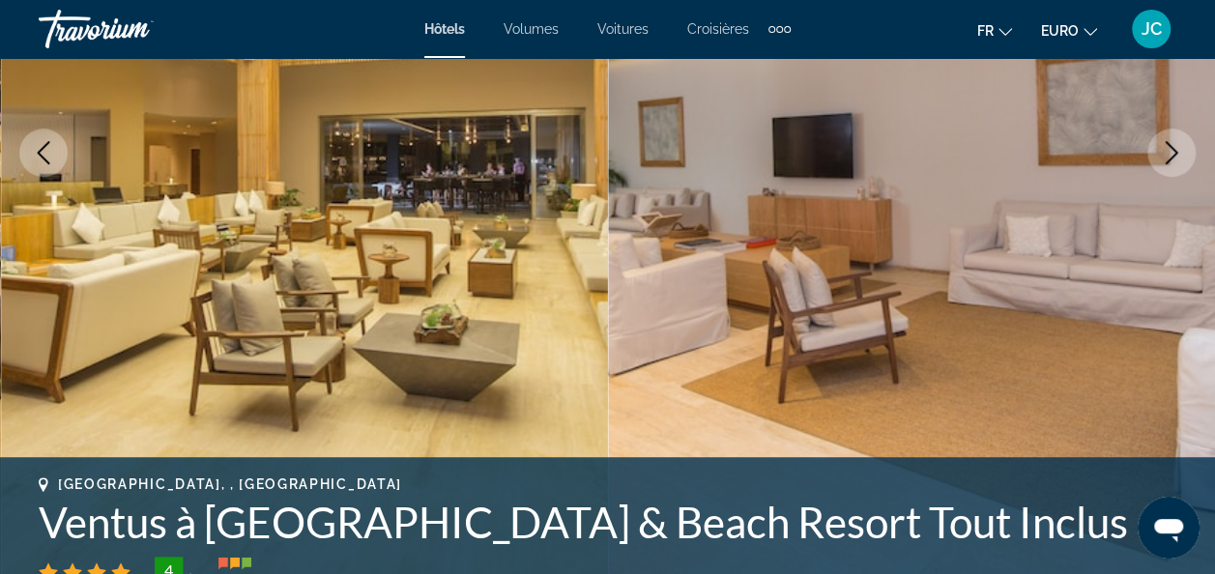
click at [1160, 147] on icon "Image suivante" at bounding box center [1171, 152] width 23 height 23
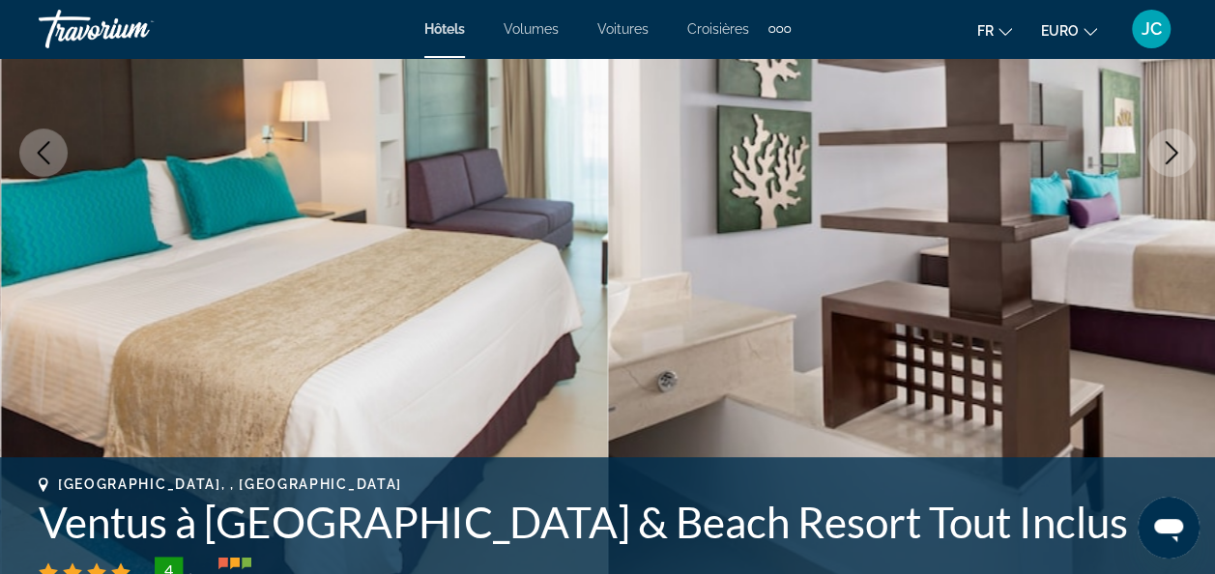
click at [1160, 147] on icon "Image suivante" at bounding box center [1171, 152] width 23 height 23
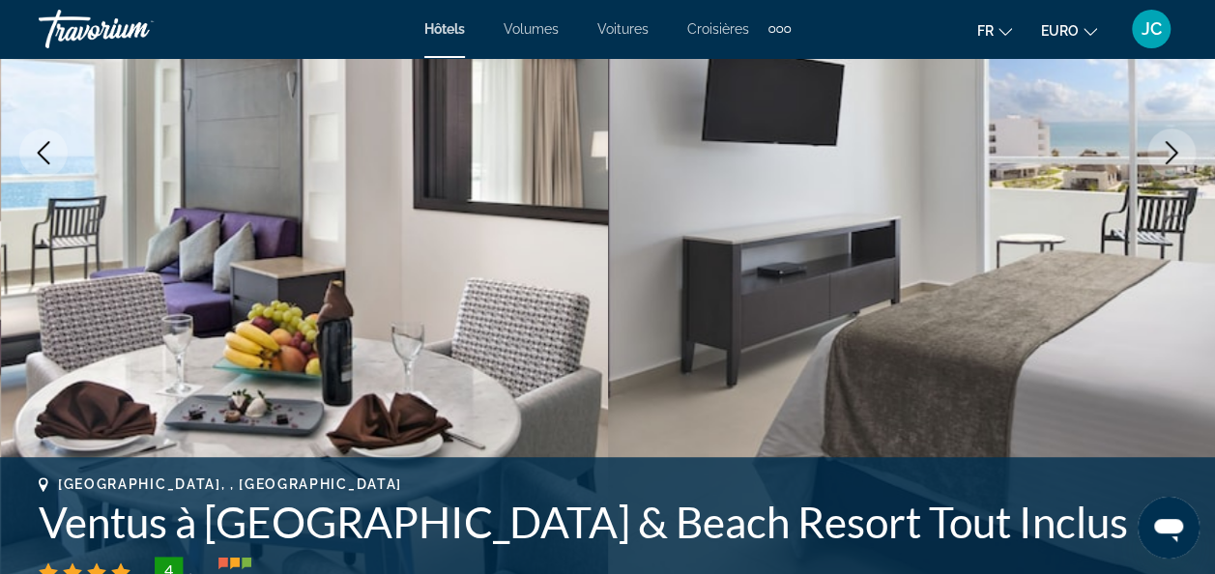
click at [1160, 147] on icon "Image suivante" at bounding box center [1171, 152] width 23 height 23
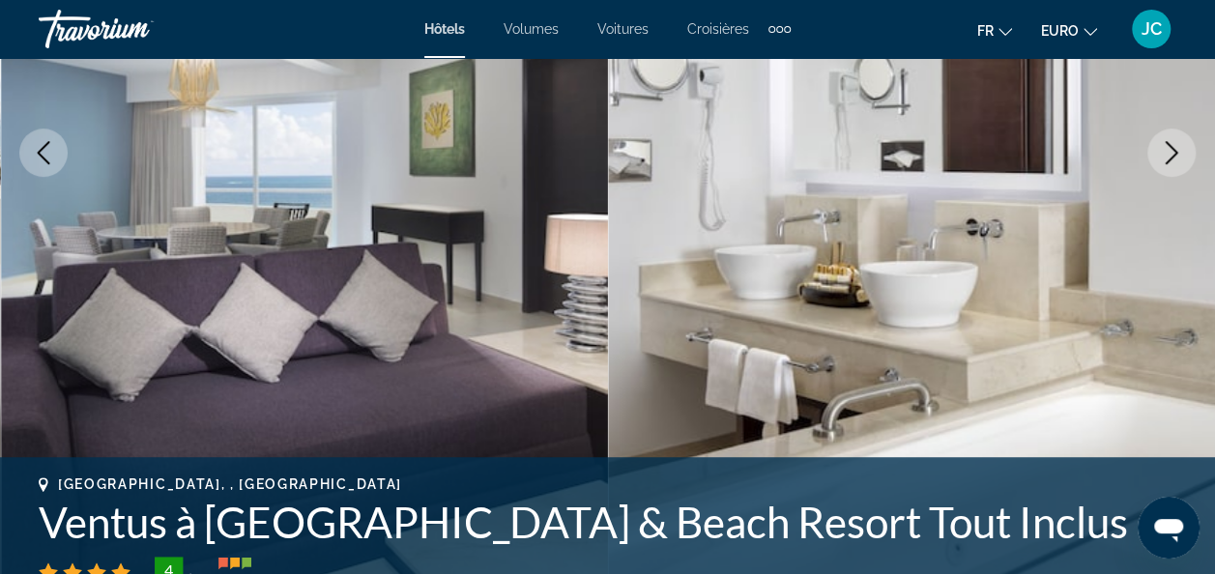
click at [1160, 147] on icon "Image suivante" at bounding box center [1171, 152] width 23 height 23
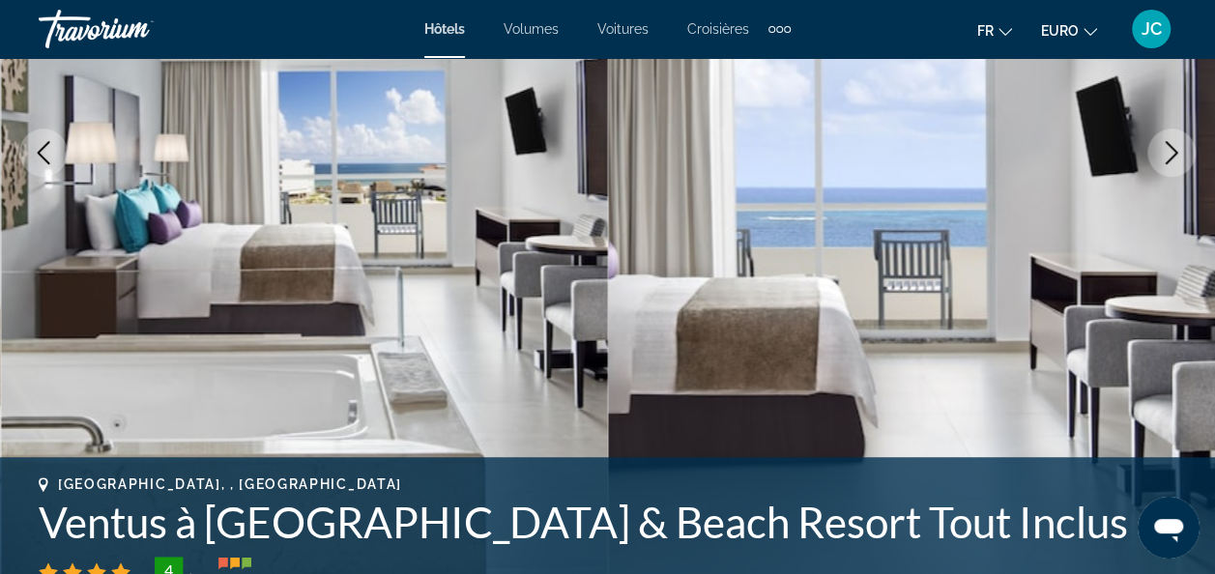
click at [1176, 149] on icon "Image suivante" at bounding box center [1171, 152] width 23 height 23
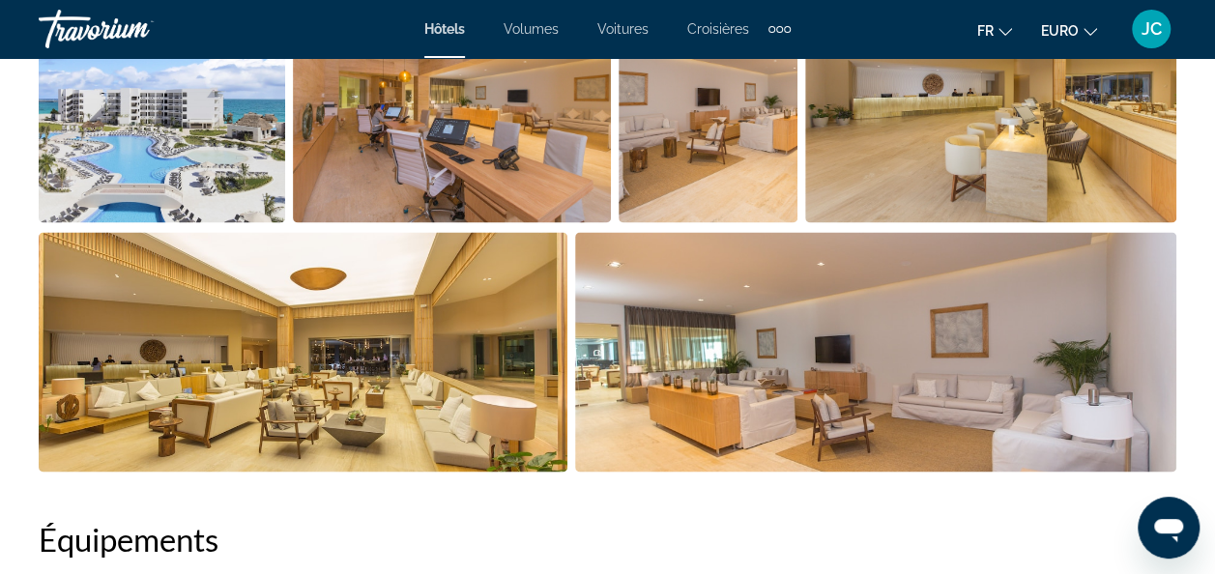
scroll to position [1476, 0]
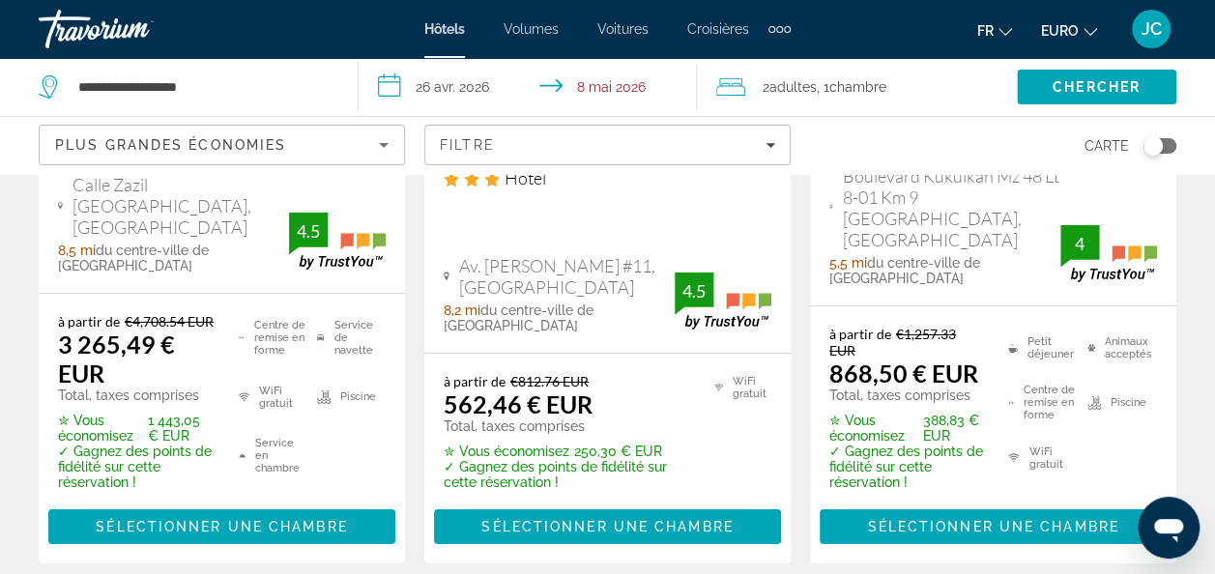
scroll to position [3307, 0]
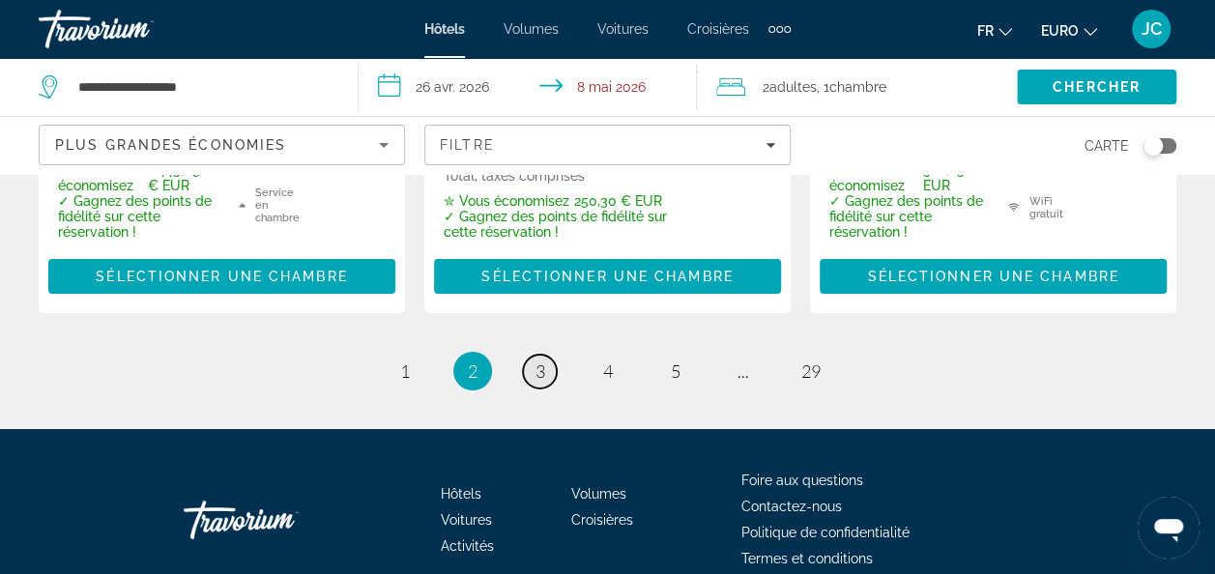
click at [537, 360] on span "3" at bounding box center [540, 370] width 10 height 21
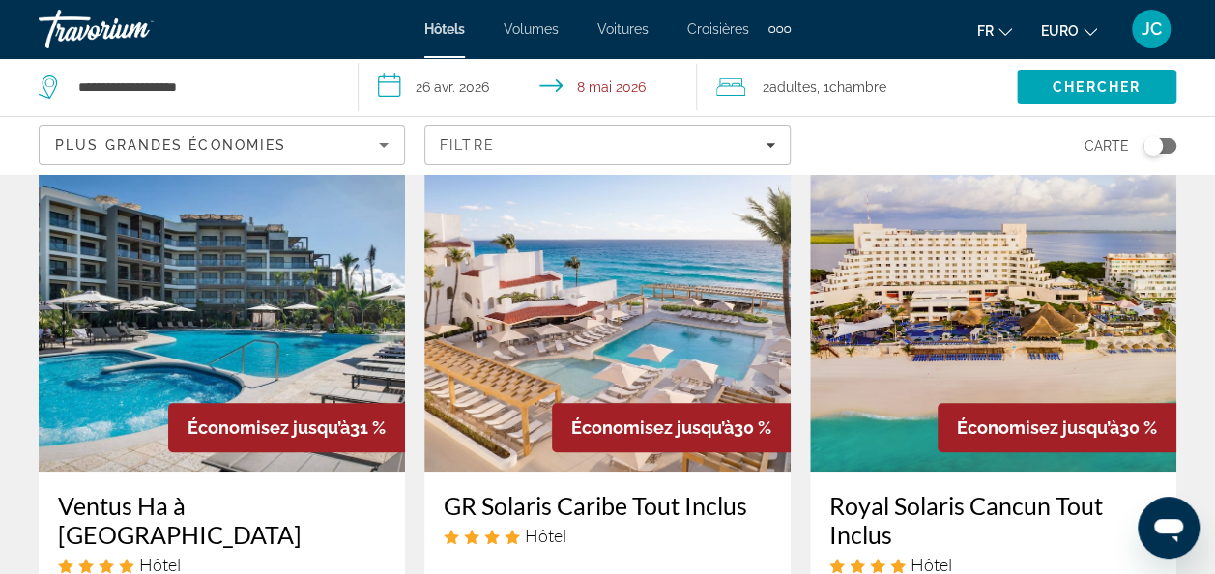
scroll to position [56, 0]
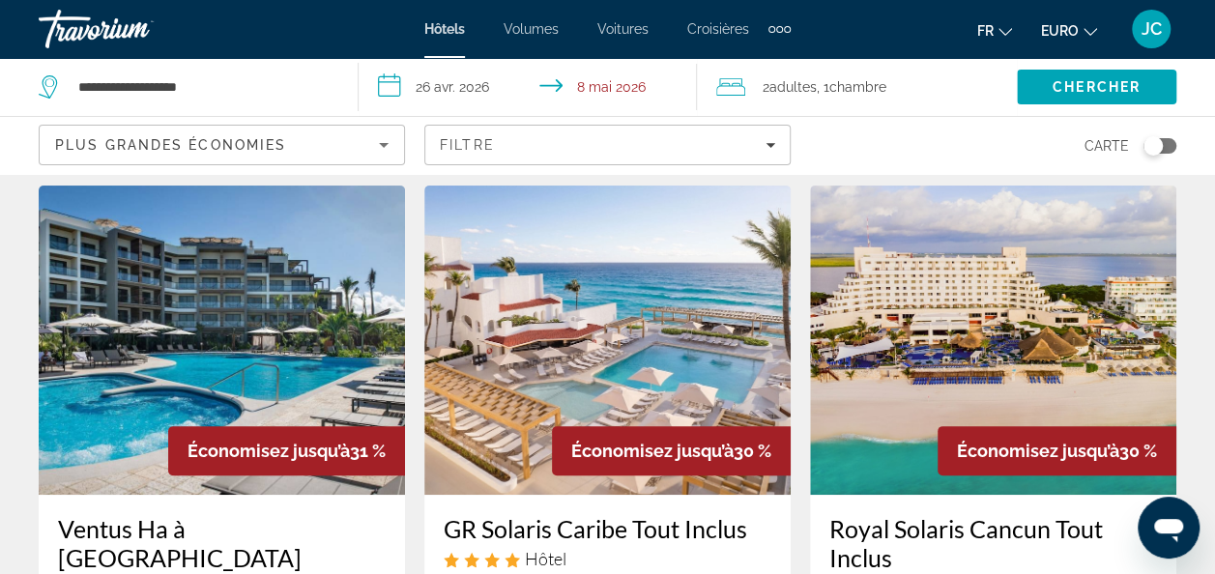
click at [1025, 332] on img "Contenu principal" at bounding box center [993, 340] width 366 height 309
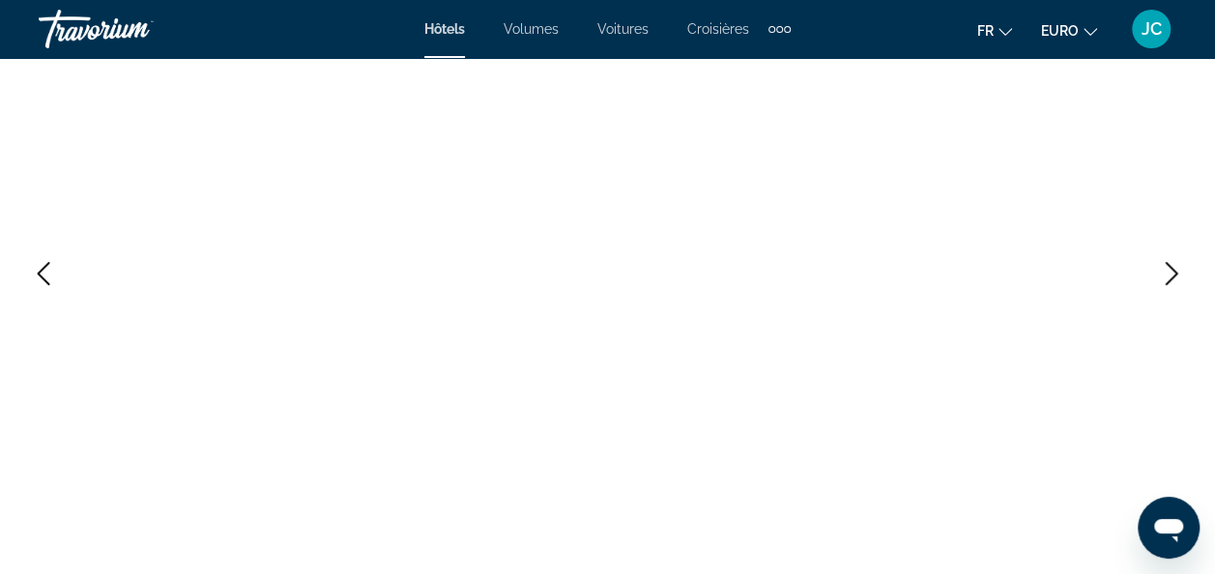
scroll to position [244, 0]
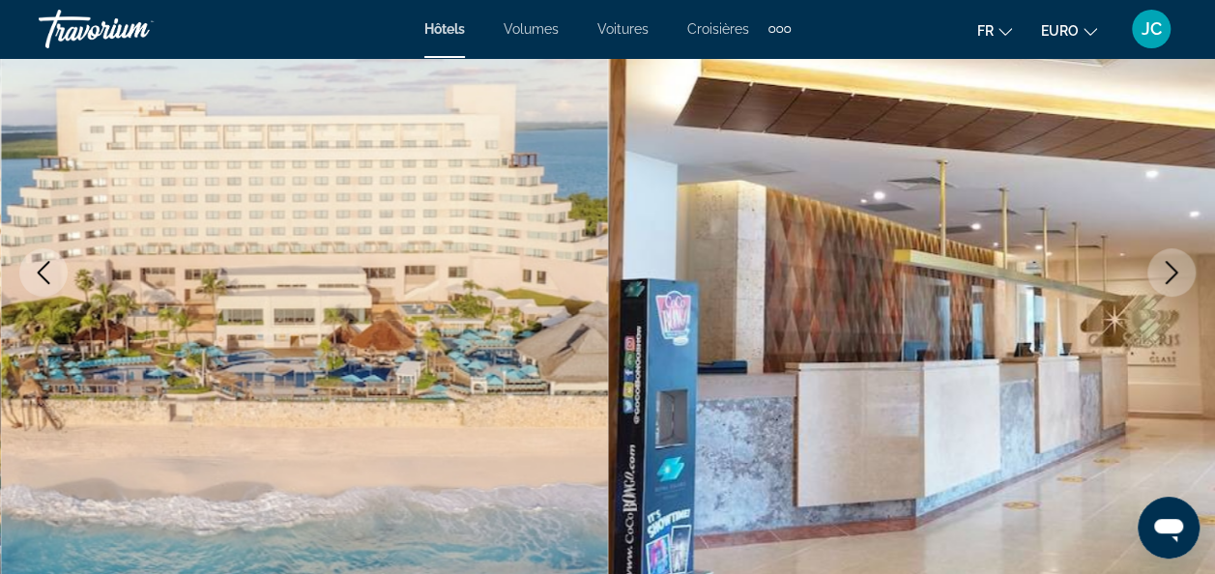
click at [1171, 280] on icon "Image suivante" at bounding box center [1171, 272] width 23 height 23
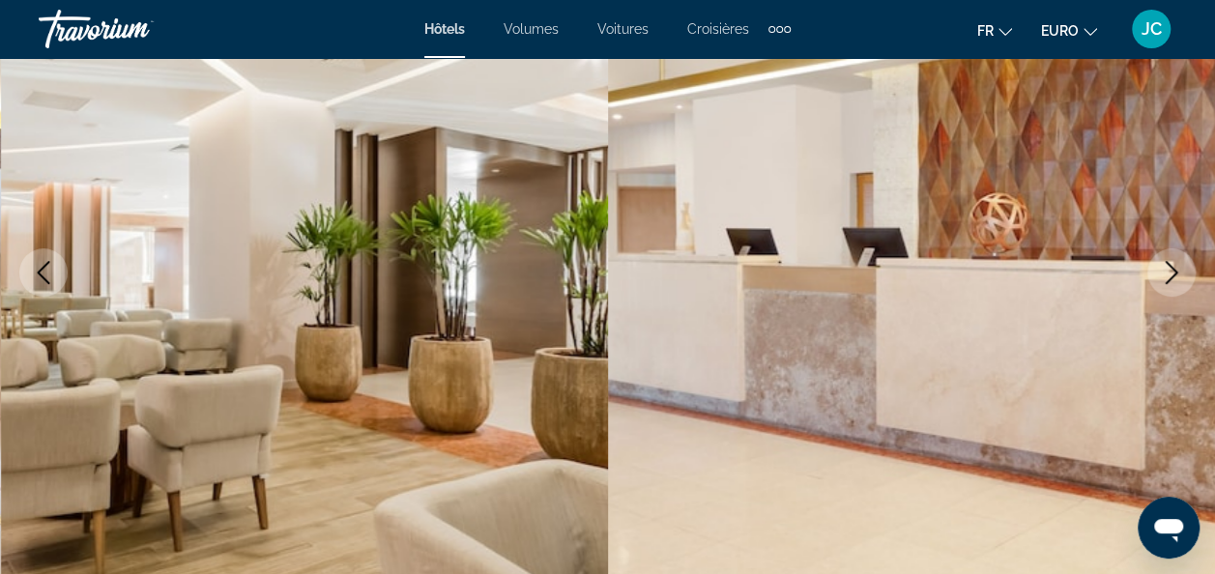
click at [1171, 280] on icon "Image suivante" at bounding box center [1171, 272] width 23 height 23
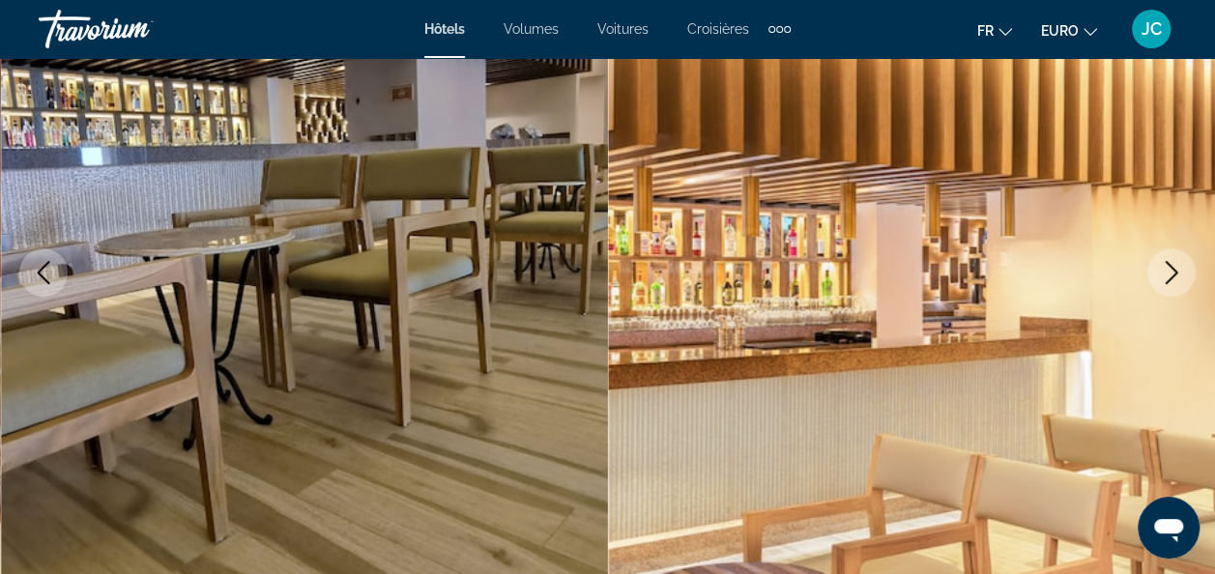
click at [1171, 280] on icon "Image suivante" at bounding box center [1171, 272] width 23 height 23
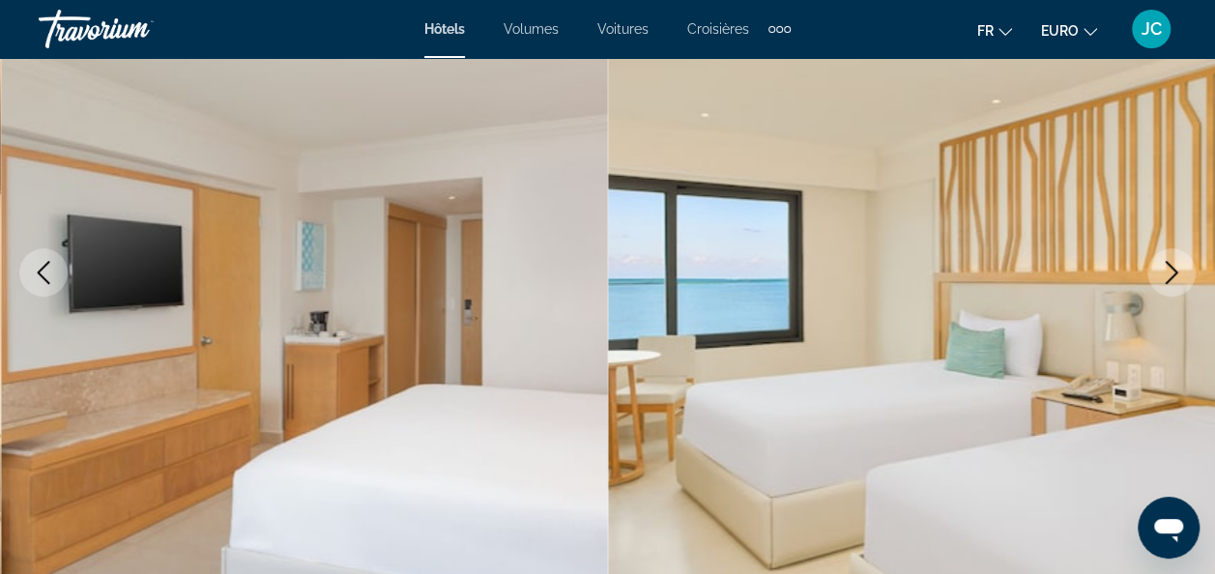
click at [1171, 280] on icon "Image suivante" at bounding box center [1171, 272] width 23 height 23
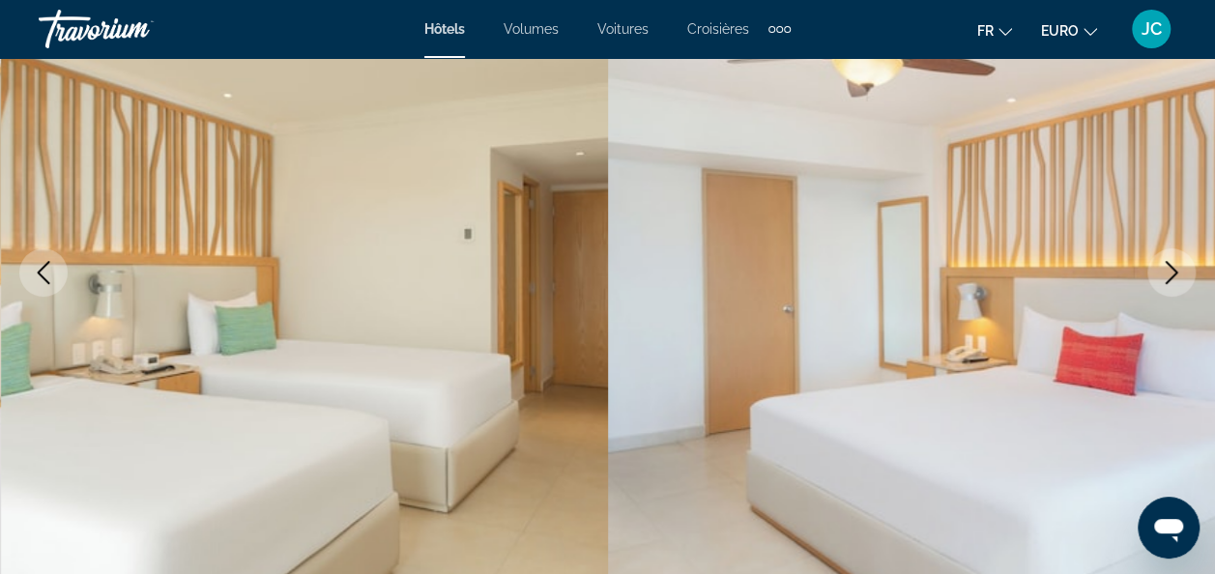
click at [1171, 280] on icon "Image suivante" at bounding box center [1171, 272] width 23 height 23
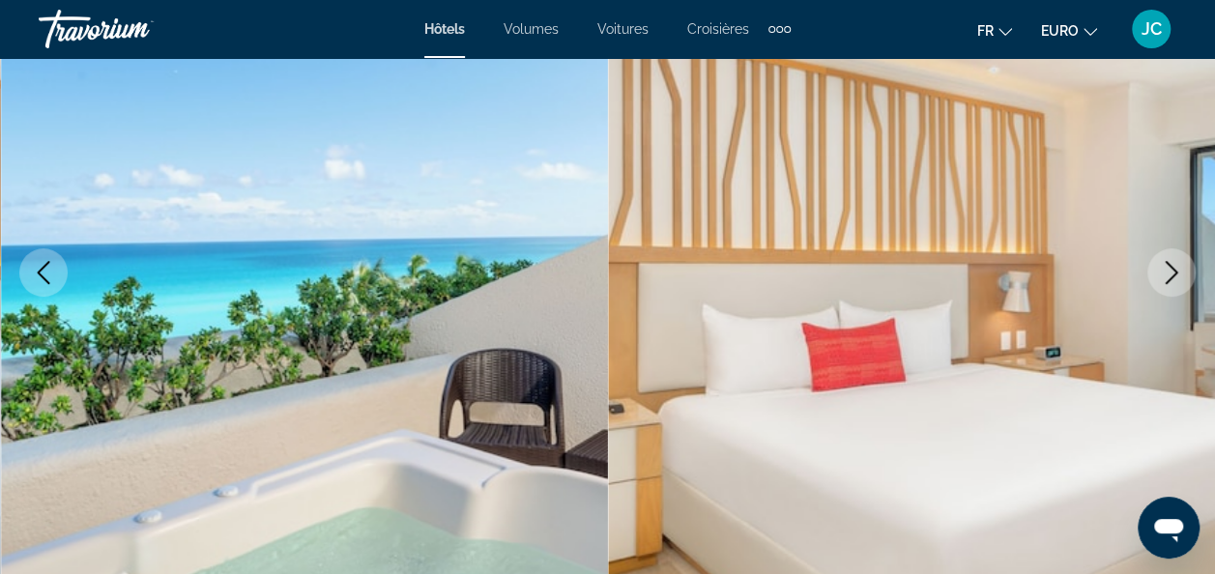
click at [1171, 280] on icon "Image suivante" at bounding box center [1171, 272] width 23 height 23
